Goal: Information Seeking & Learning: Learn about a topic

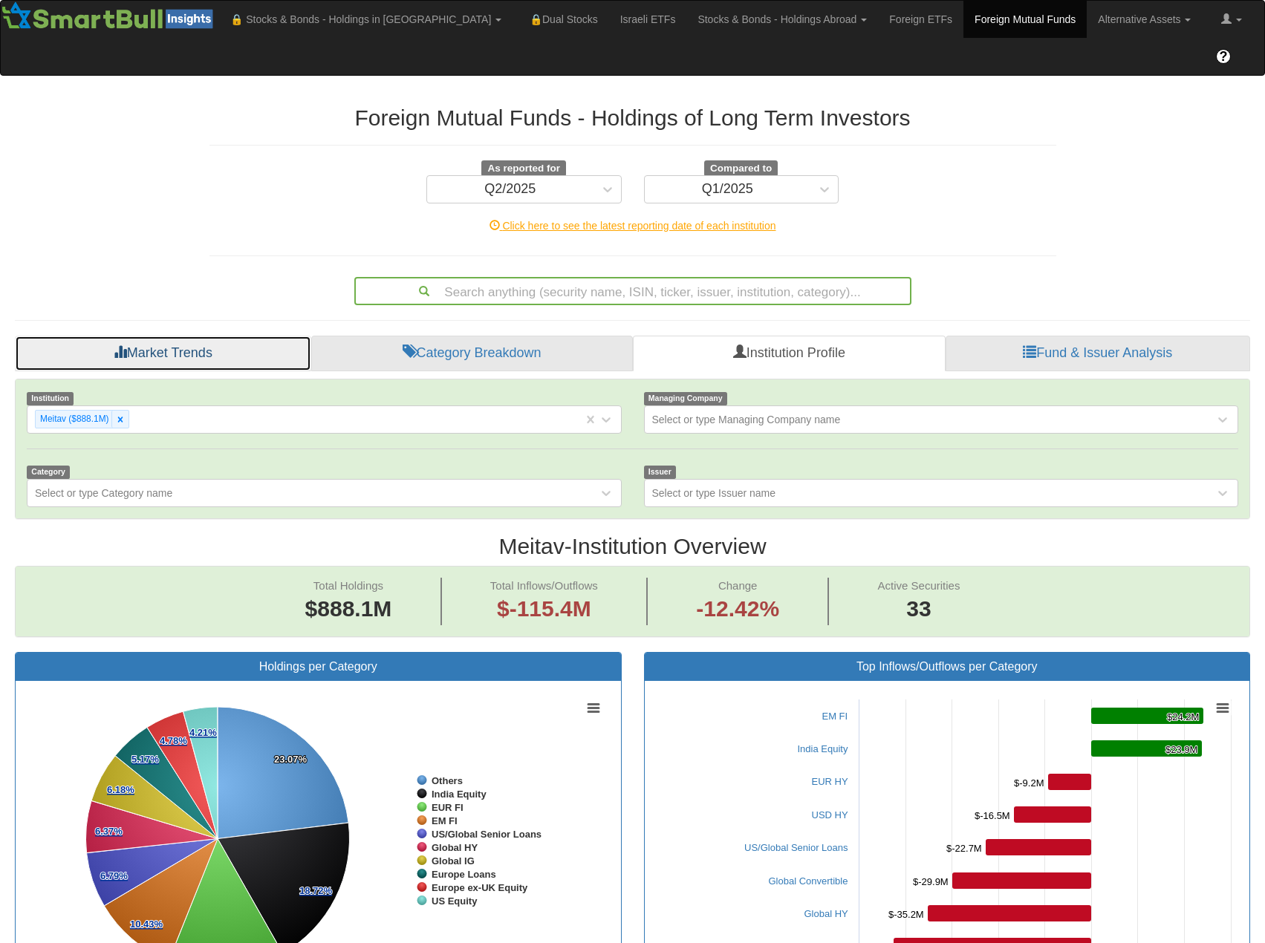
click at [187, 336] on link "Market Trends" at bounding box center [163, 354] width 296 height 36
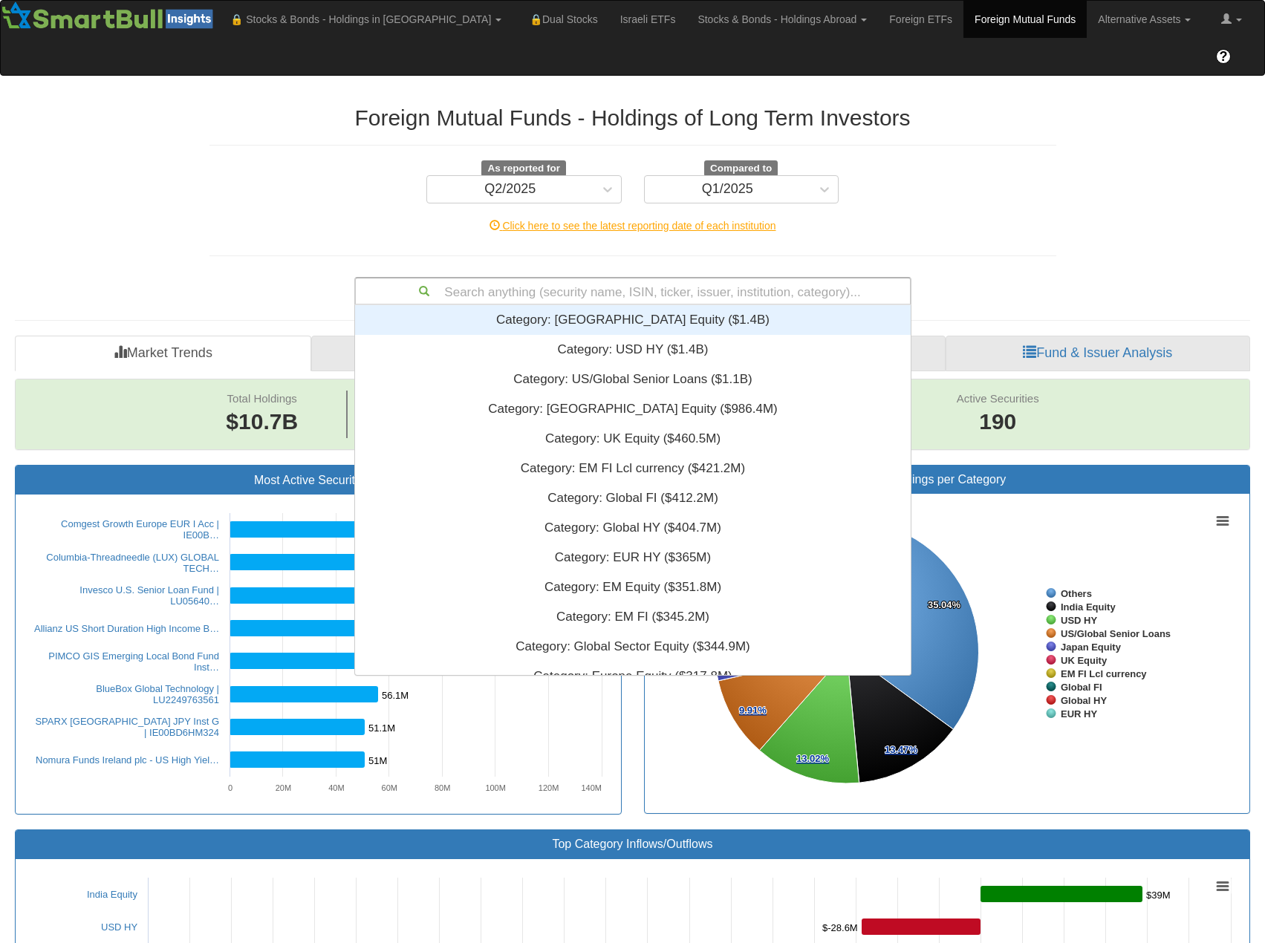
click at [561, 279] on div "Search anything (security name, ISIN, ticker, issuer, institution, category)..." at bounding box center [633, 291] width 554 height 25
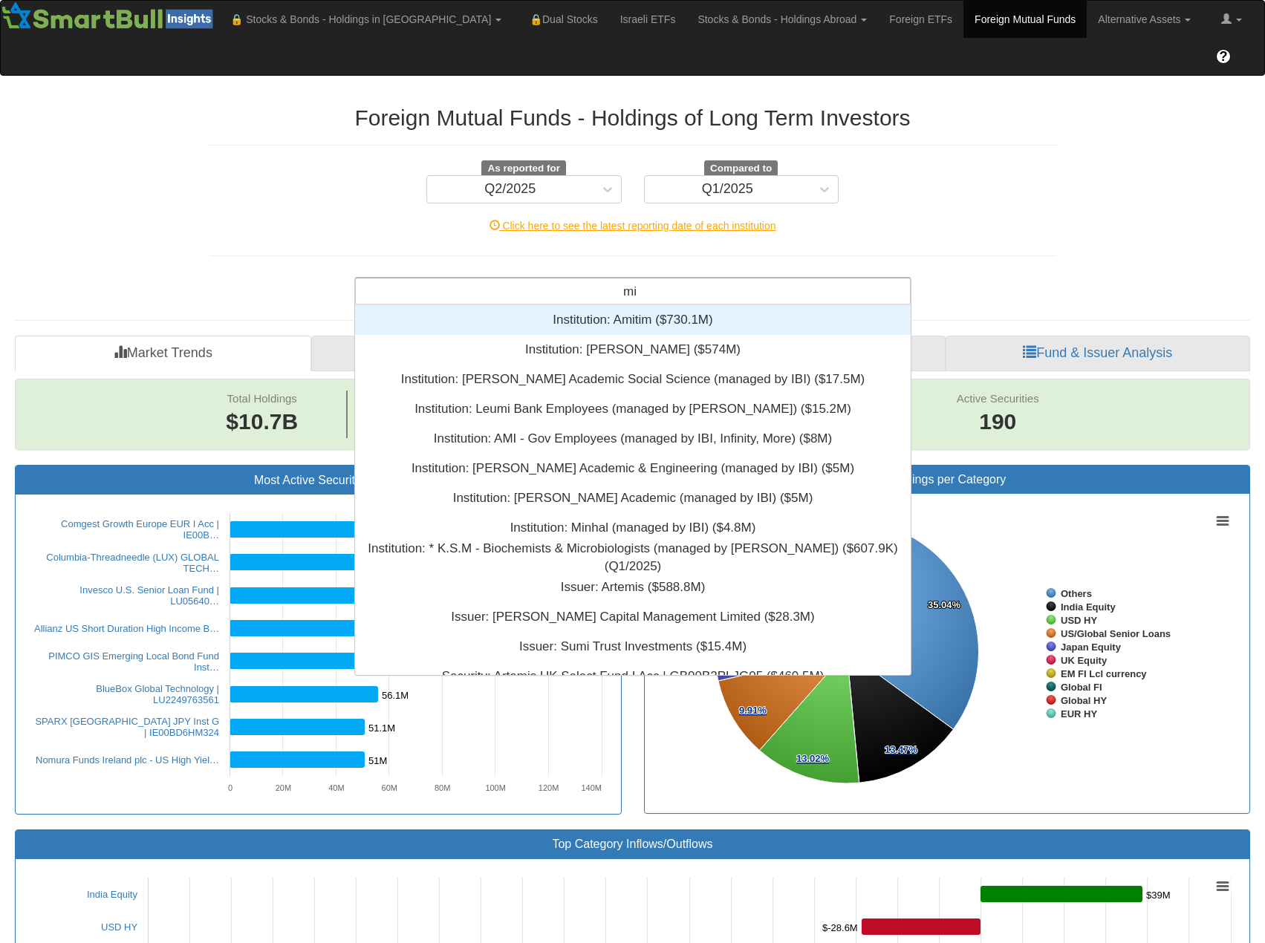
type input "mig"
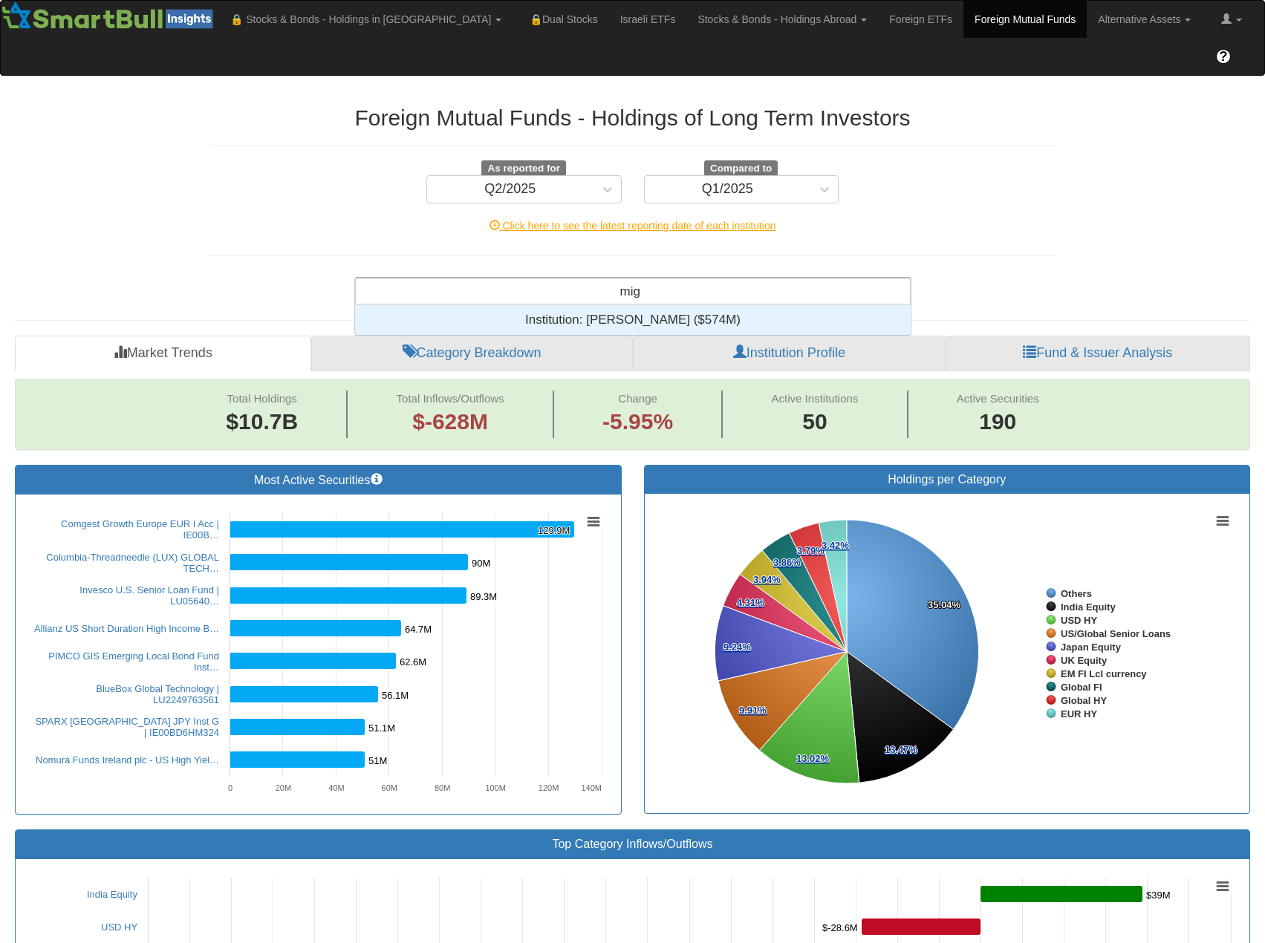
scroll to position [19, 545]
click at [595, 305] on div "Institution: ‎[PERSON_NAME] ‎($574M)‏" at bounding box center [633, 320] width 556 height 30
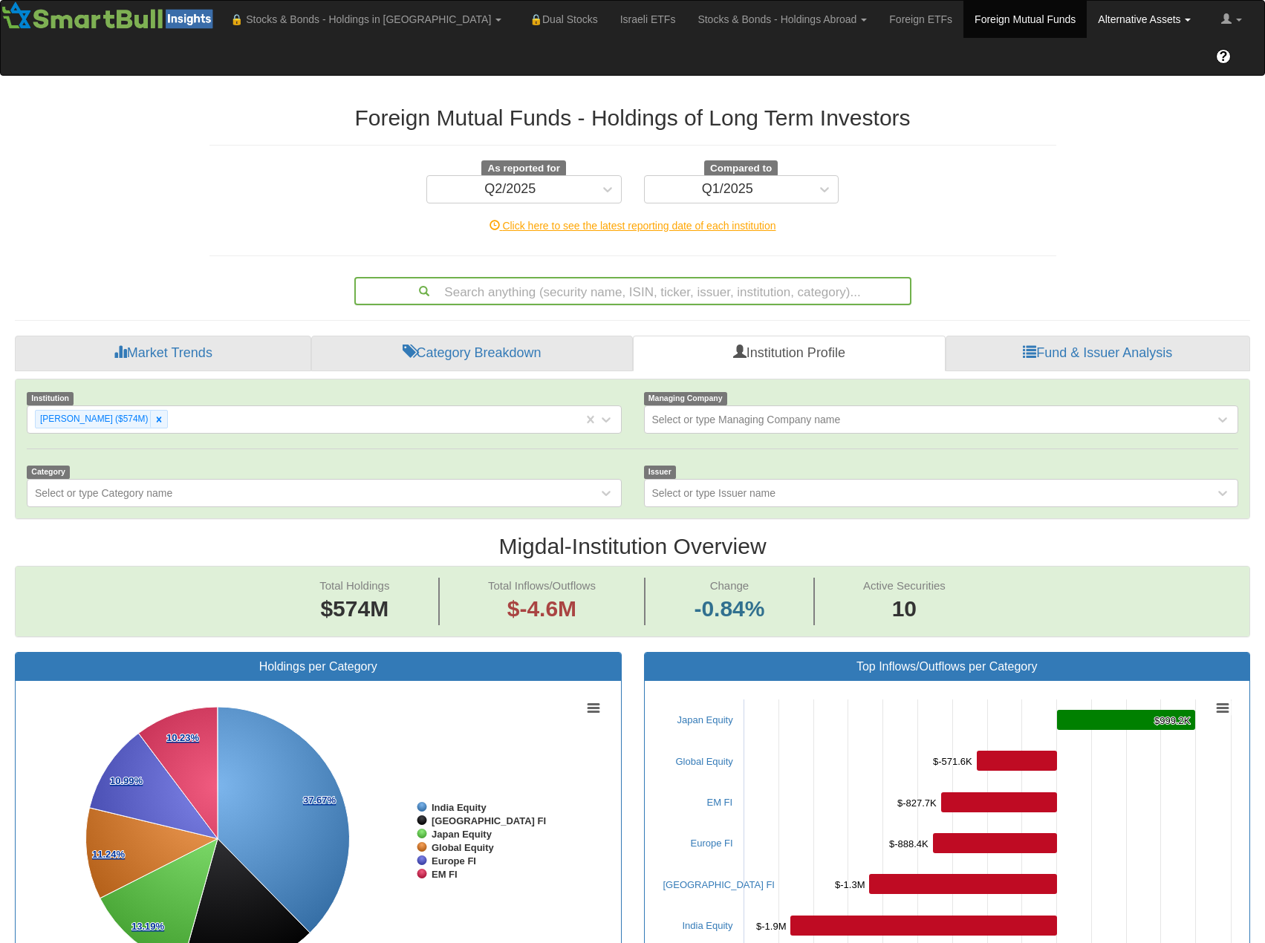
click at [1087, 13] on link "Alternative Assets" at bounding box center [1144, 19] width 115 height 37
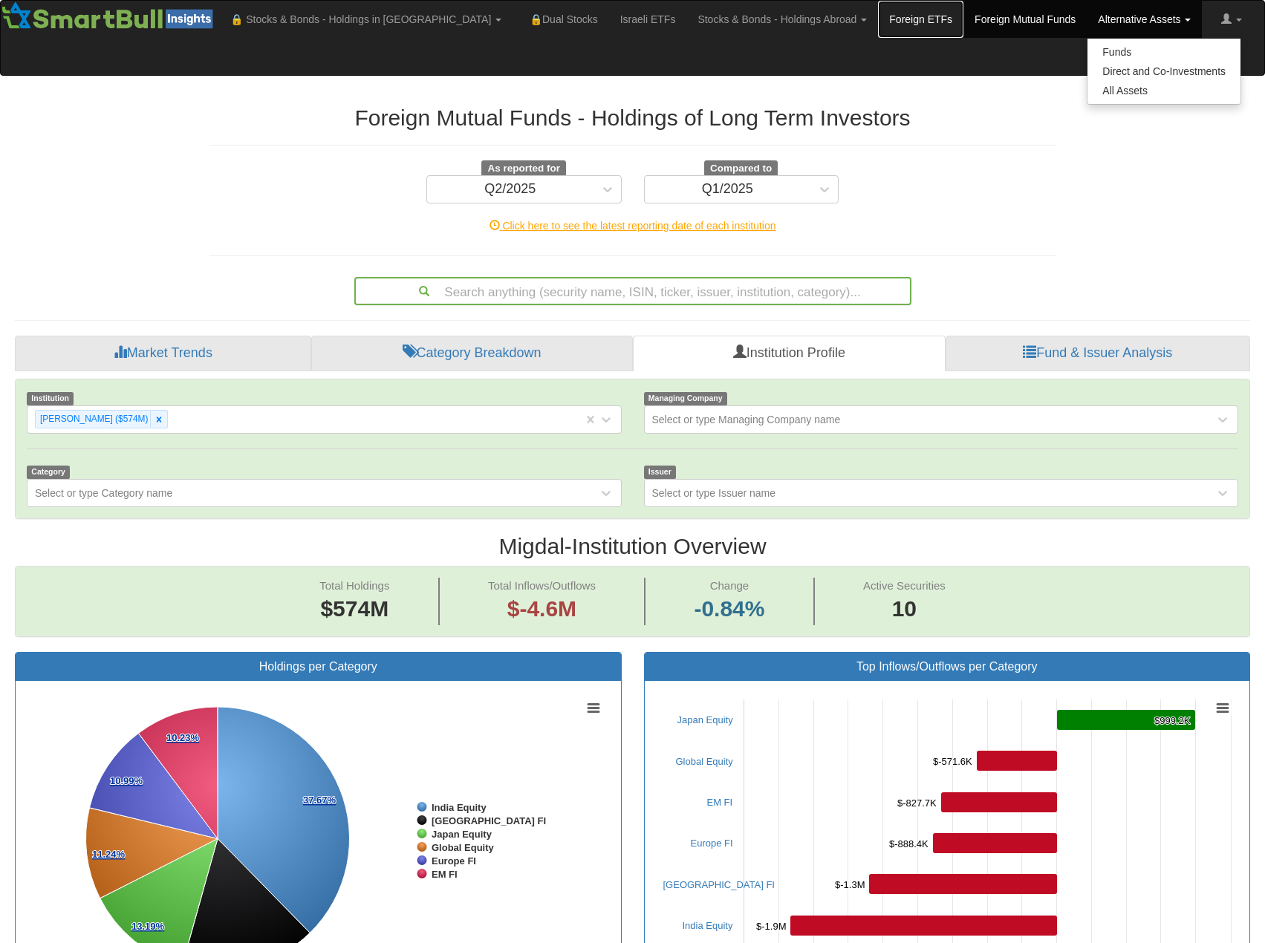
click at [878, 13] on link "Foreign ETFs" at bounding box center [920, 19] width 85 height 37
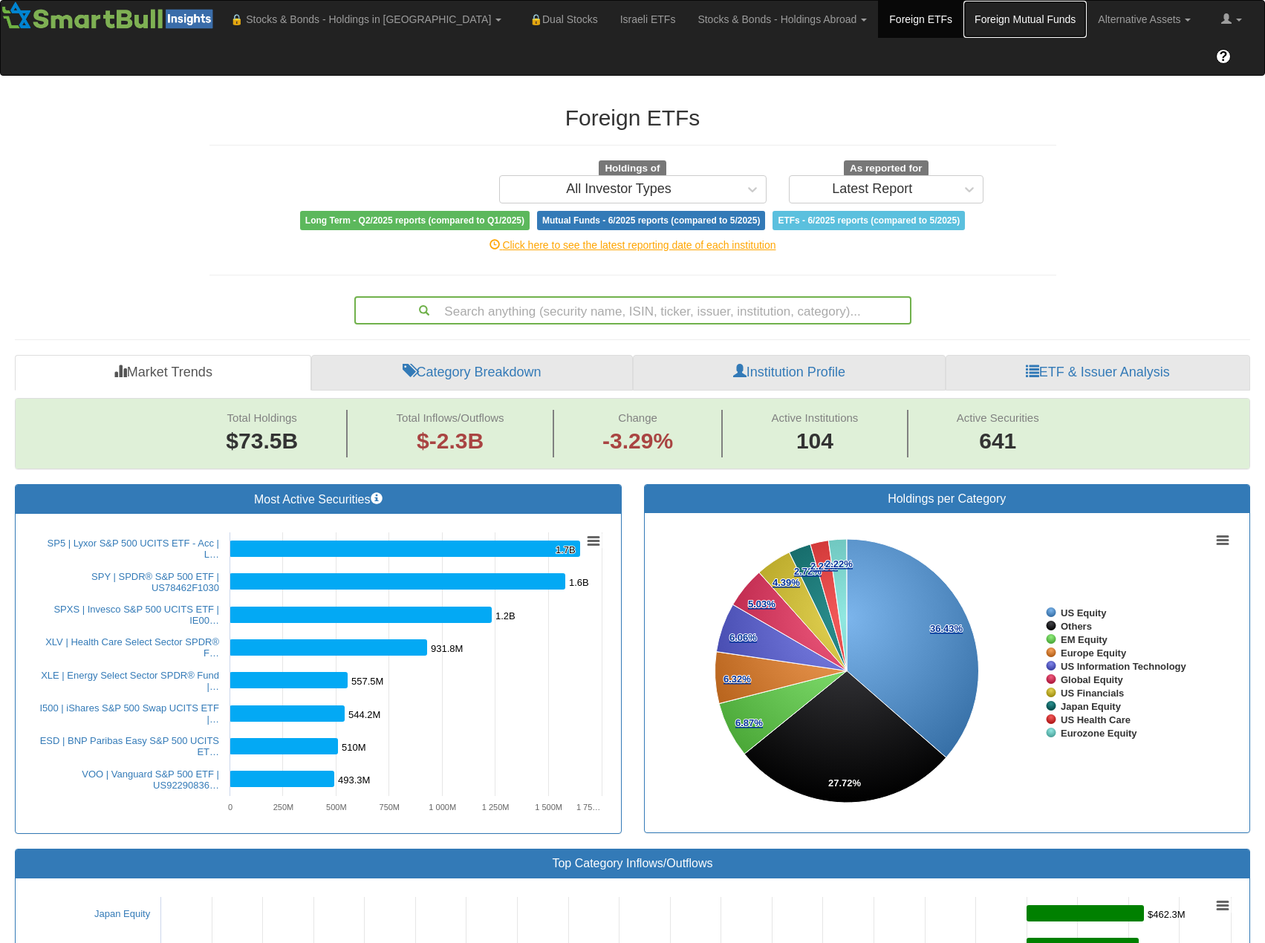
click at [963, 28] on link "Foreign Mutual Funds" at bounding box center [1024, 19] width 123 height 37
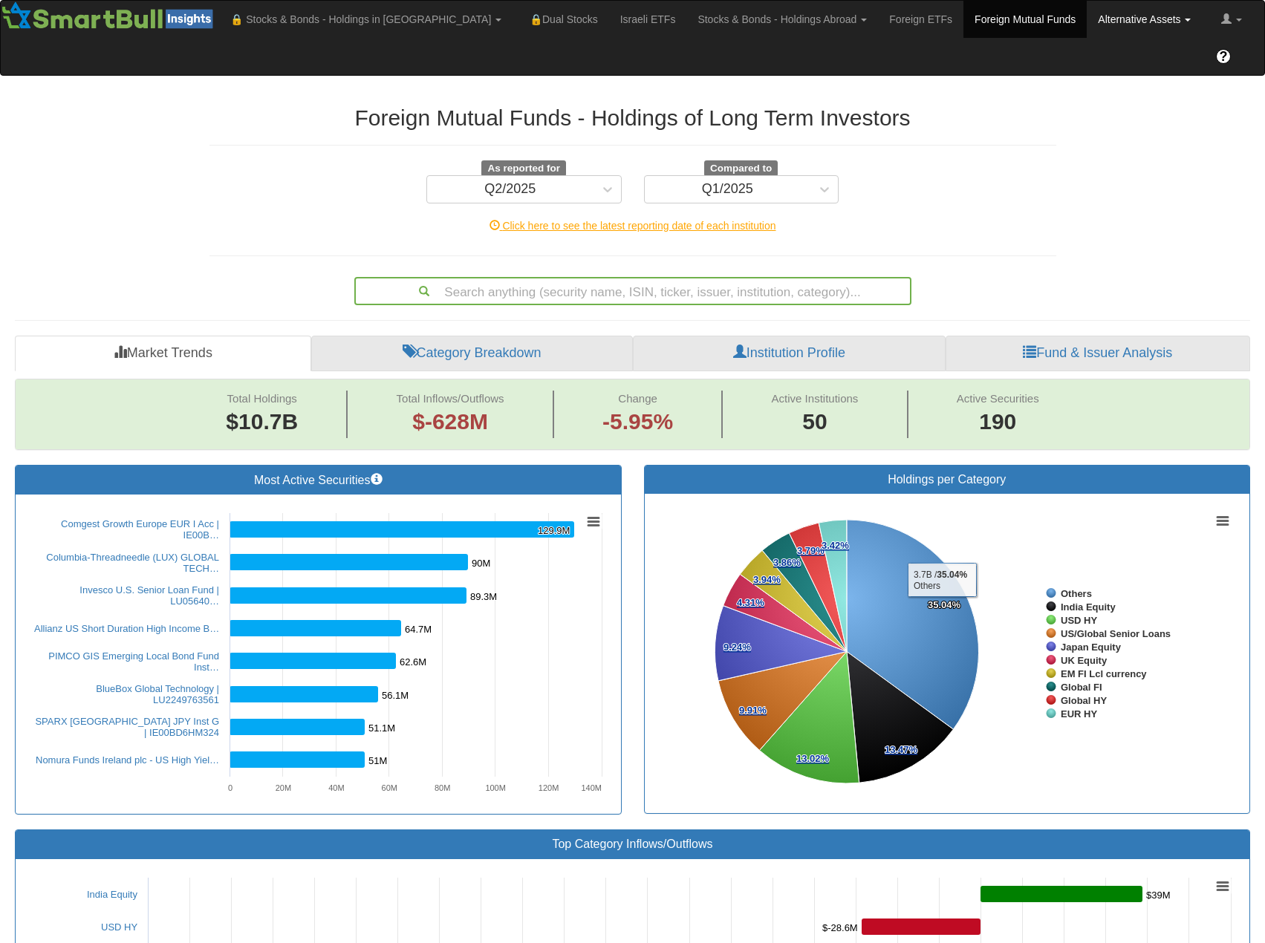
click at [1087, 16] on link "Alternative Assets" at bounding box center [1144, 19] width 115 height 37
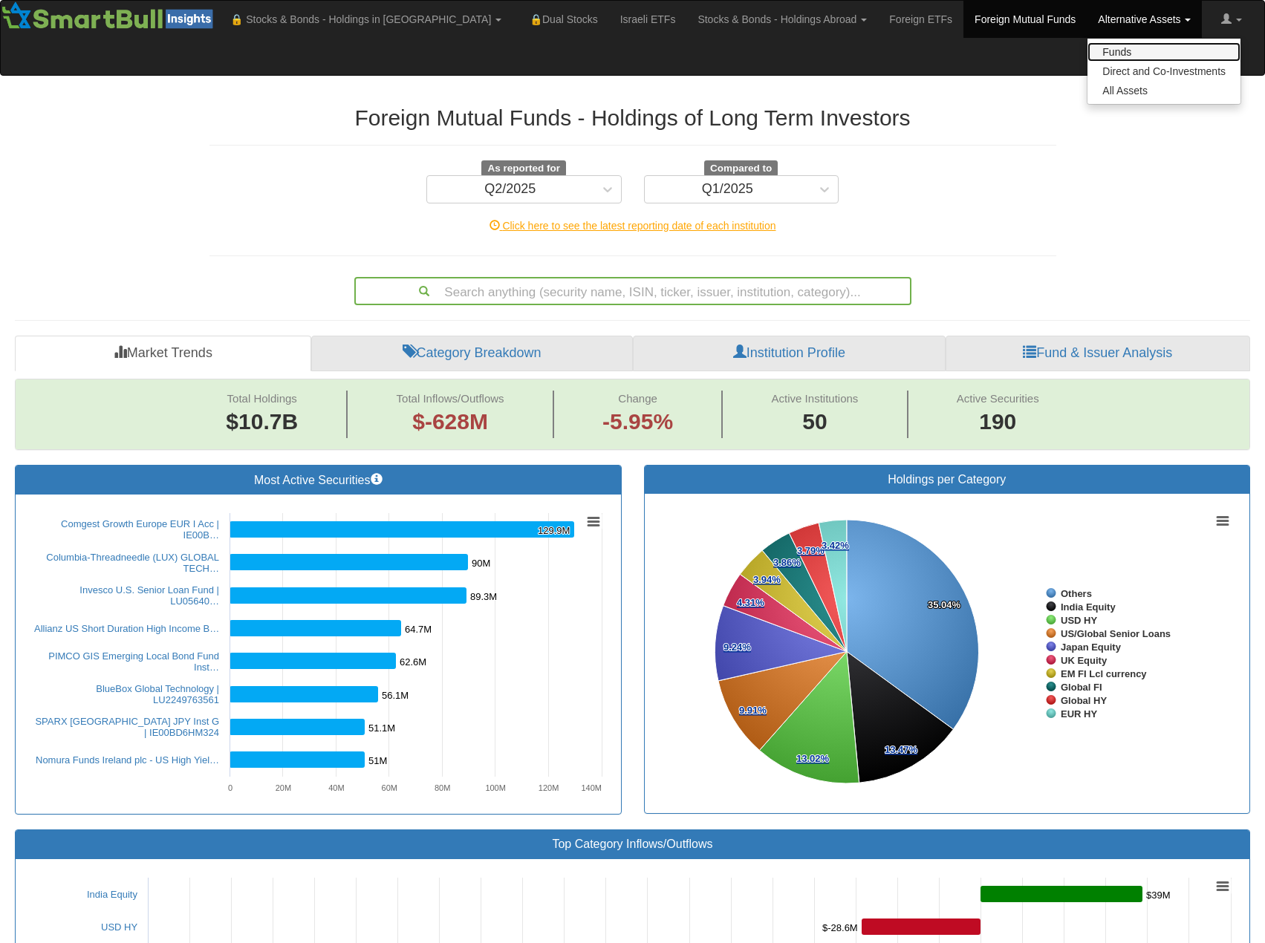
click at [1088, 52] on link "Funds" at bounding box center [1164, 51] width 153 height 19
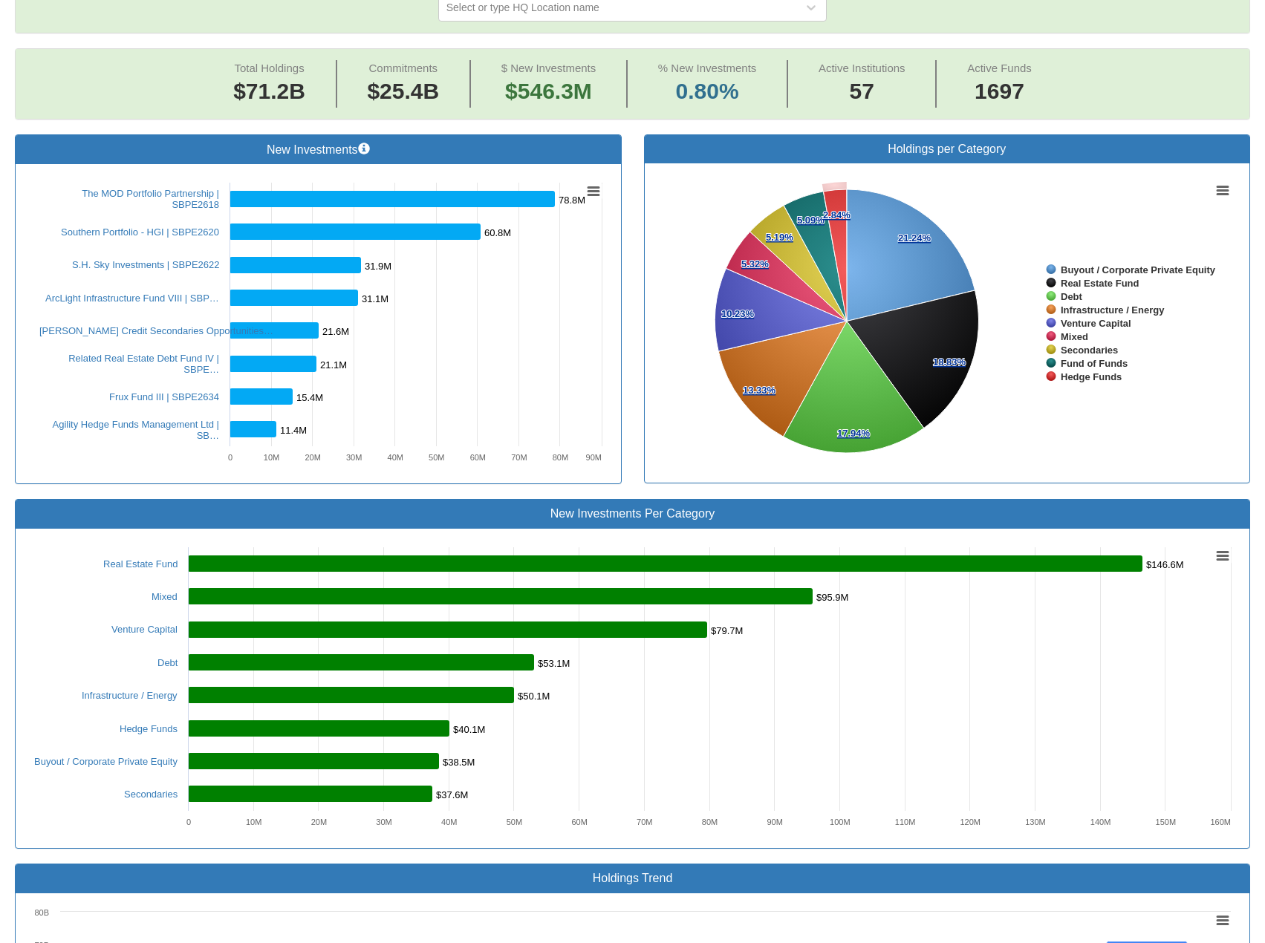
scroll to position [446, 0]
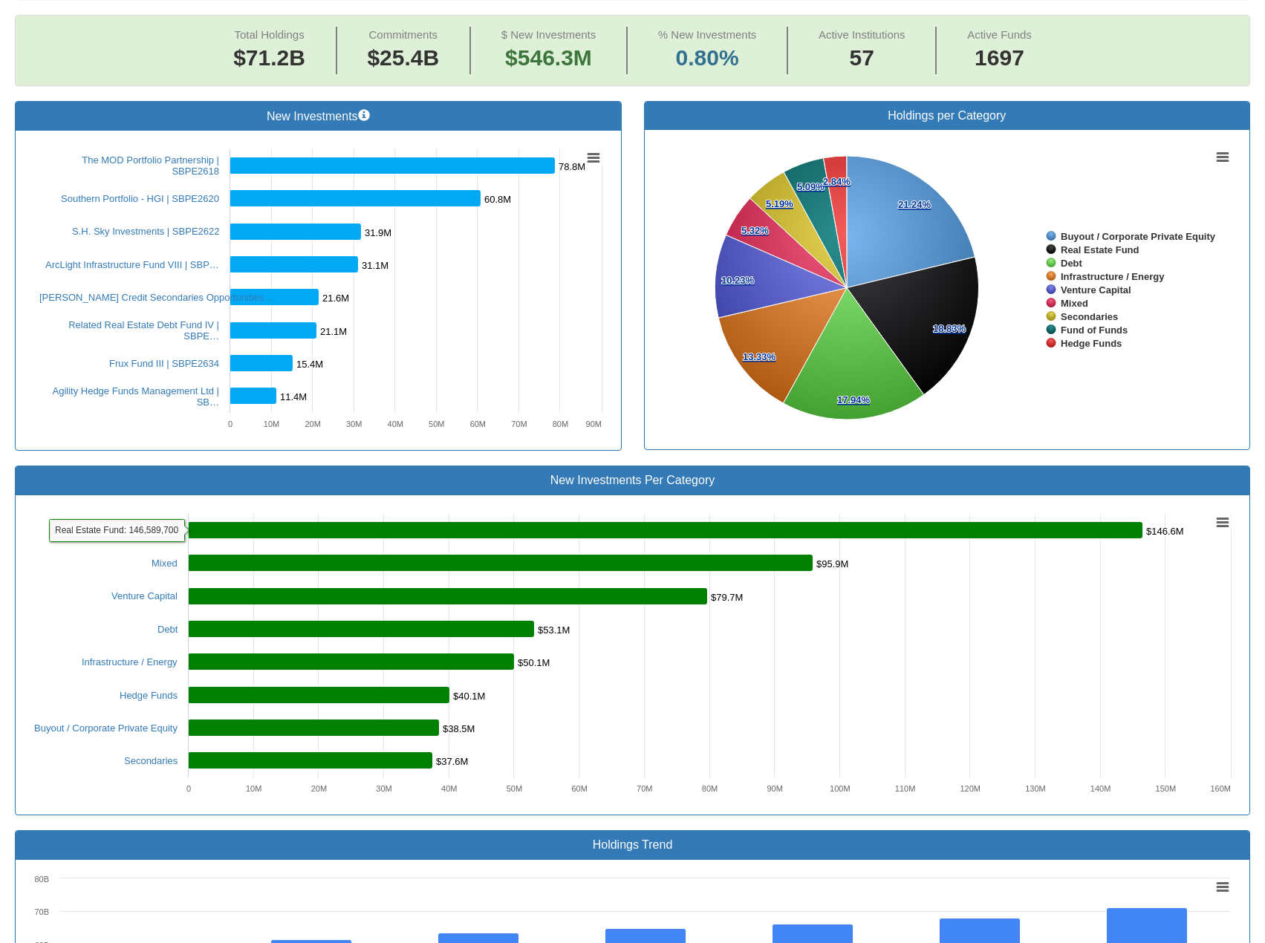
click at [60, 586] on rect at bounding box center [633, 655] width 1212 height 297
click at [323, 522] on rect at bounding box center [665, 530] width 955 height 16
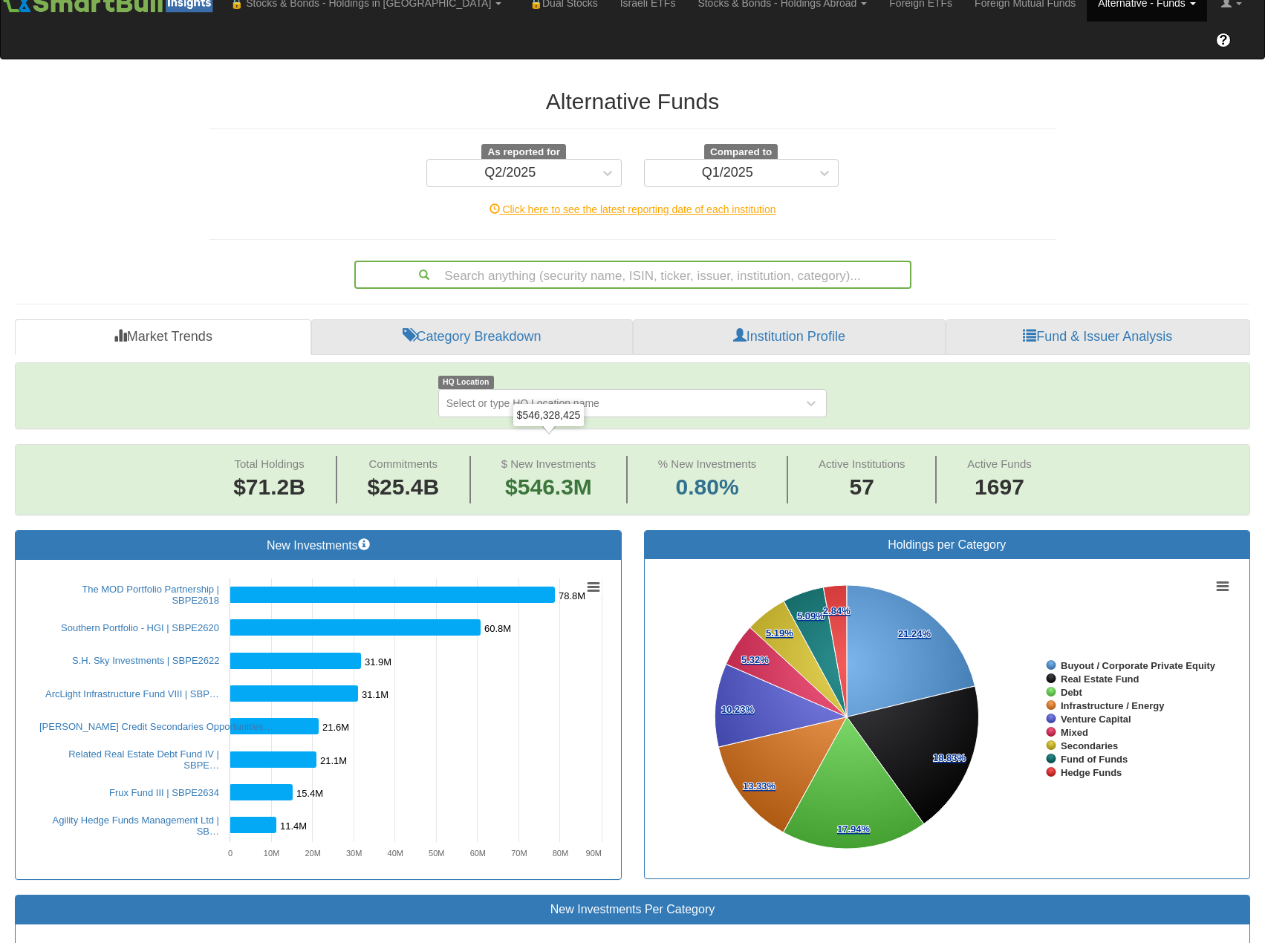
scroll to position [0, 0]
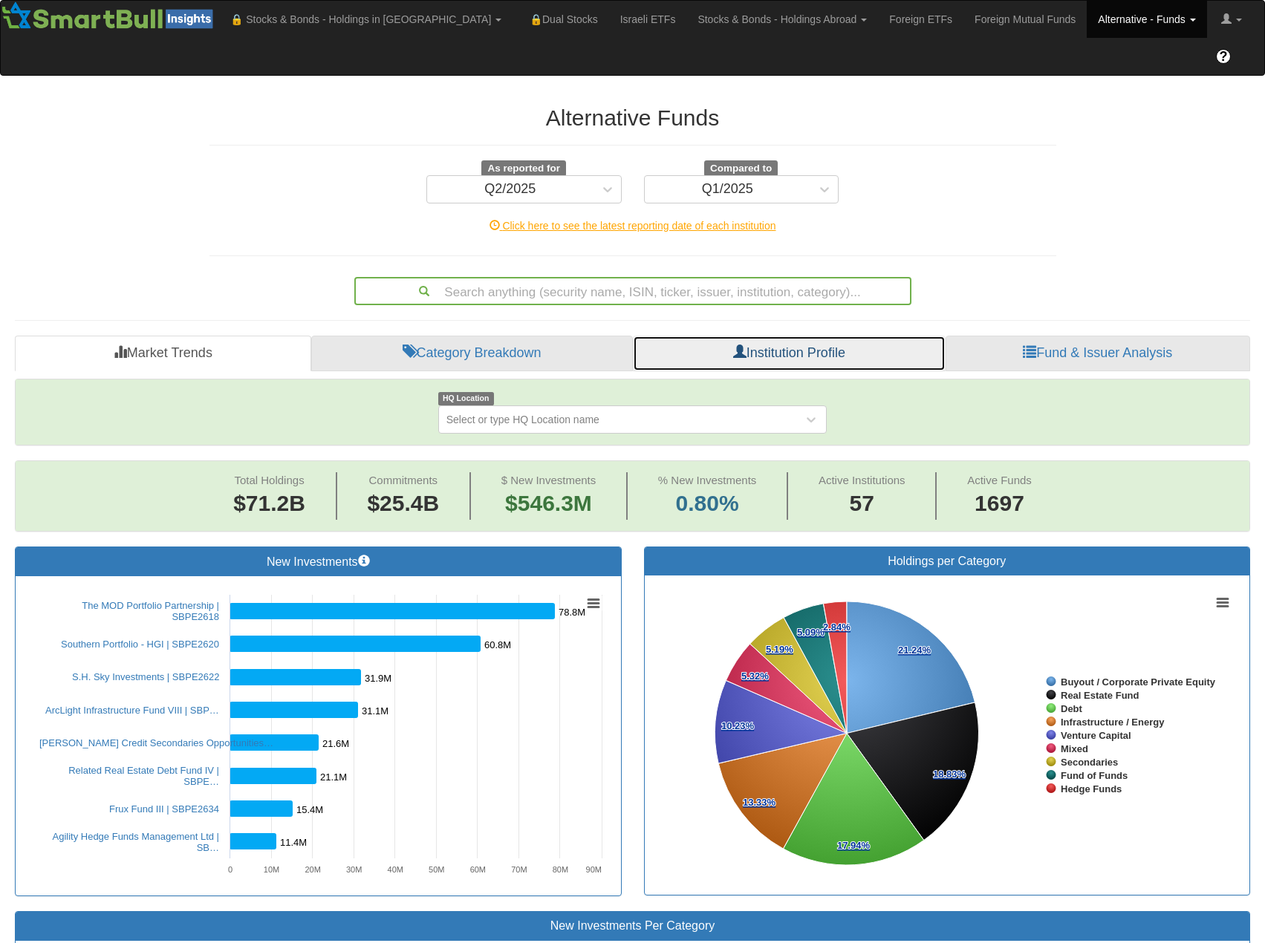
click at [757, 336] on link "Institution Profile" at bounding box center [789, 354] width 312 height 36
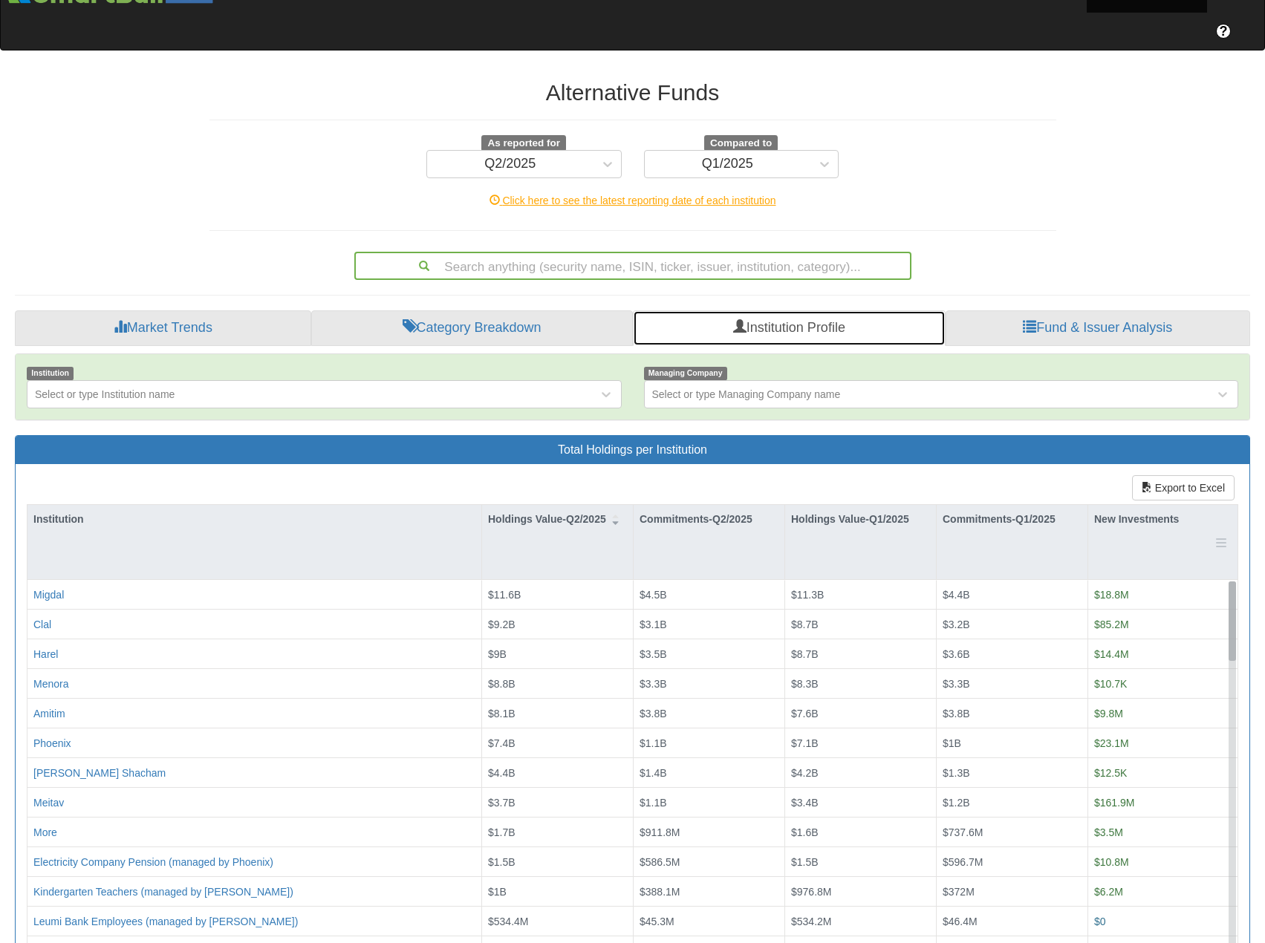
drag, startPoint x: 1234, startPoint y: 663, endPoint x: 1229, endPoint y: 473, distance: 190.2
click at [1229, 505] on div "Institution Holdings Value-Q2/2025 Commitments-Q2/2025 Holdings Value-Q1/2025 C…" at bounding box center [632, 727] width 1210 height 444
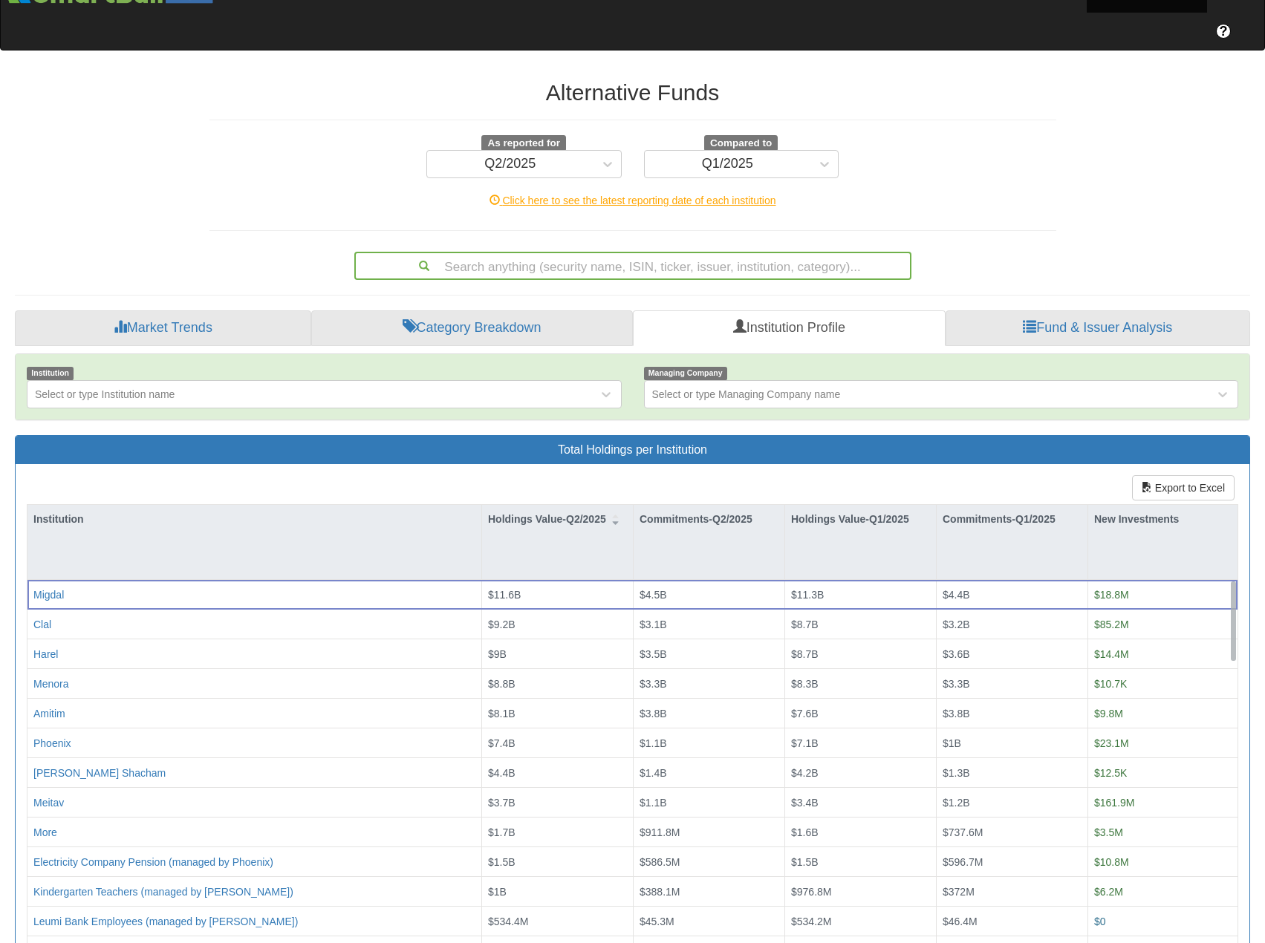
click at [899, 436] on div "Total Holdings per Institution" at bounding box center [633, 450] width 1234 height 29
click at [48, 588] on div "Migdal" at bounding box center [48, 595] width 30 height 15
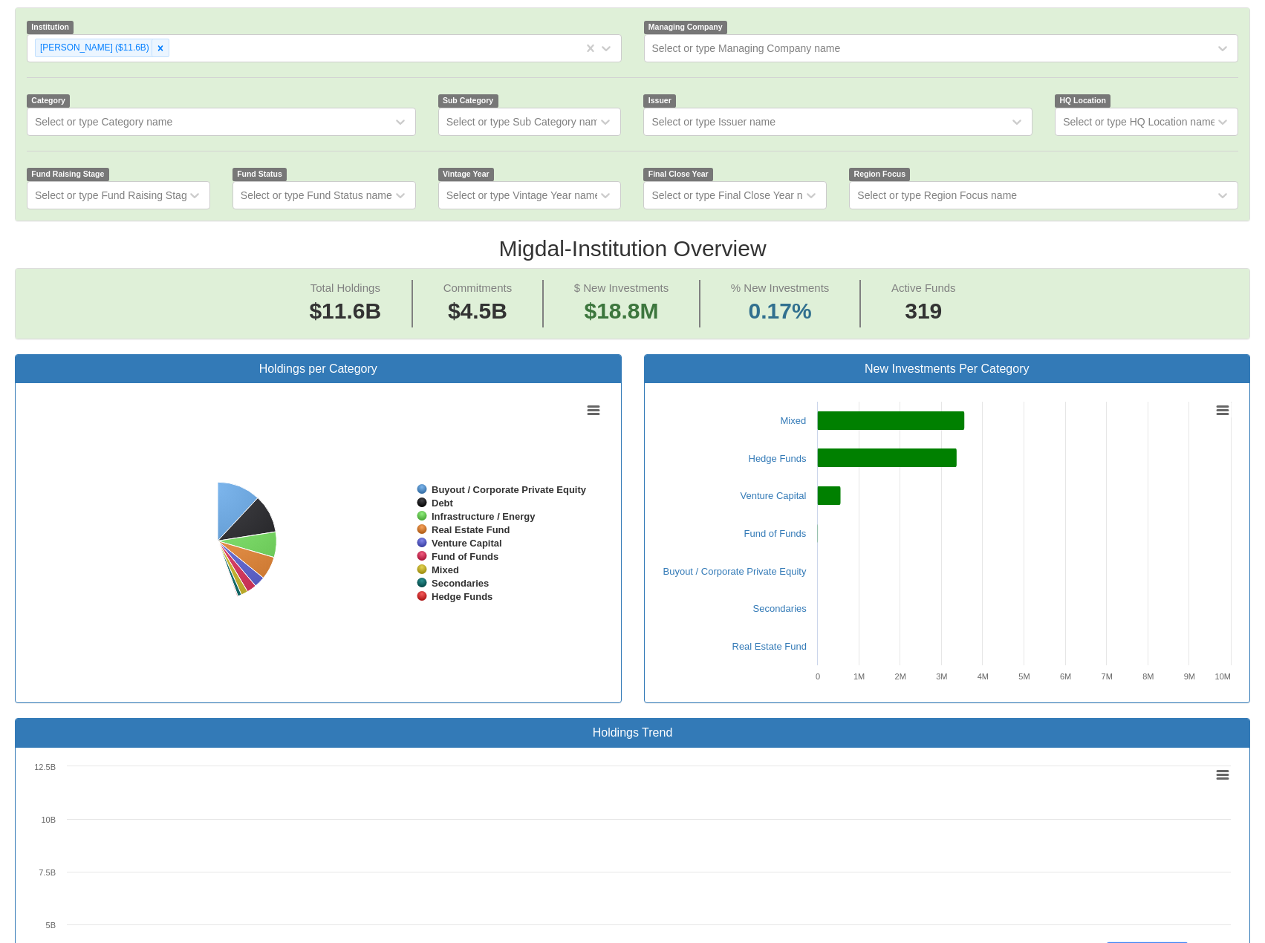
scroll to position [30, 1208]
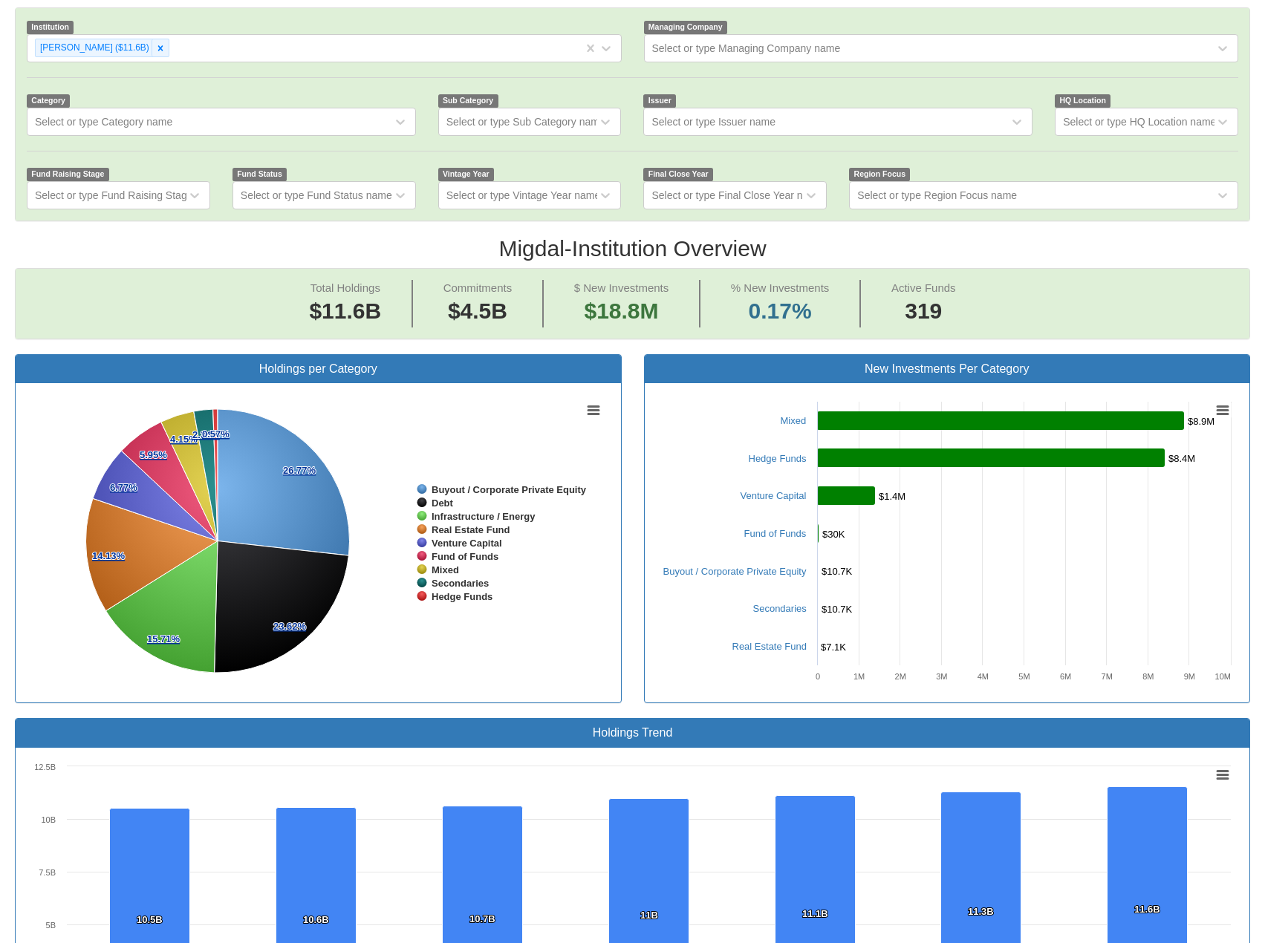
click at [594, 457] on rect at bounding box center [318, 542] width 582 height 297
click at [772, 453] on link "Hedge Funds" at bounding box center [778, 458] width 58 height 11
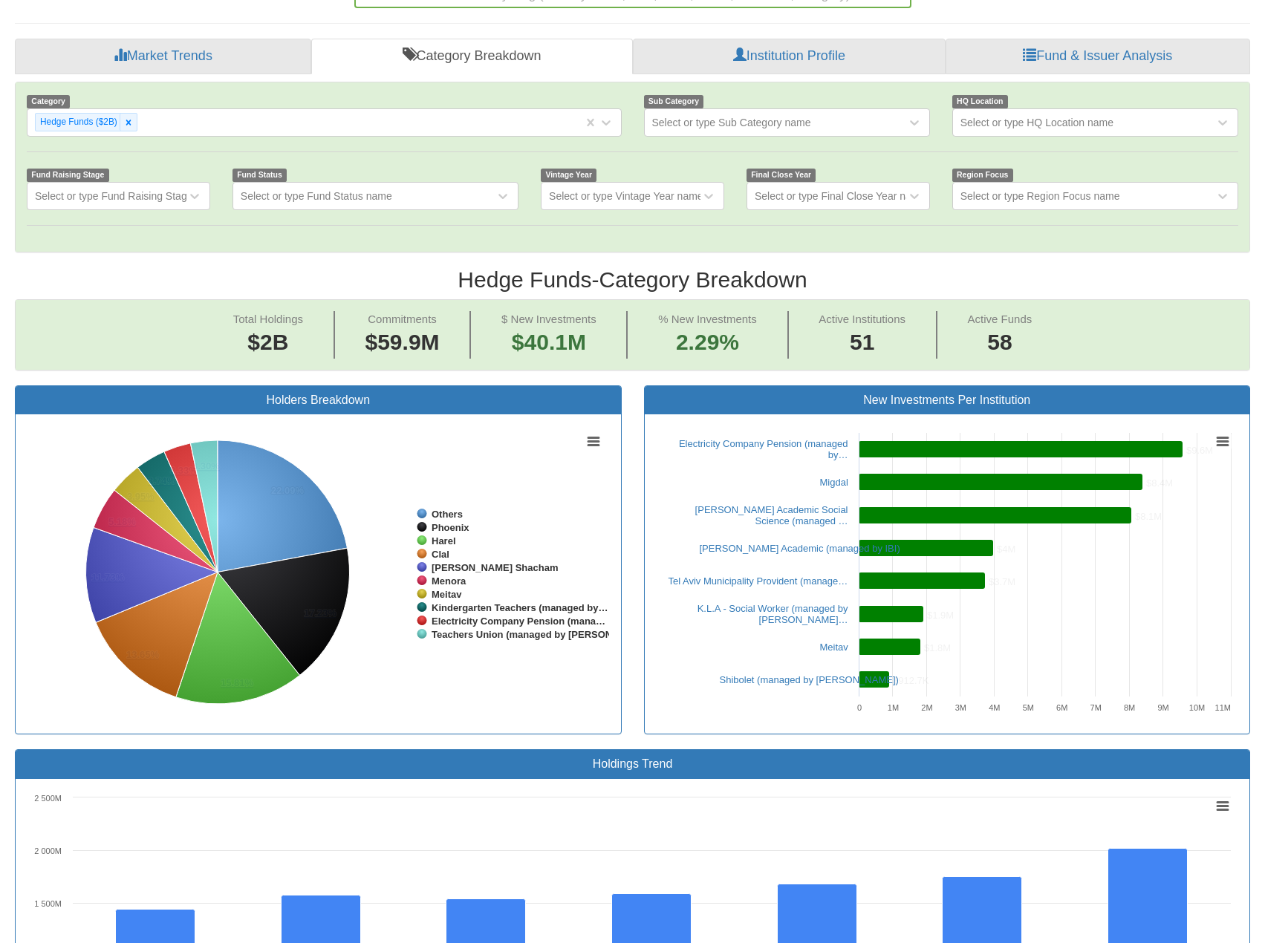
scroll to position [30, 1208]
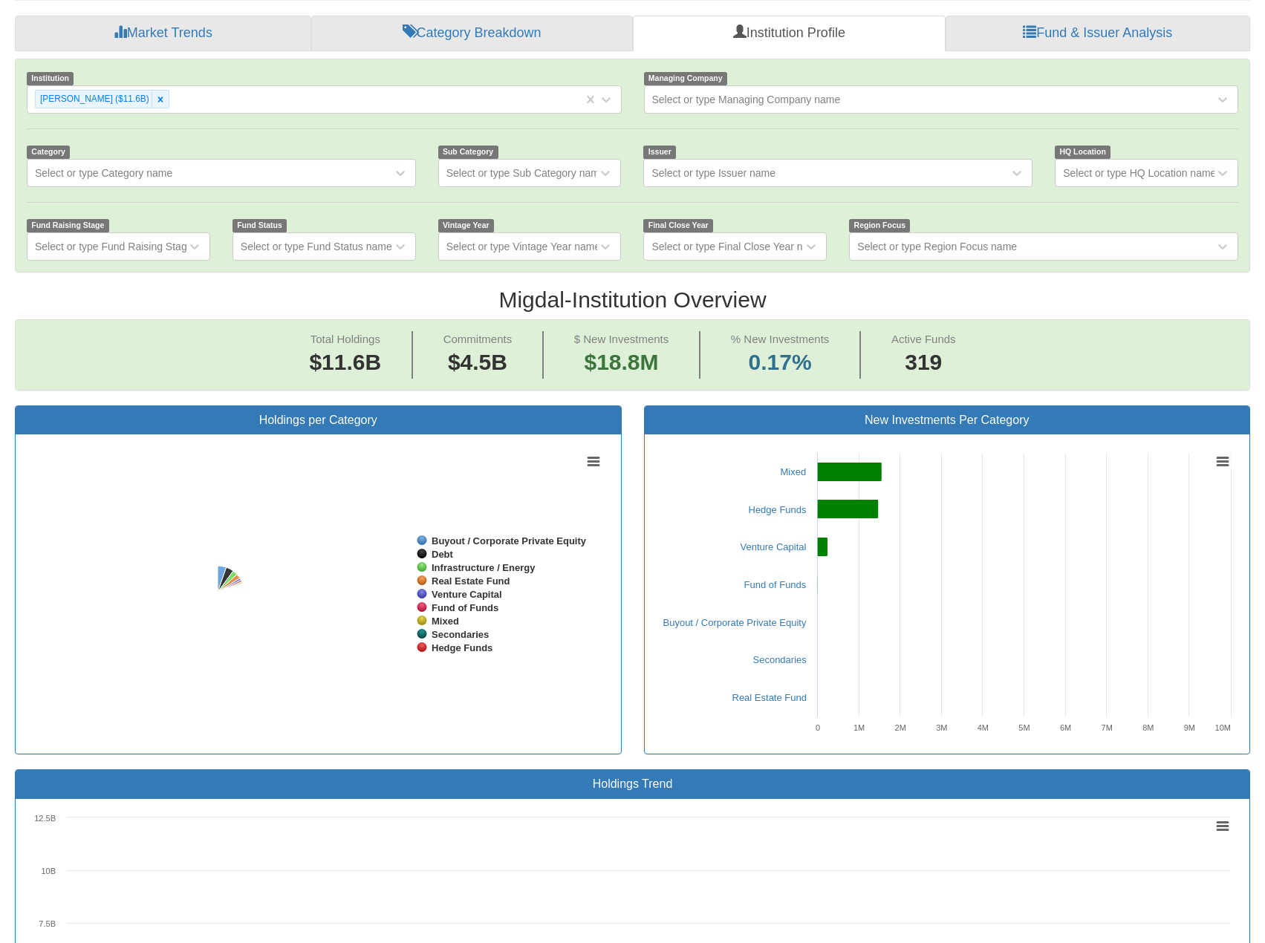
scroll to position [371, 0]
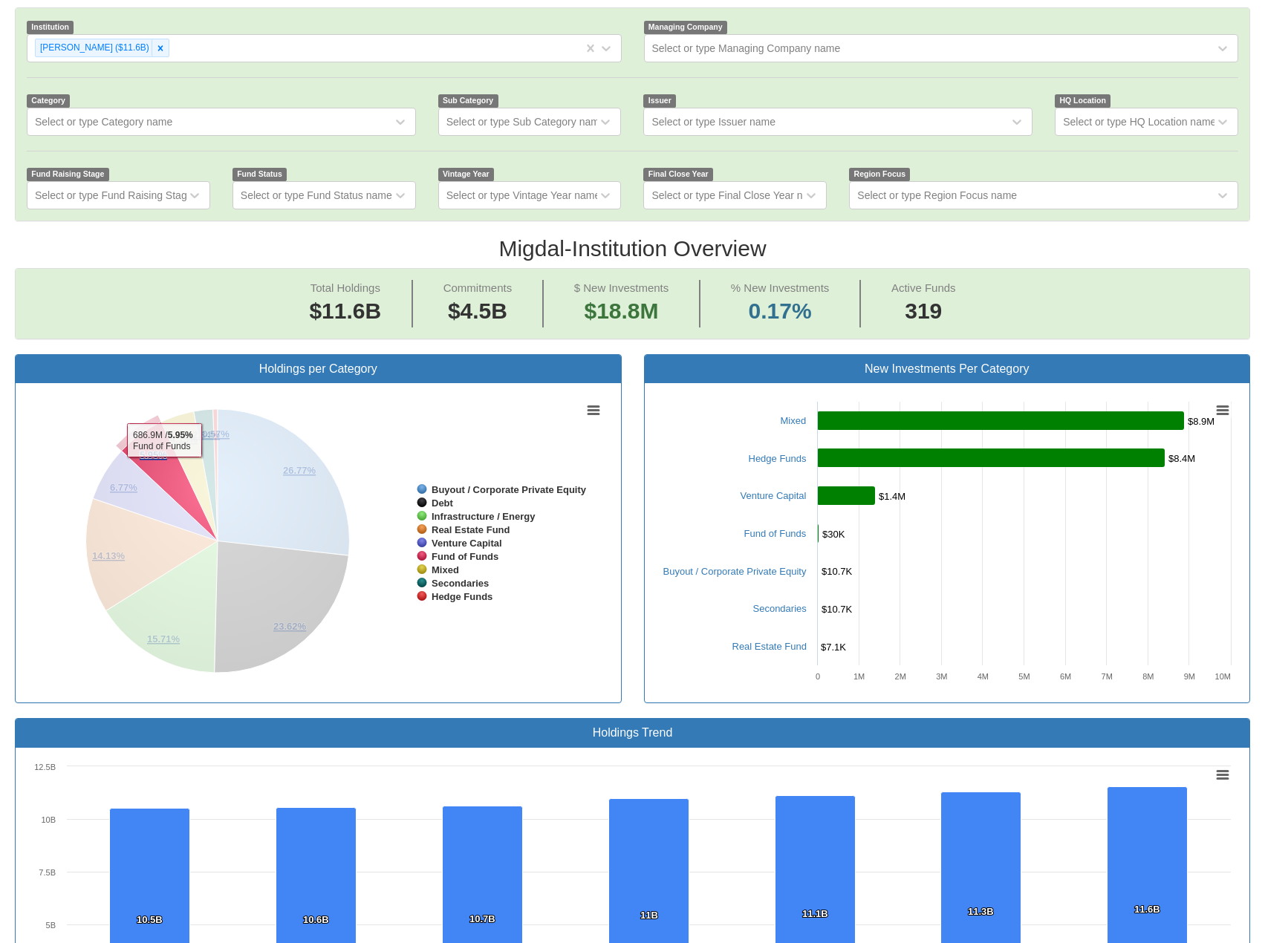
click at [164, 432] on icon at bounding box center [170, 482] width 96 height 119
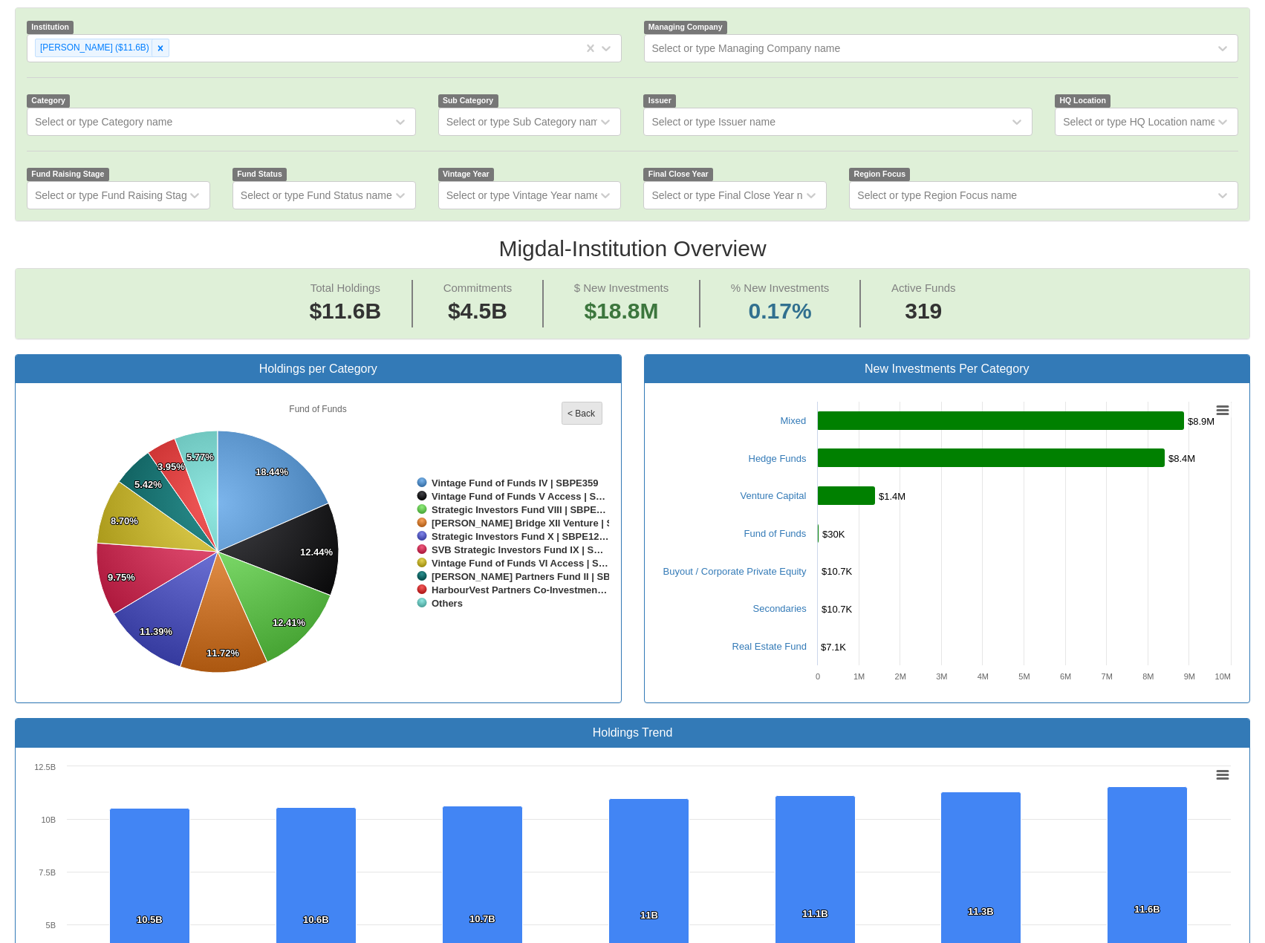
click at [576, 409] on tspan "< Back" at bounding box center [582, 414] width 28 height 10
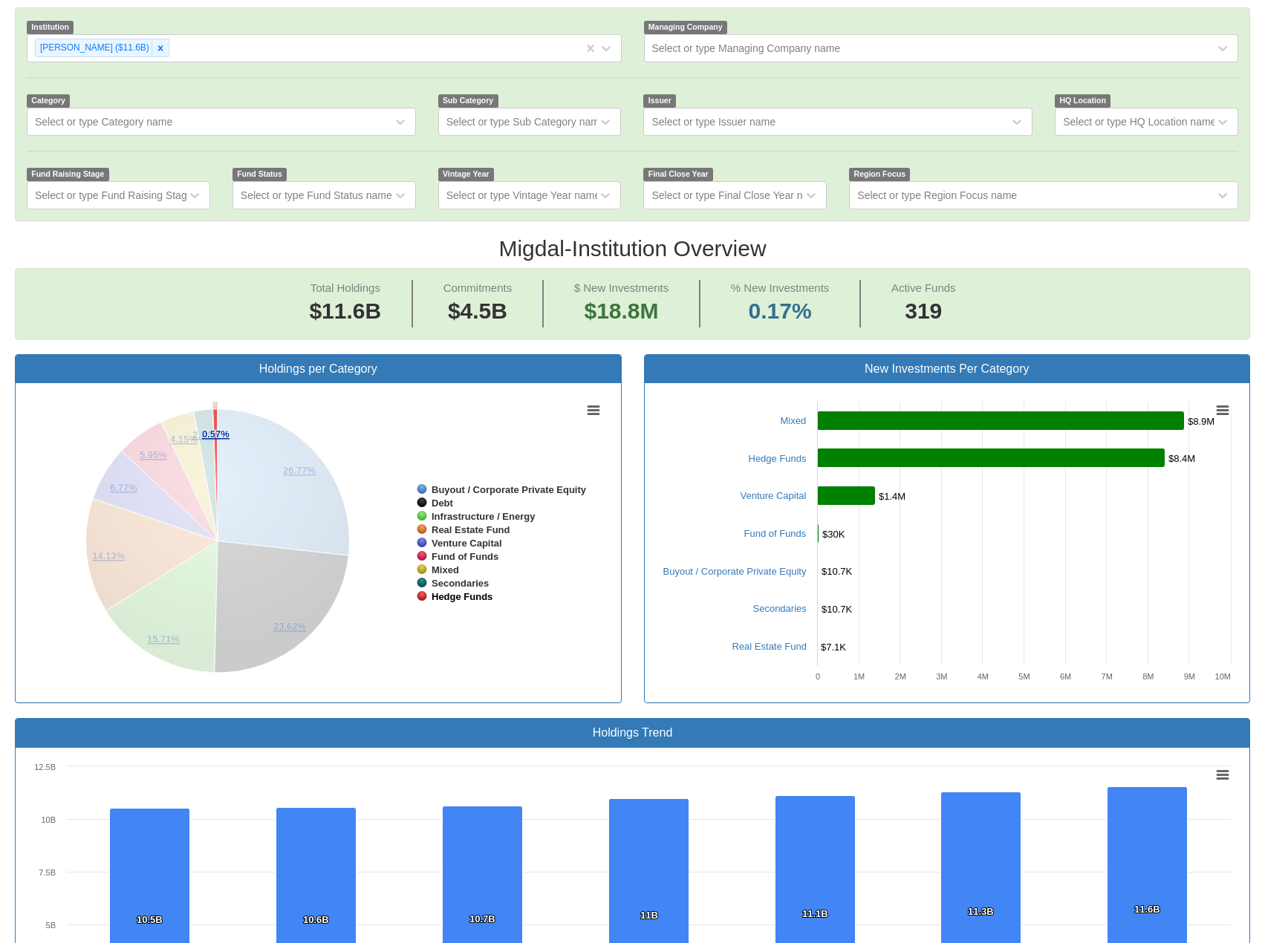
click at [471, 591] on tspan "Hedge Funds" at bounding box center [462, 596] width 61 height 11
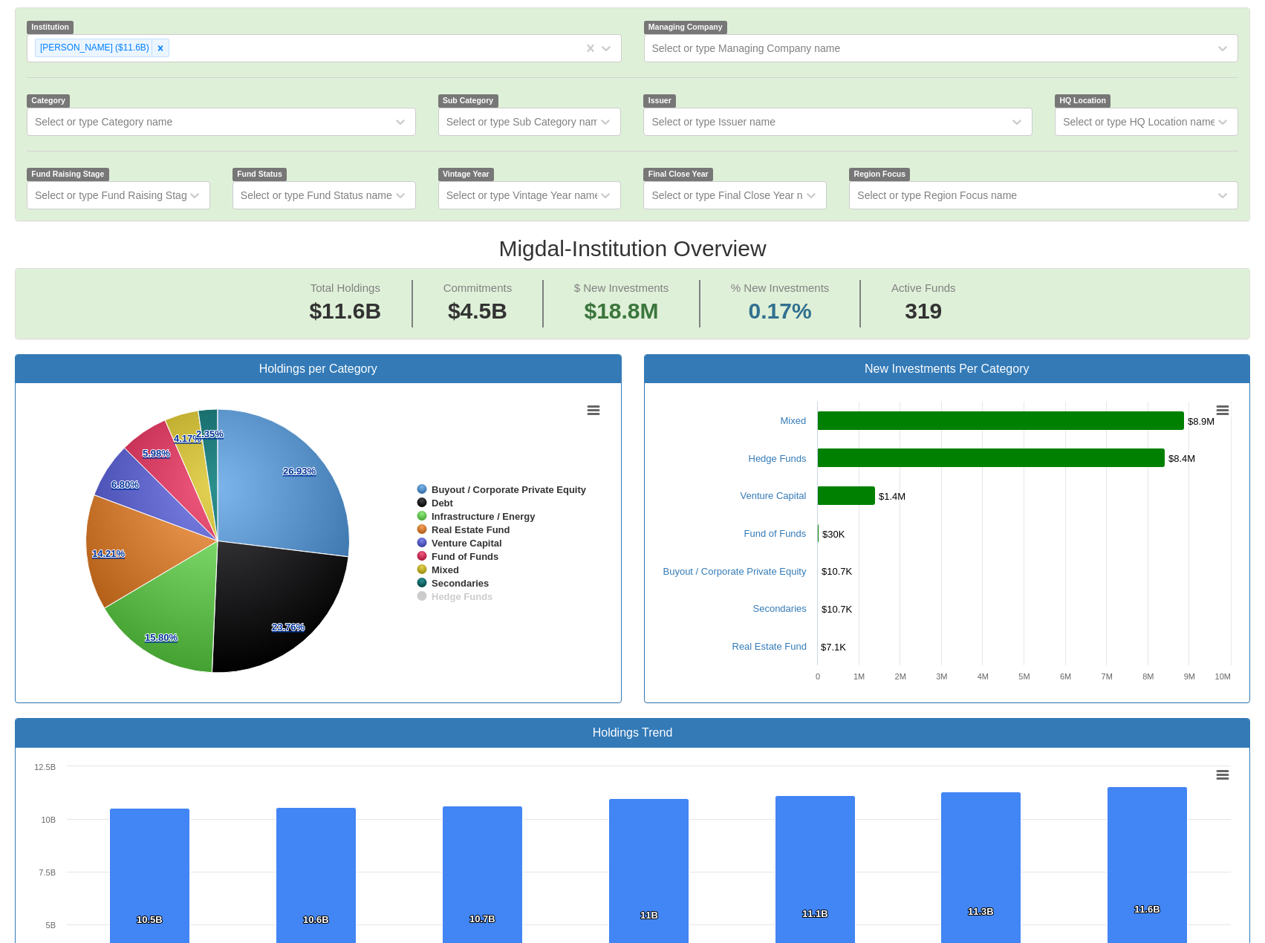
click at [471, 591] on tspan "Hedge Funds" at bounding box center [462, 596] width 61 height 11
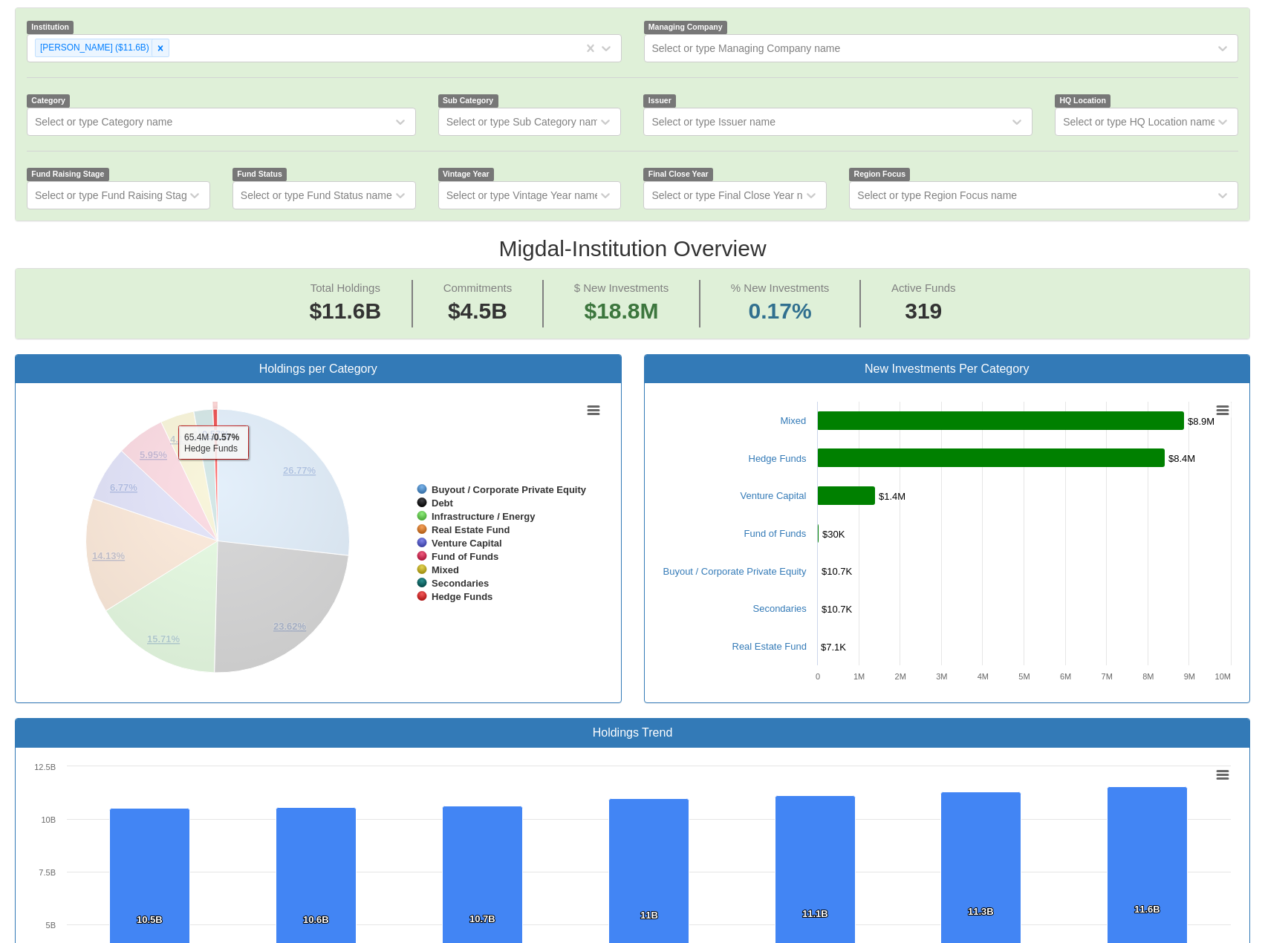
click at [213, 409] on icon at bounding box center [215, 474] width 4 height 131
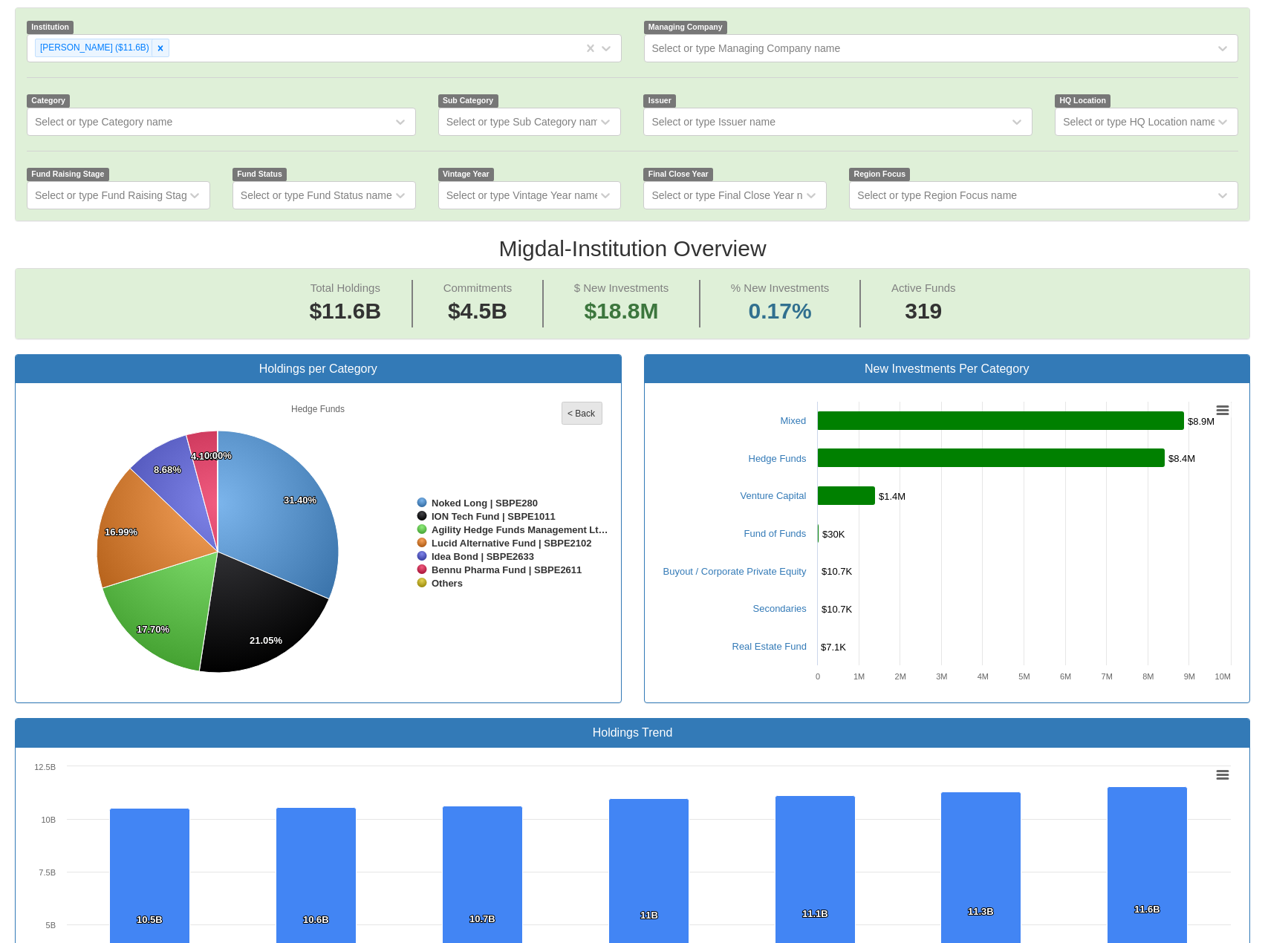
click at [571, 409] on tspan "< Back" at bounding box center [582, 414] width 28 height 10
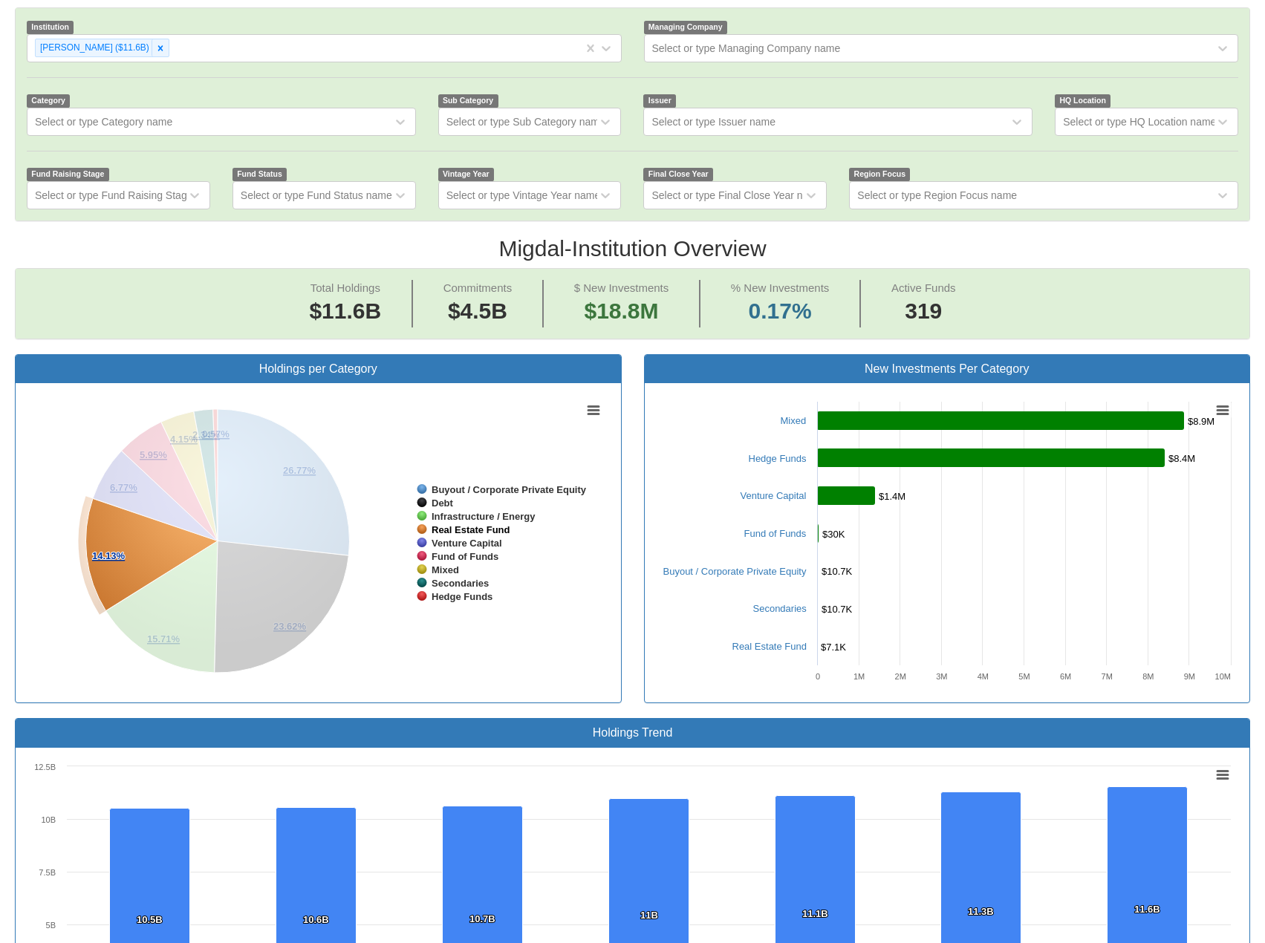
click at [452, 524] on tspan "Real Estate Fund" at bounding box center [471, 529] width 79 height 11
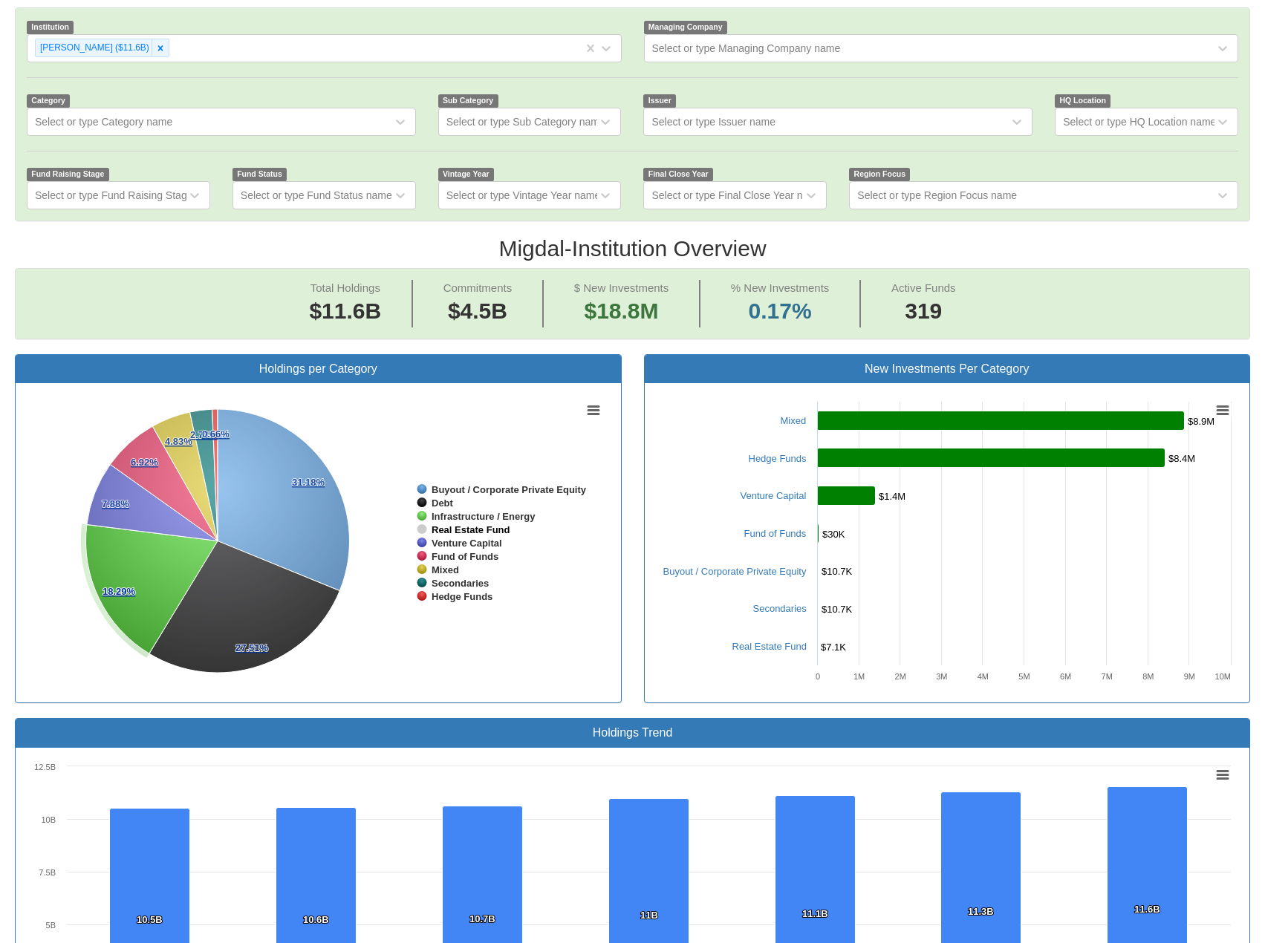
click at [459, 524] on tspan "Real Estate Fund" at bounding box center [471, 529] width 79 height 11
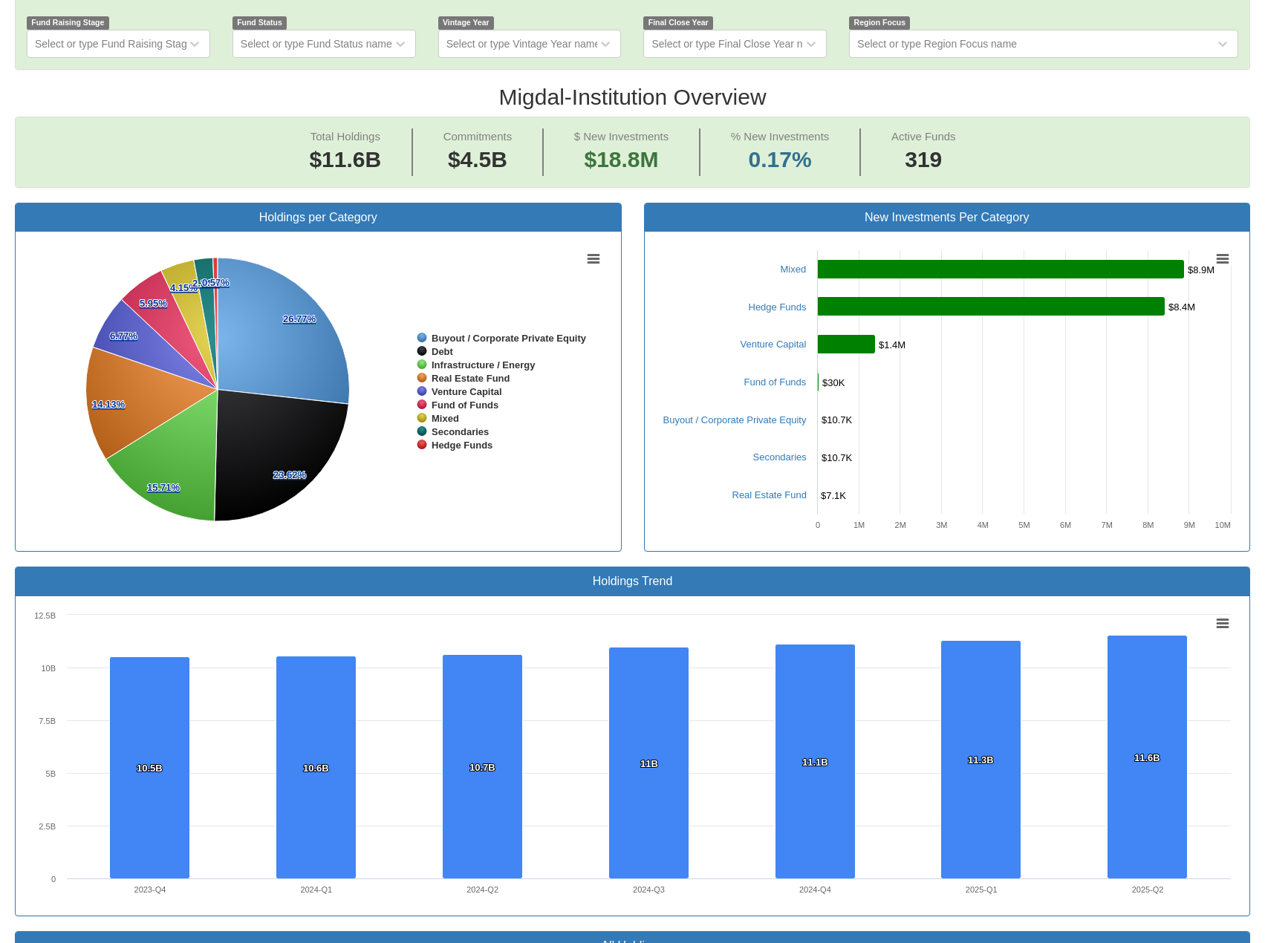
scroll to position [594, 0]
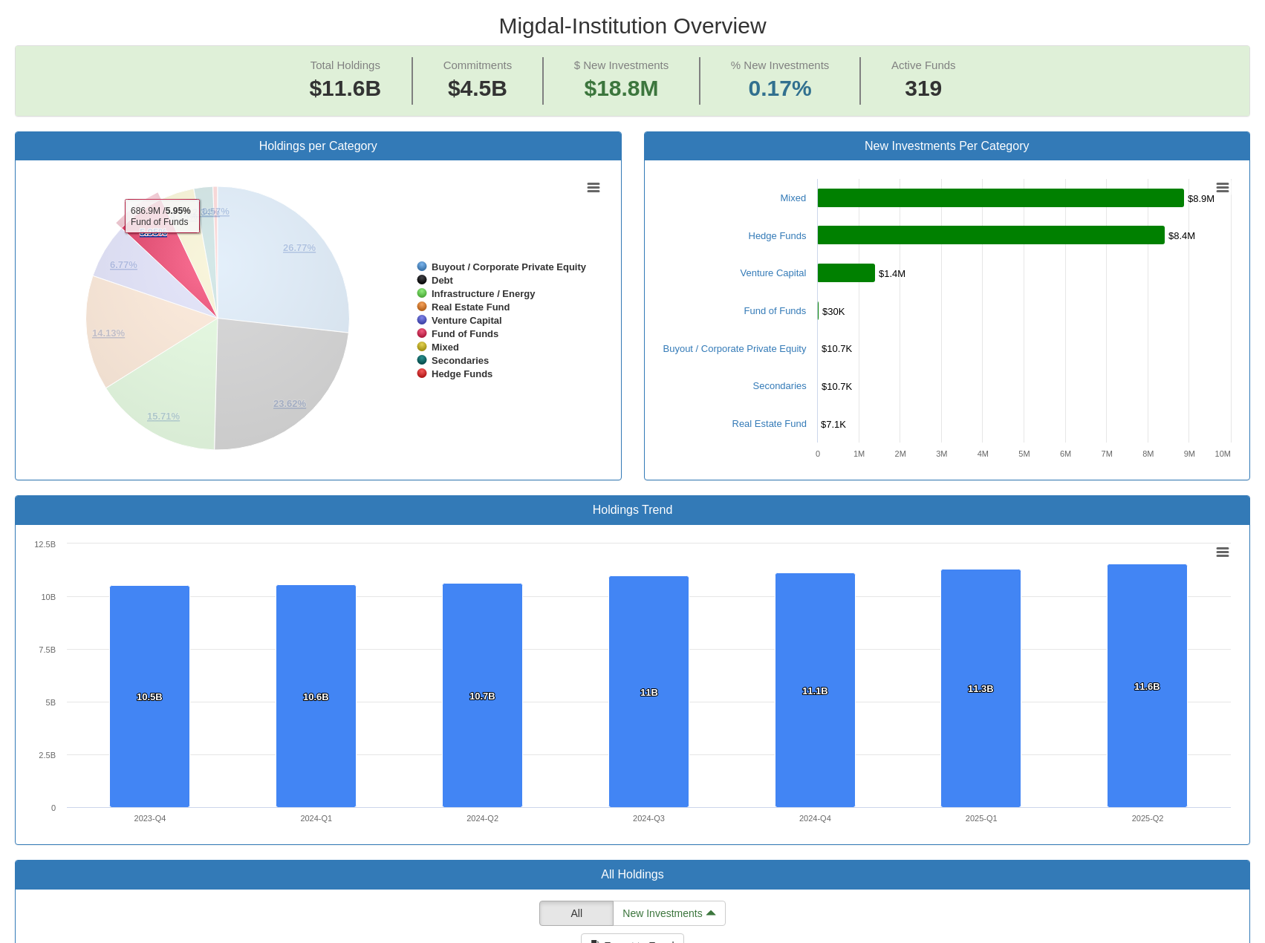
click at [156, 207] on icon at bounding box center [170, 259] width 96 height 119
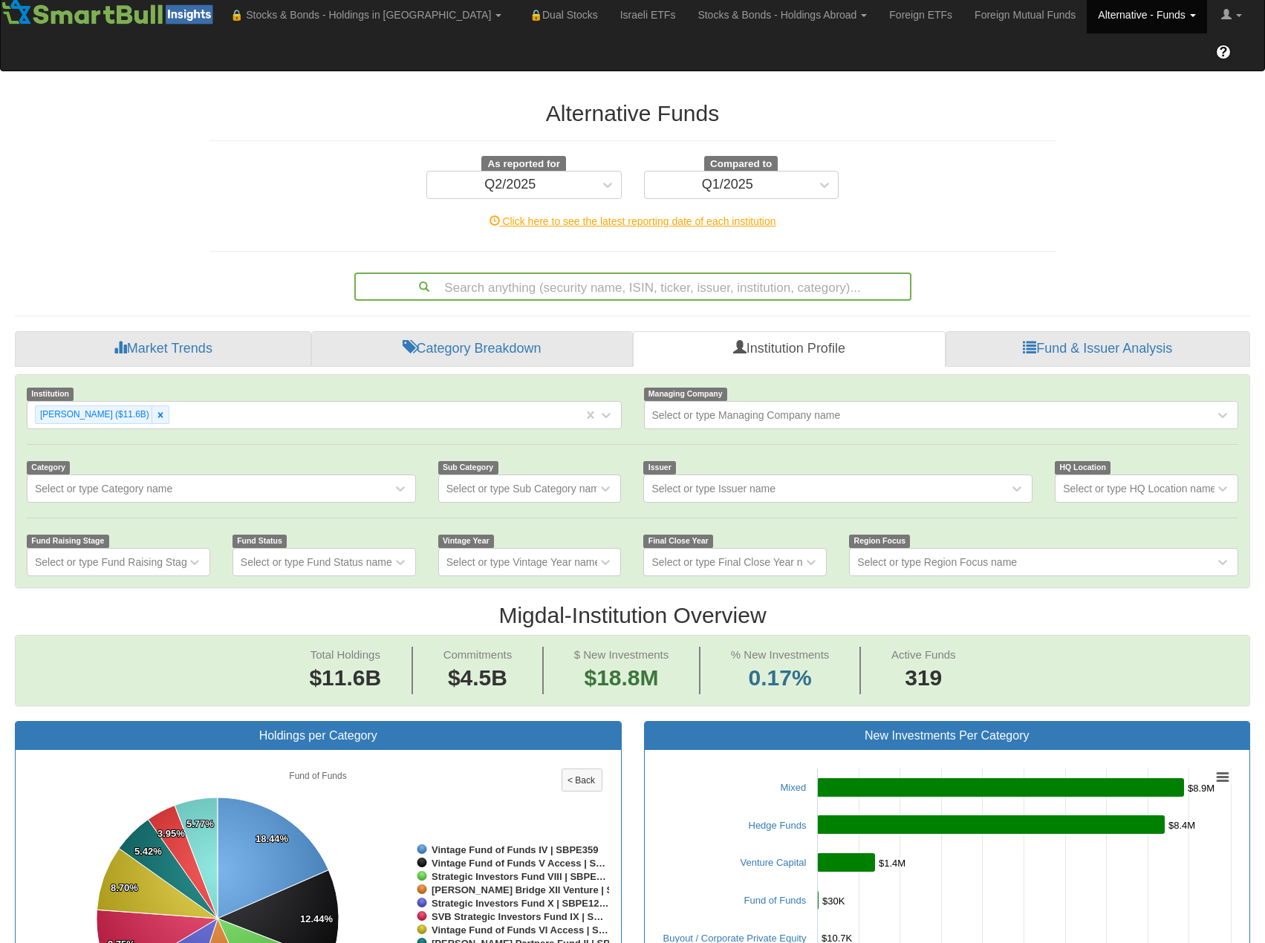
scroll to position [0, 0]
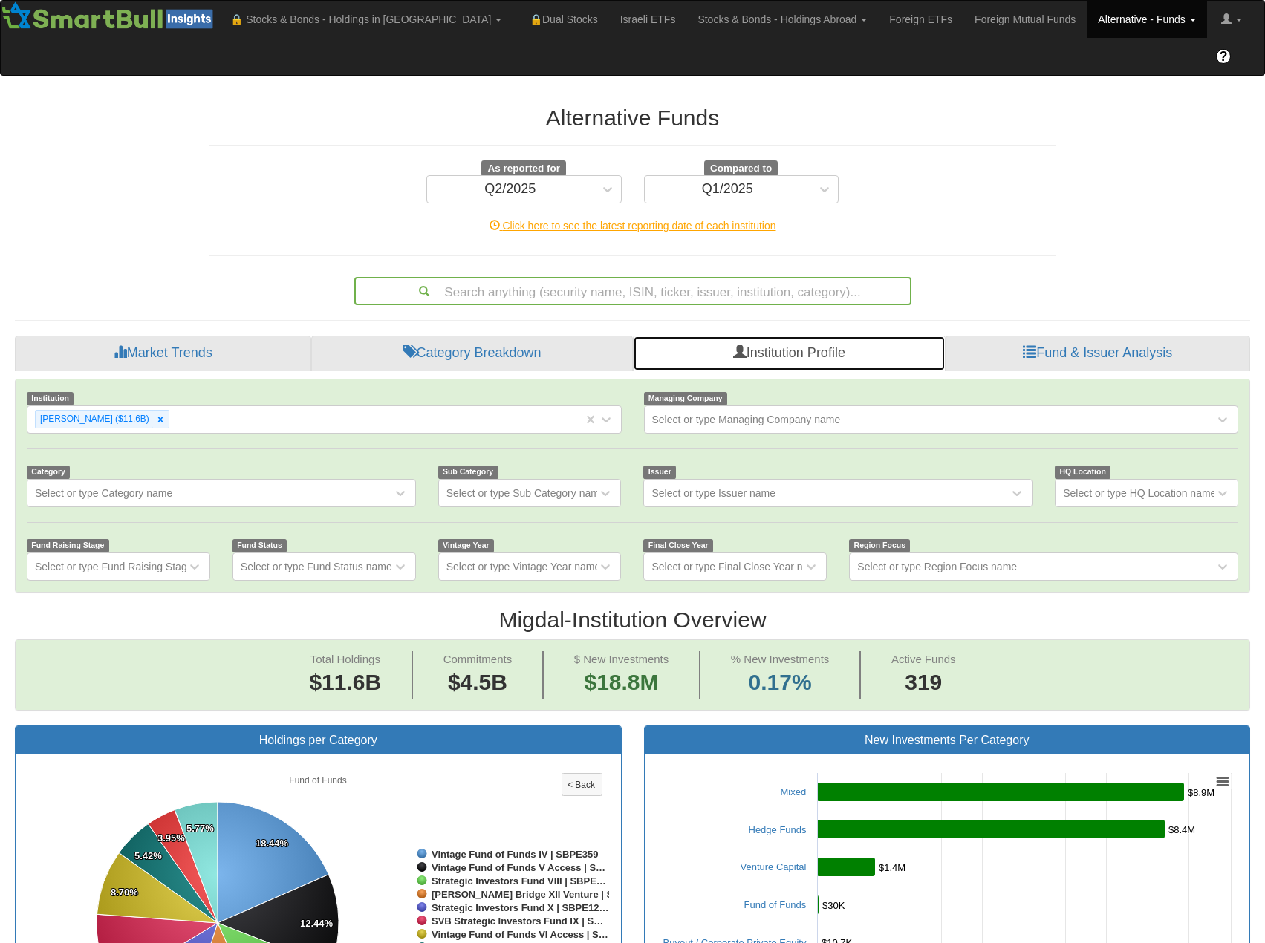
click at [743, 345] on span at bounding box center [739, 351] width 13 height 13
click at [586, 336] on link "Category Breakdown" at bounding box center [472, 354] width 322 height 36
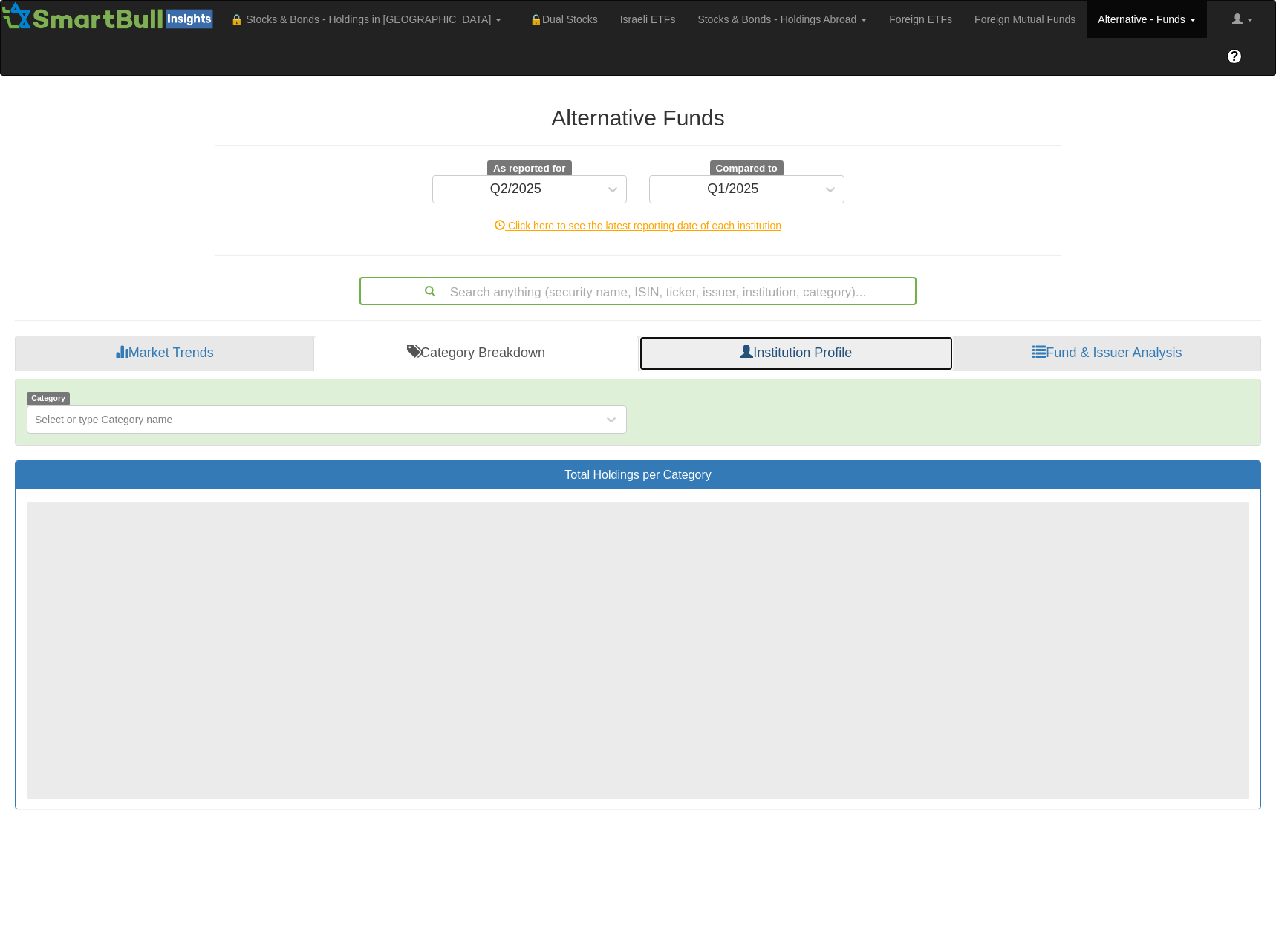
click at [761, 336] on link "Institution Profile" at bounding box center [796, 354] width 315 height 36
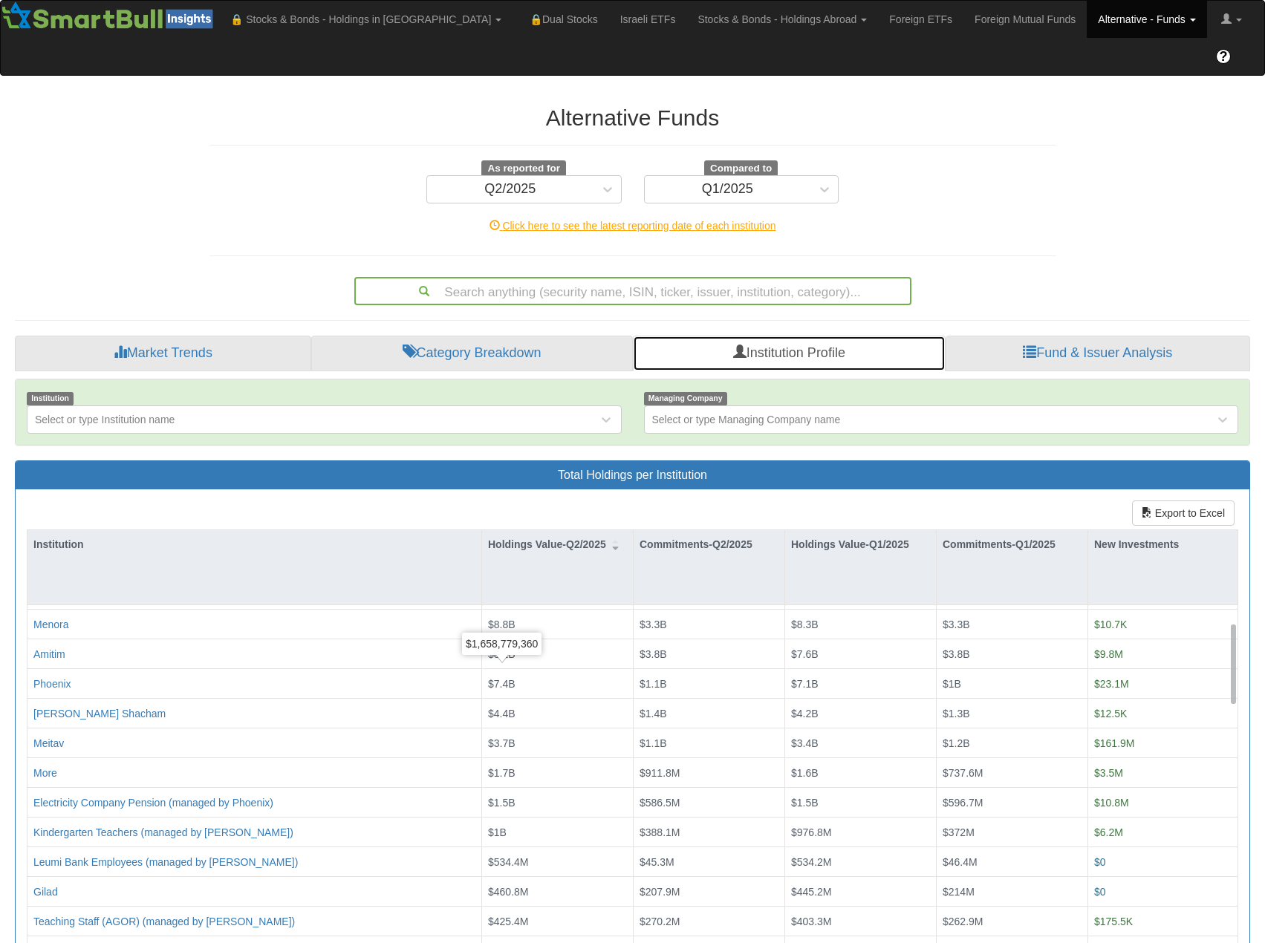
scroll to position [74, 0]
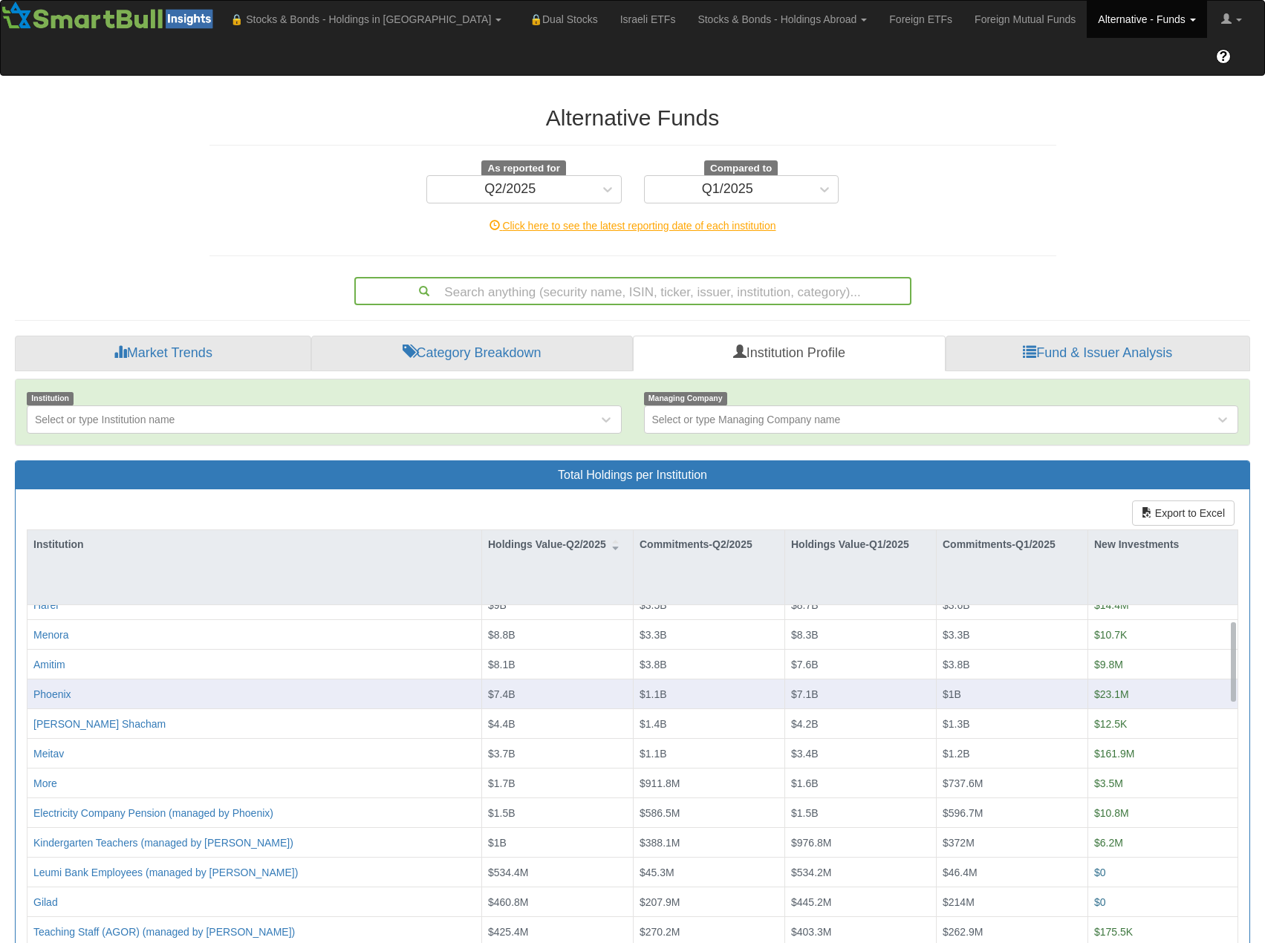
click at [108, 687] on div "Phoenix" at bounding box center [254, 694] width 442 height 15
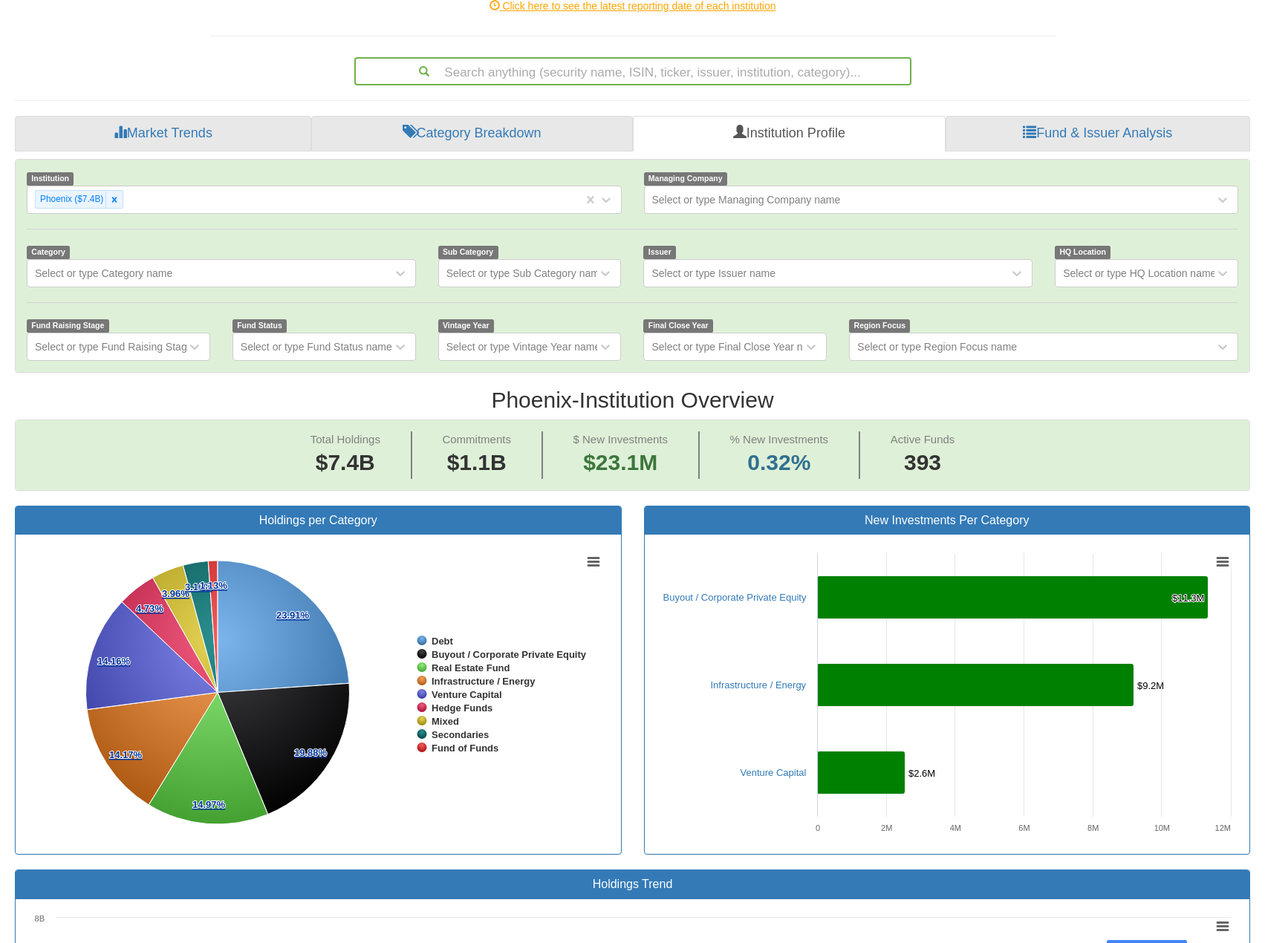
scroll to position [223, 0]
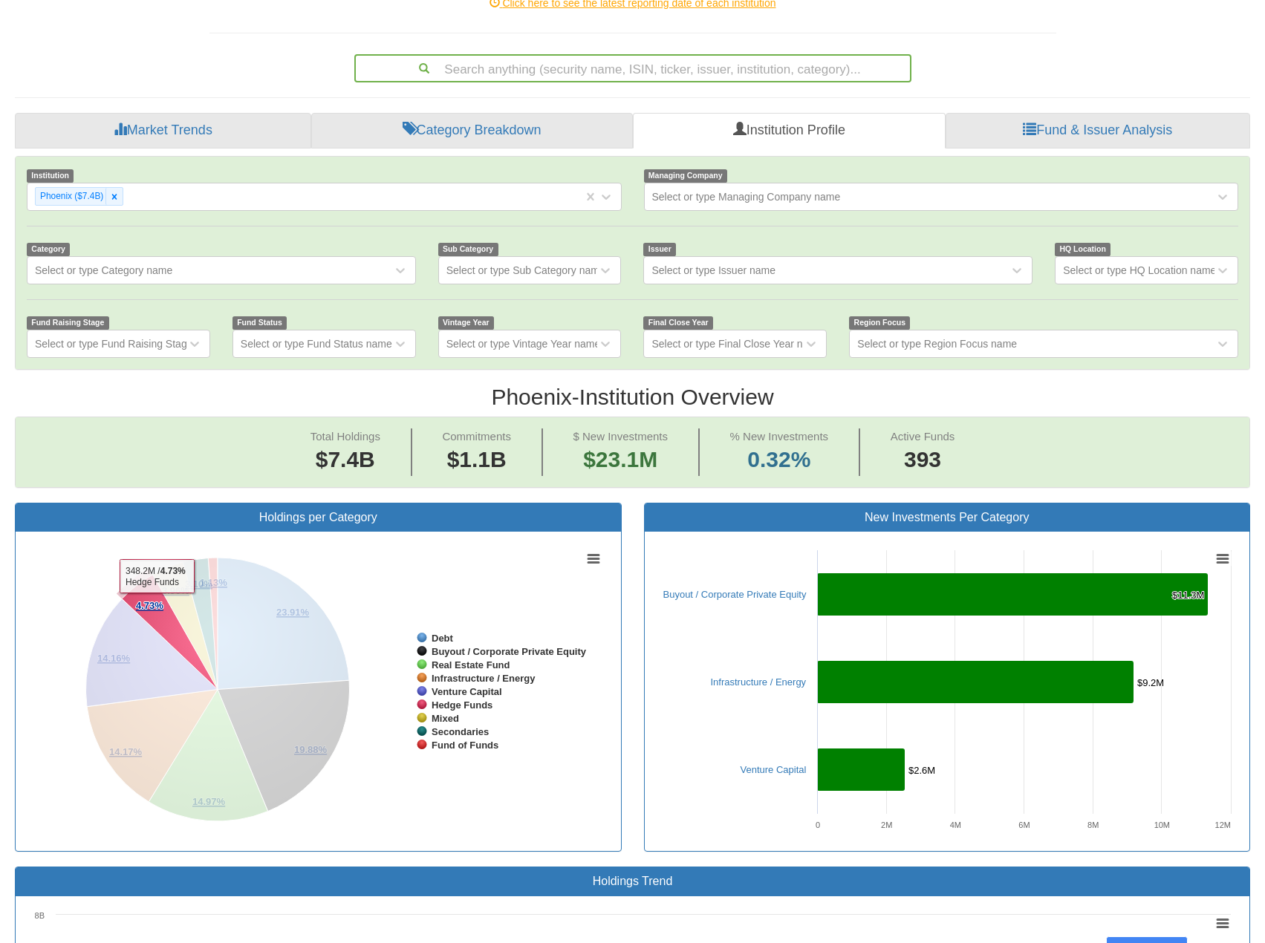
click at [156, 600] on tspan "4.73%" at bounding box center [149, 605] width 27 height 11
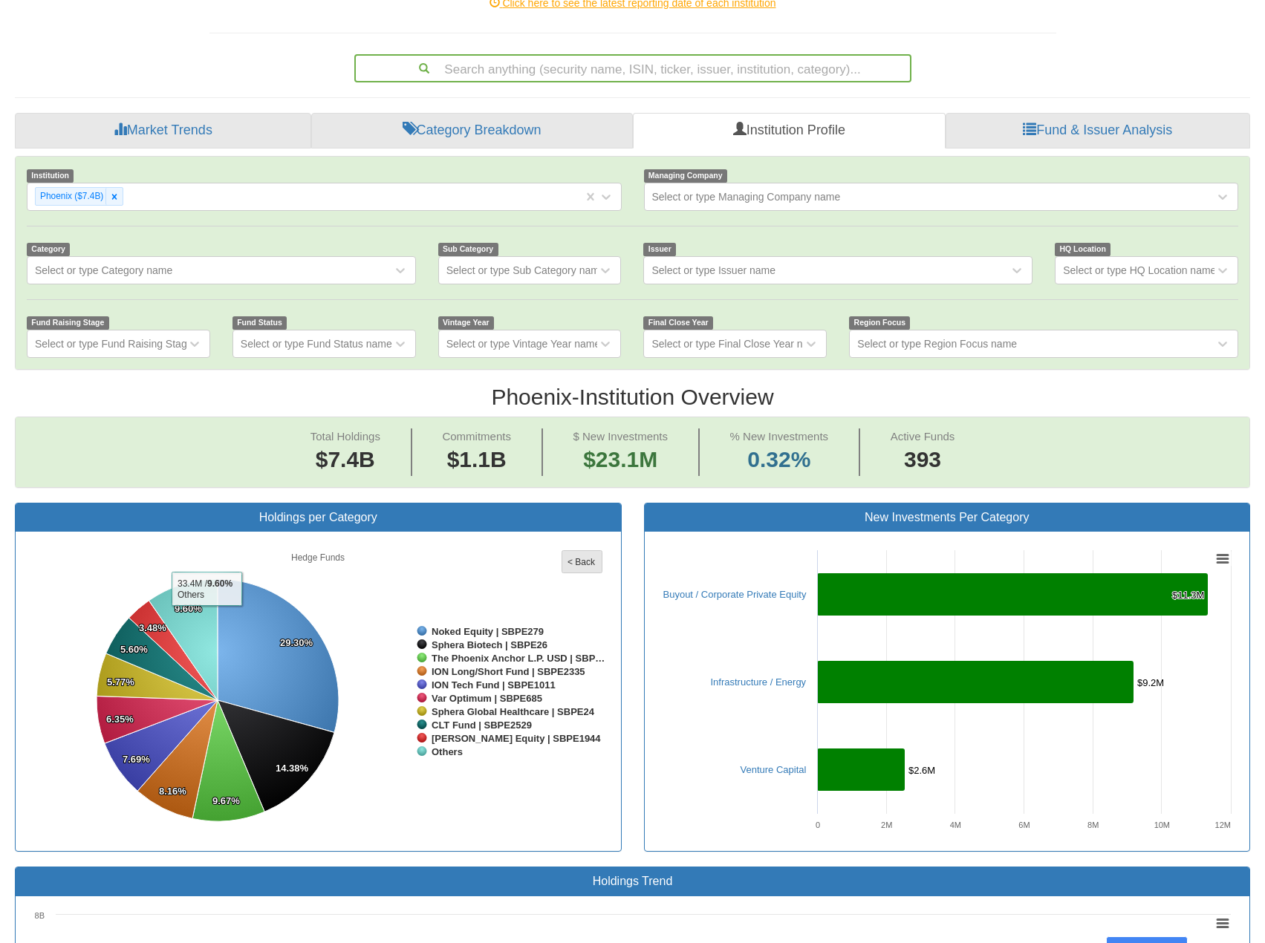
click at [585, 551] on rect at bounding box center [582, 562] width 40 height 22
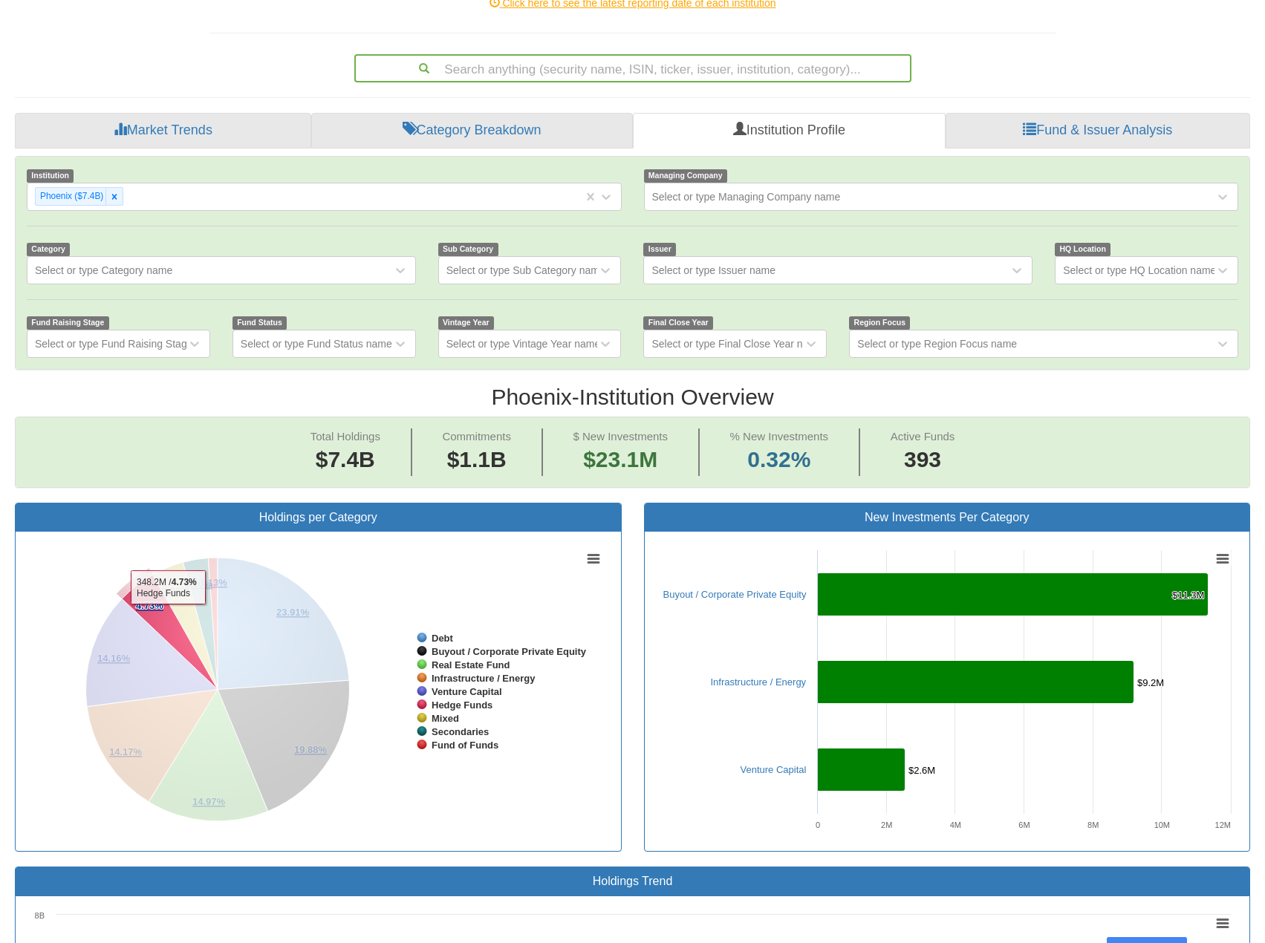
click at [166, 579] on icon at bounding box center [170, 632] width 96 height 114
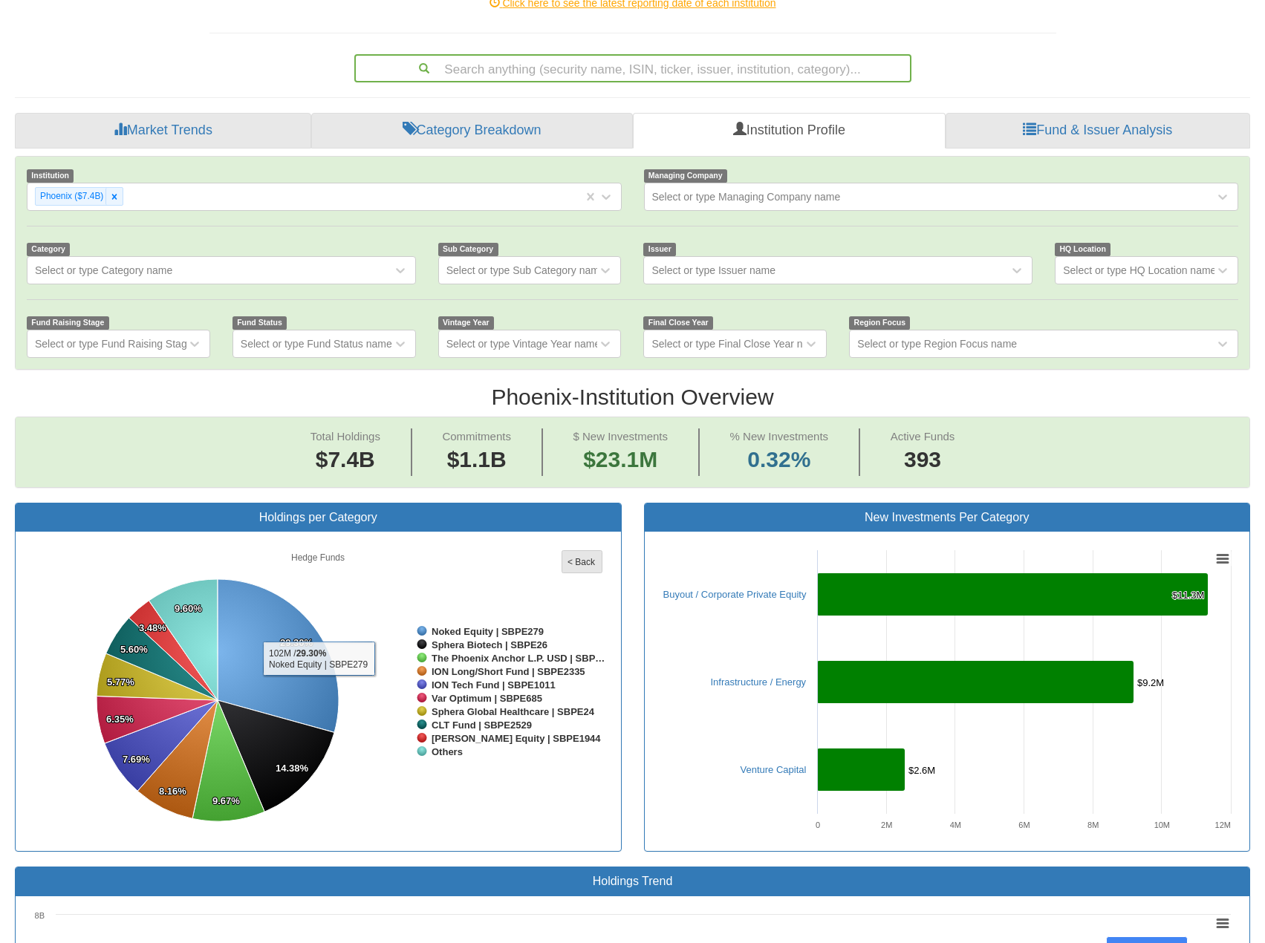
click at [576, 557] on tspan "< Back" at bounding box center [582, 562] width 28 height 10
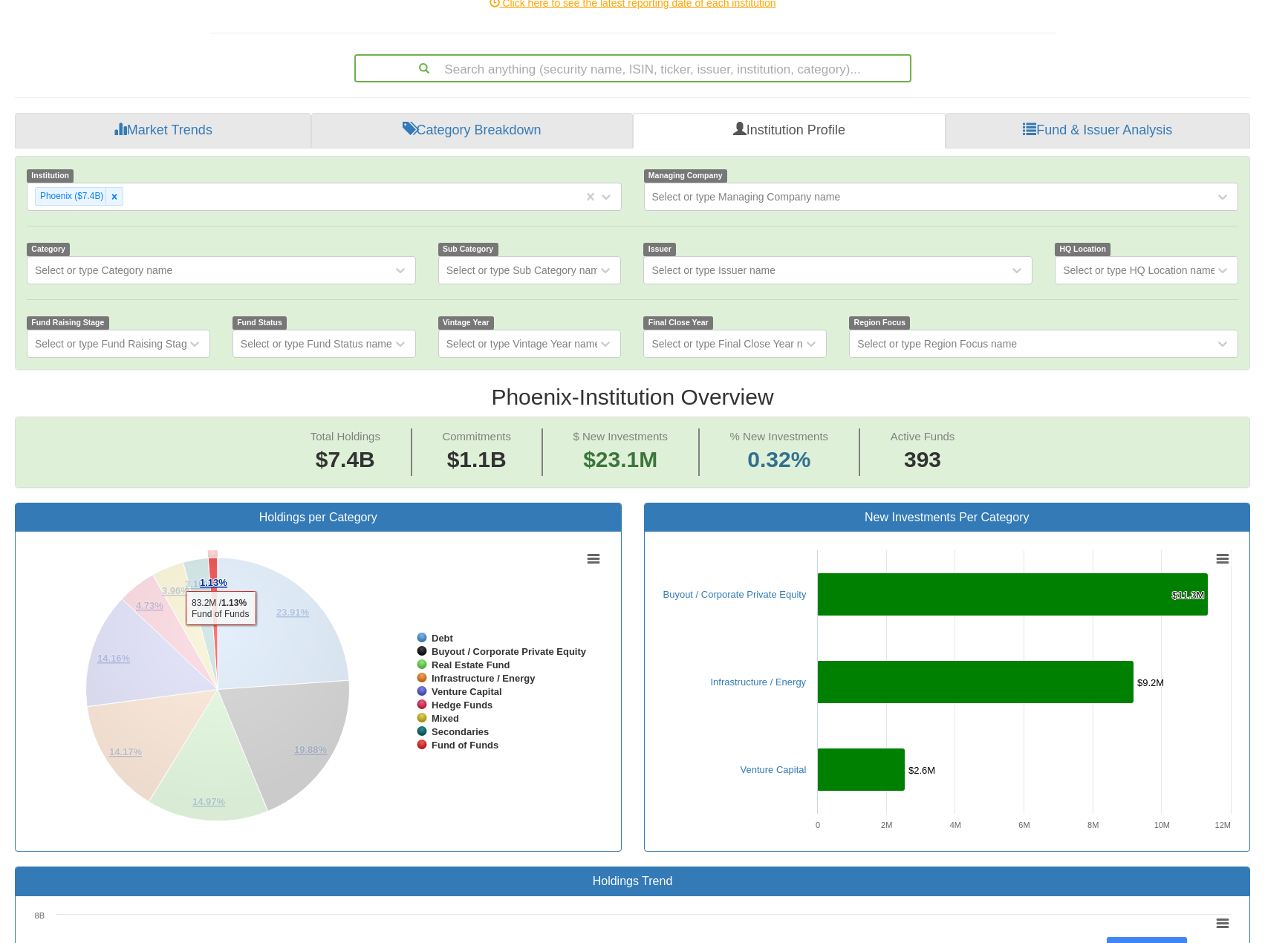
click at [221, 577] on tspan "1.13%" at bounding box center [213, 582] width 27 height 11
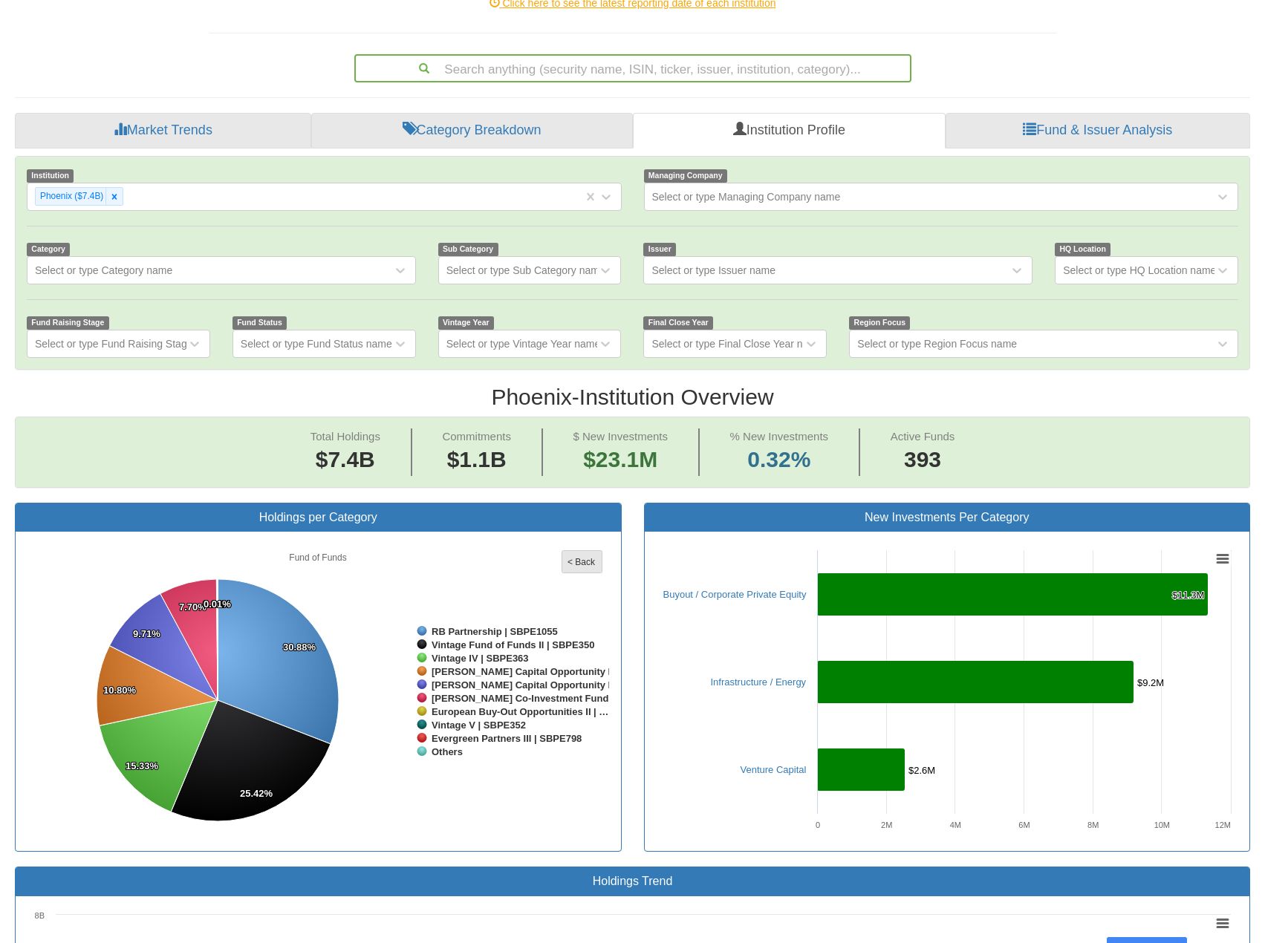
click at [571, 551] on rect at bounding box center [582, 562] width 40 height 22
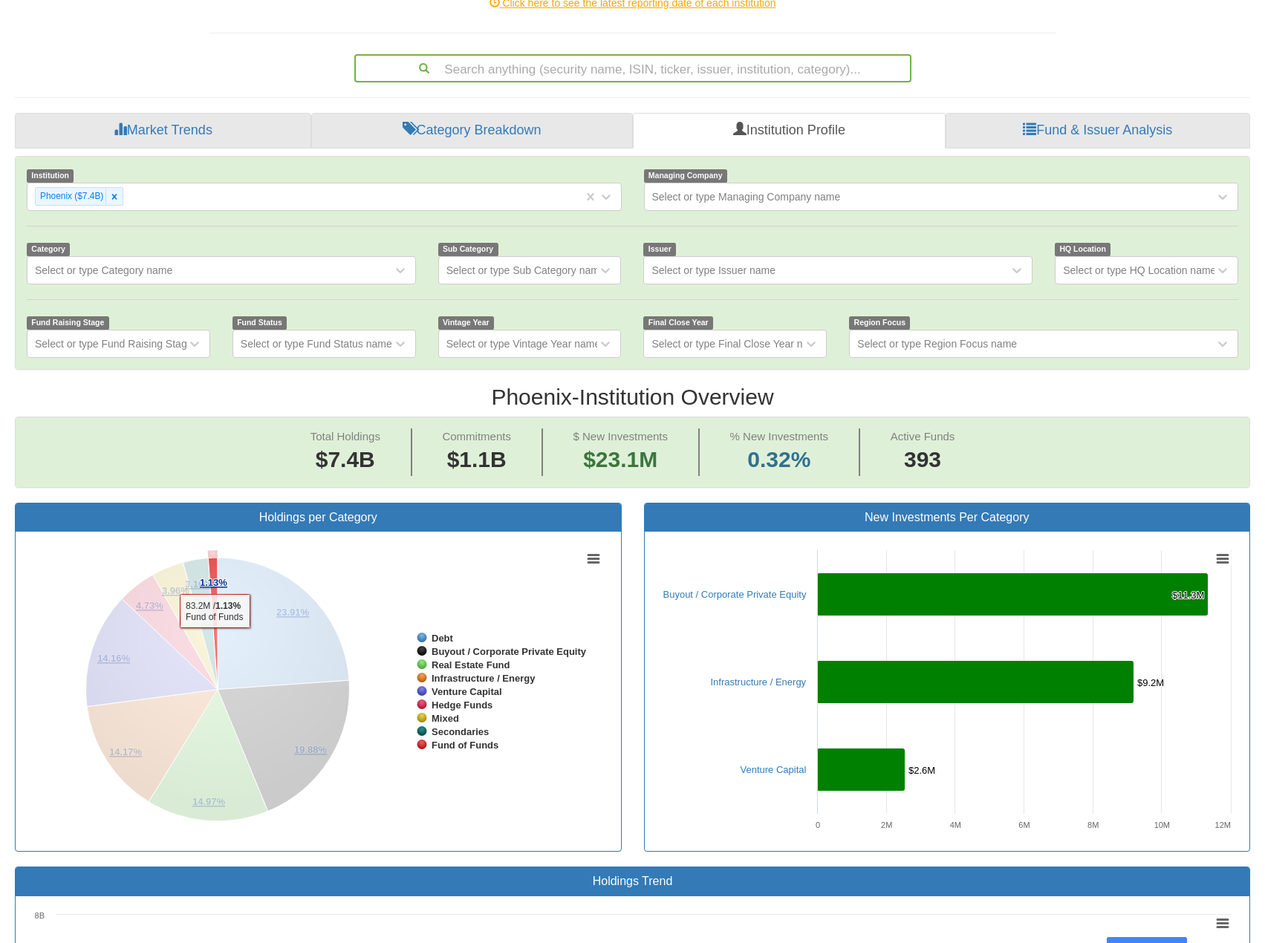
click at [215, 577] on tspan "1.13%" at bounding box center [213, 582] width 27 height 11
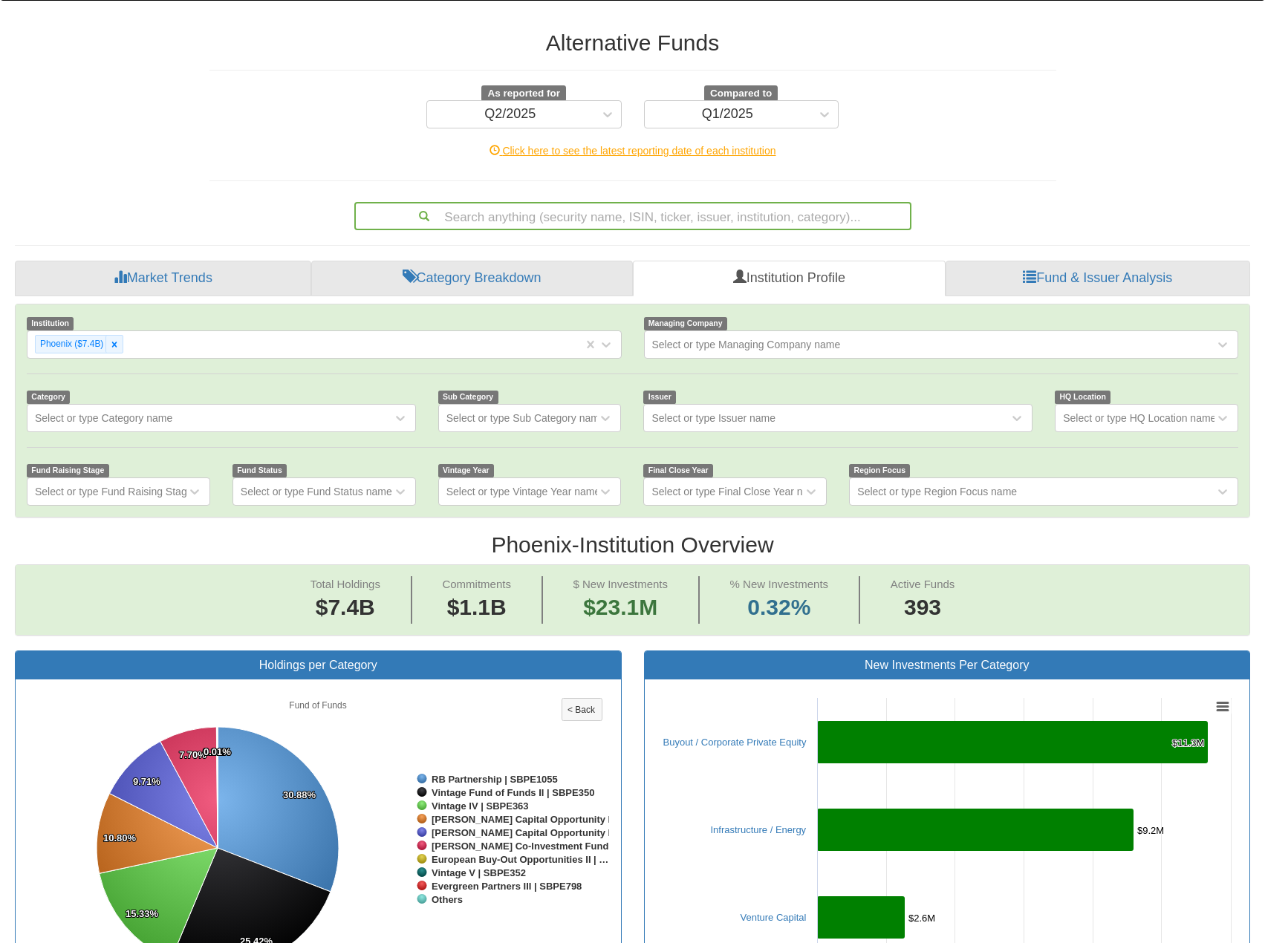
scroll to position [0, 0]
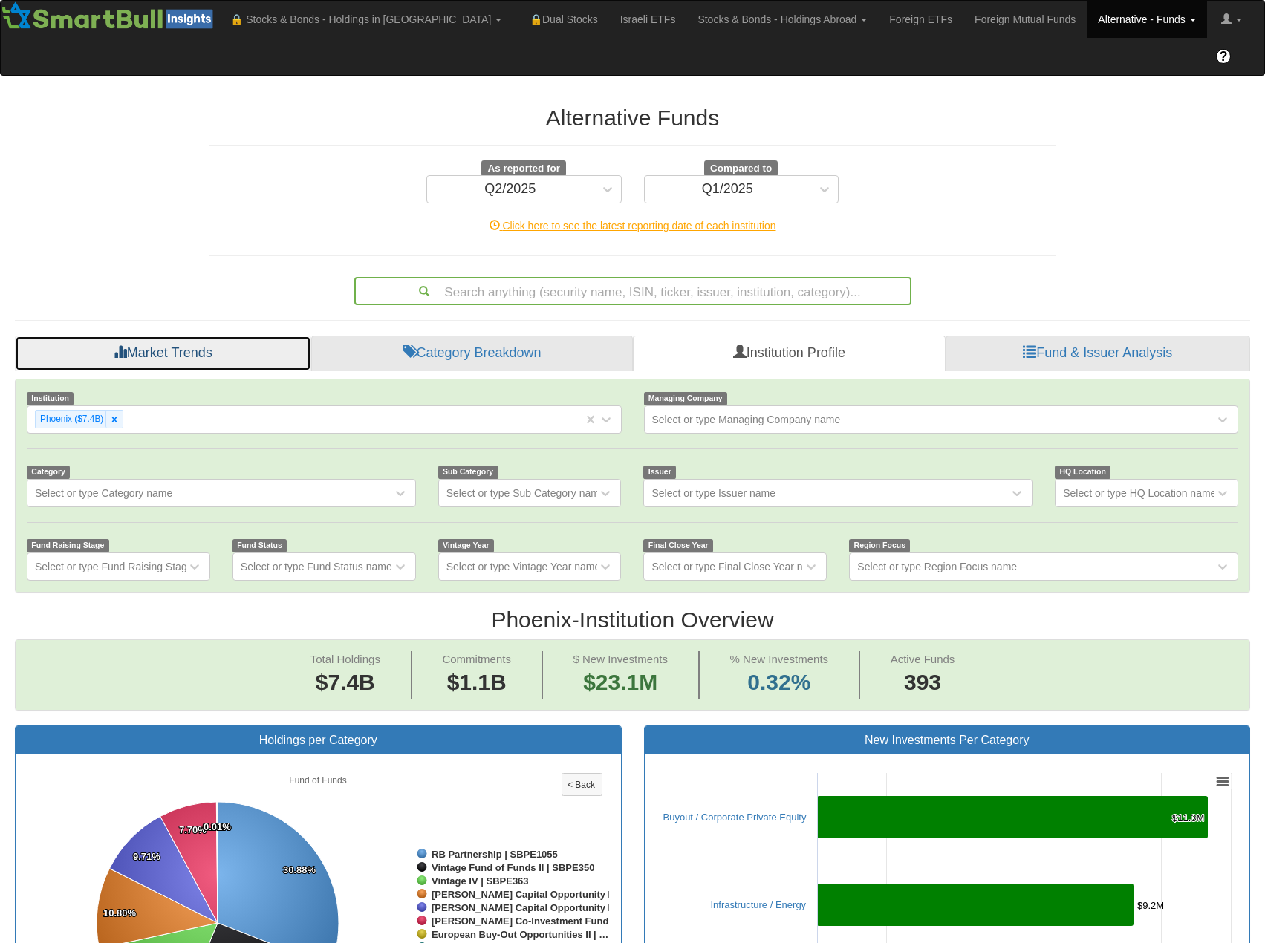
click at [171, 336] on link "Market Trends" at bounding box center [163, 354] width 296 height 36
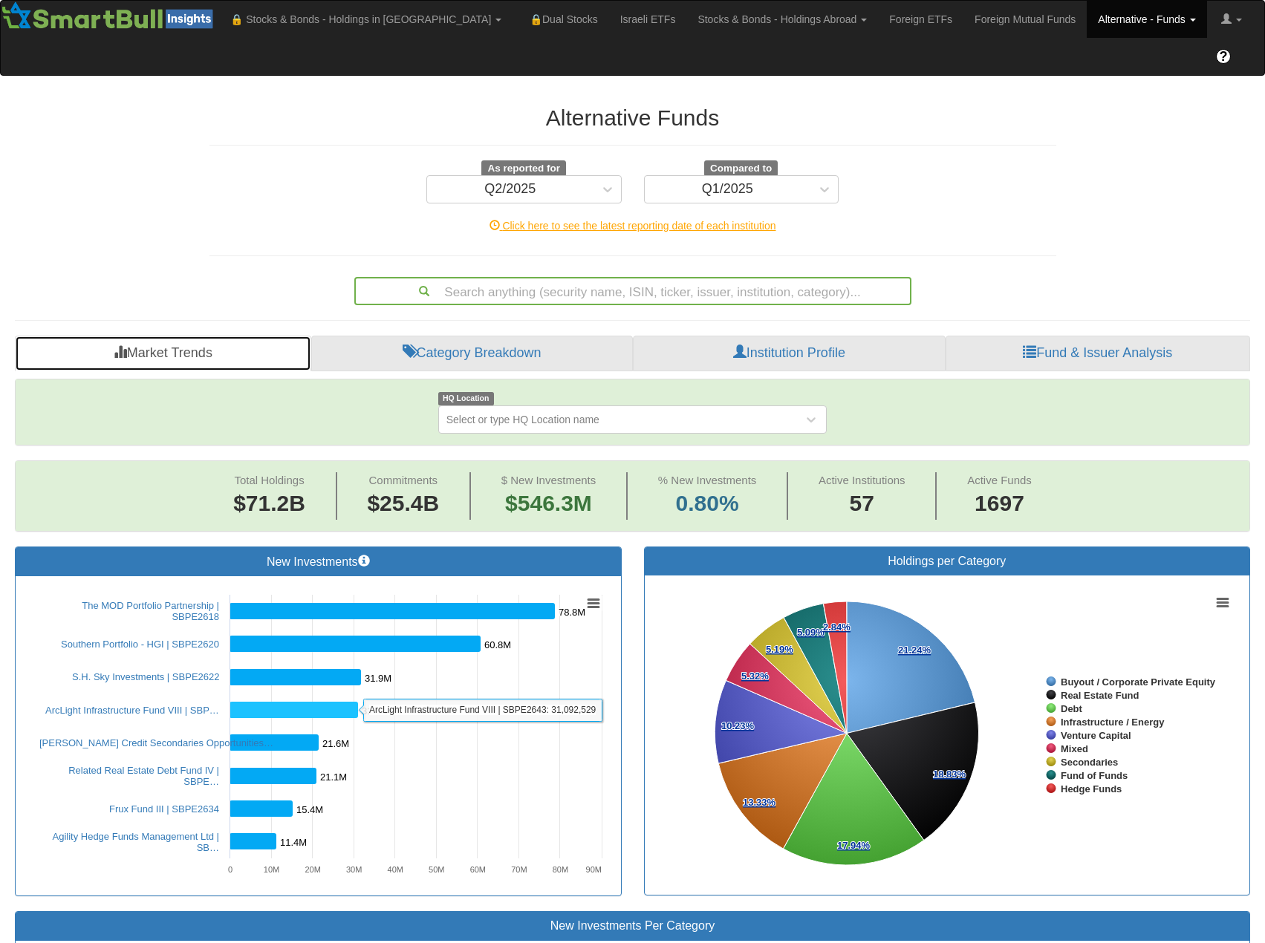
scroll to position [520, 0]
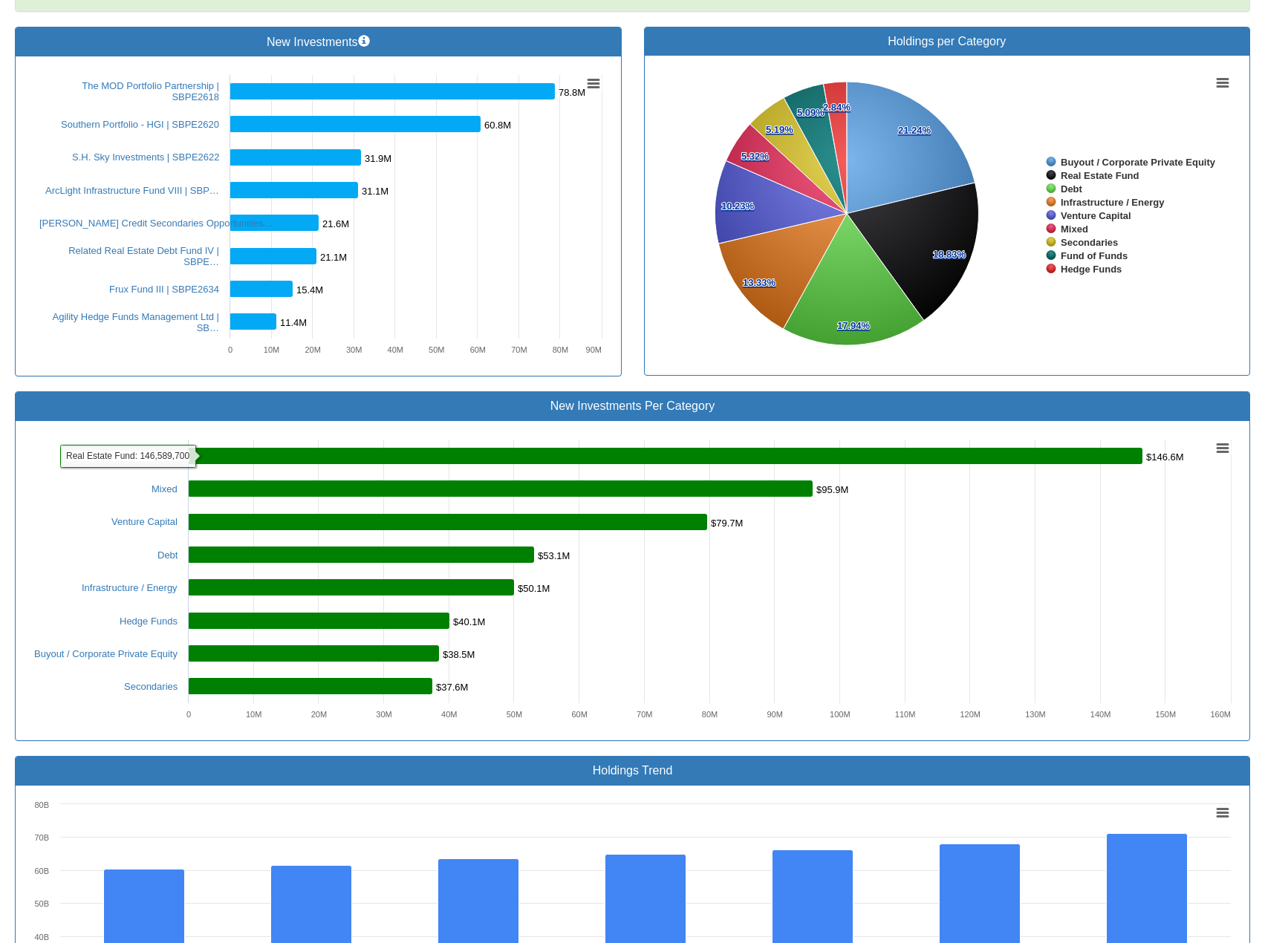
click at [271, 448] on rect at bounding box center [665, 456] width 955 height 16
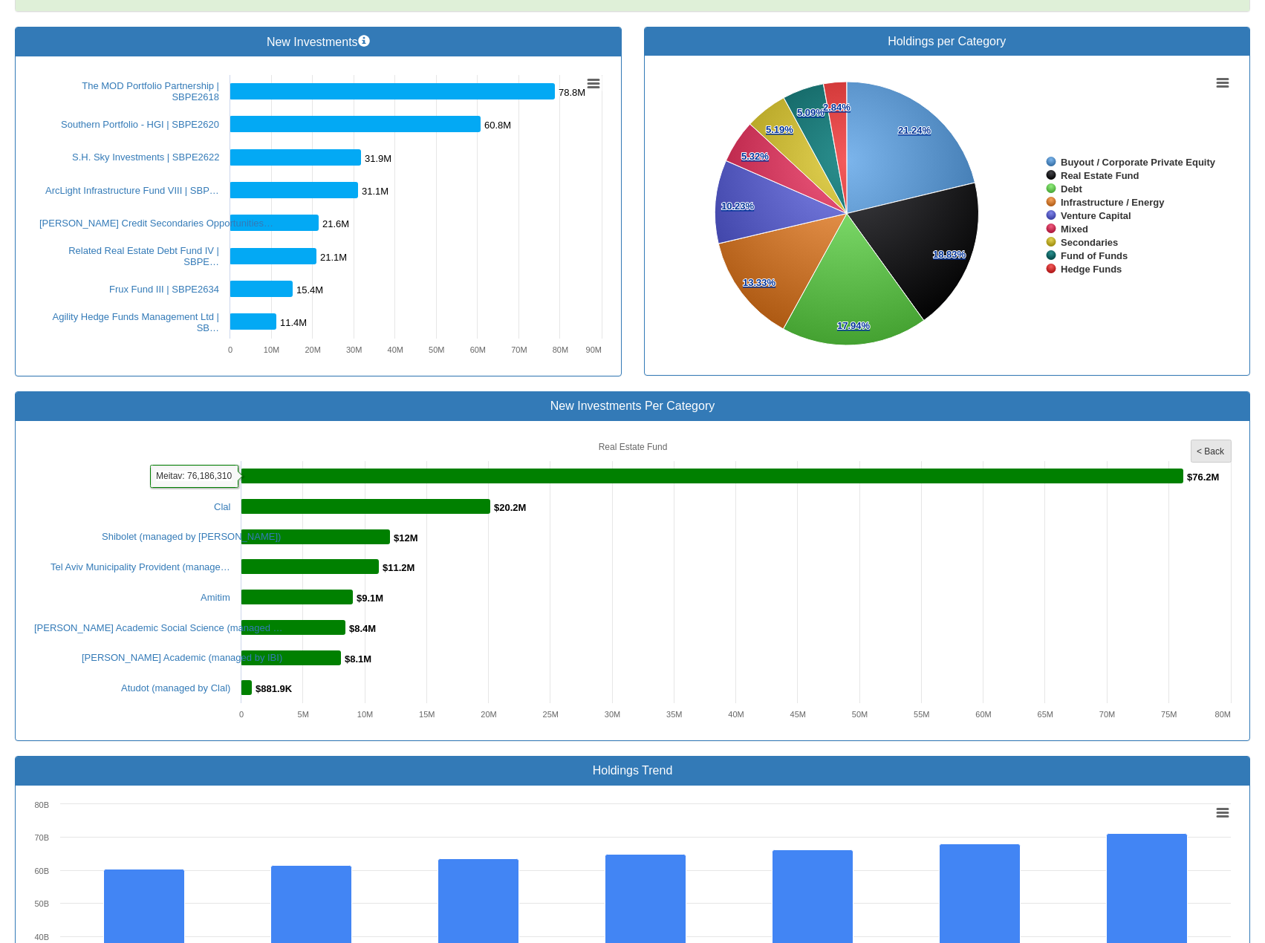
click at [1200, 440] on rect at bounding box center [1212, 451] width 40 height 22
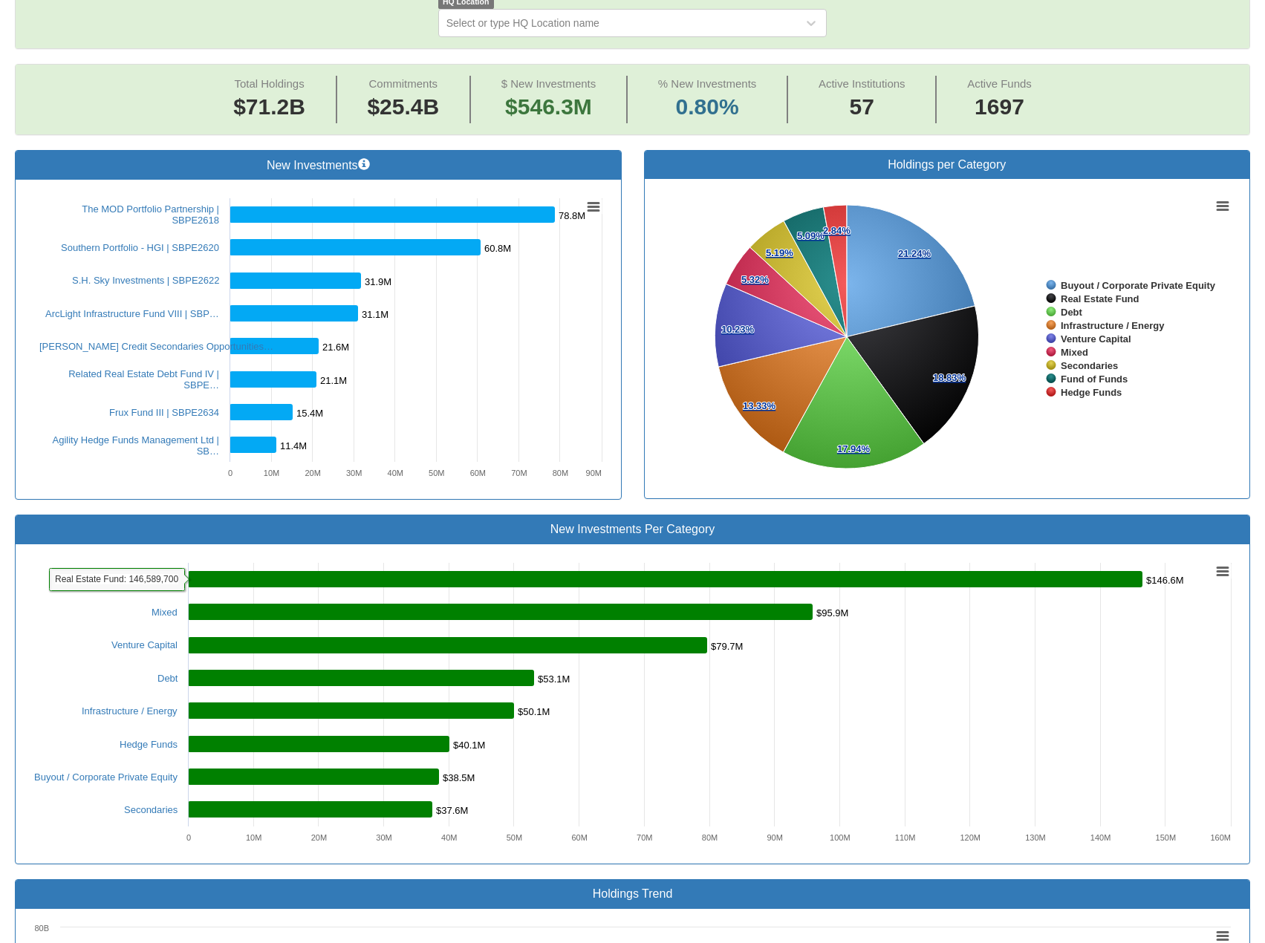
scroll to position [149, 0]
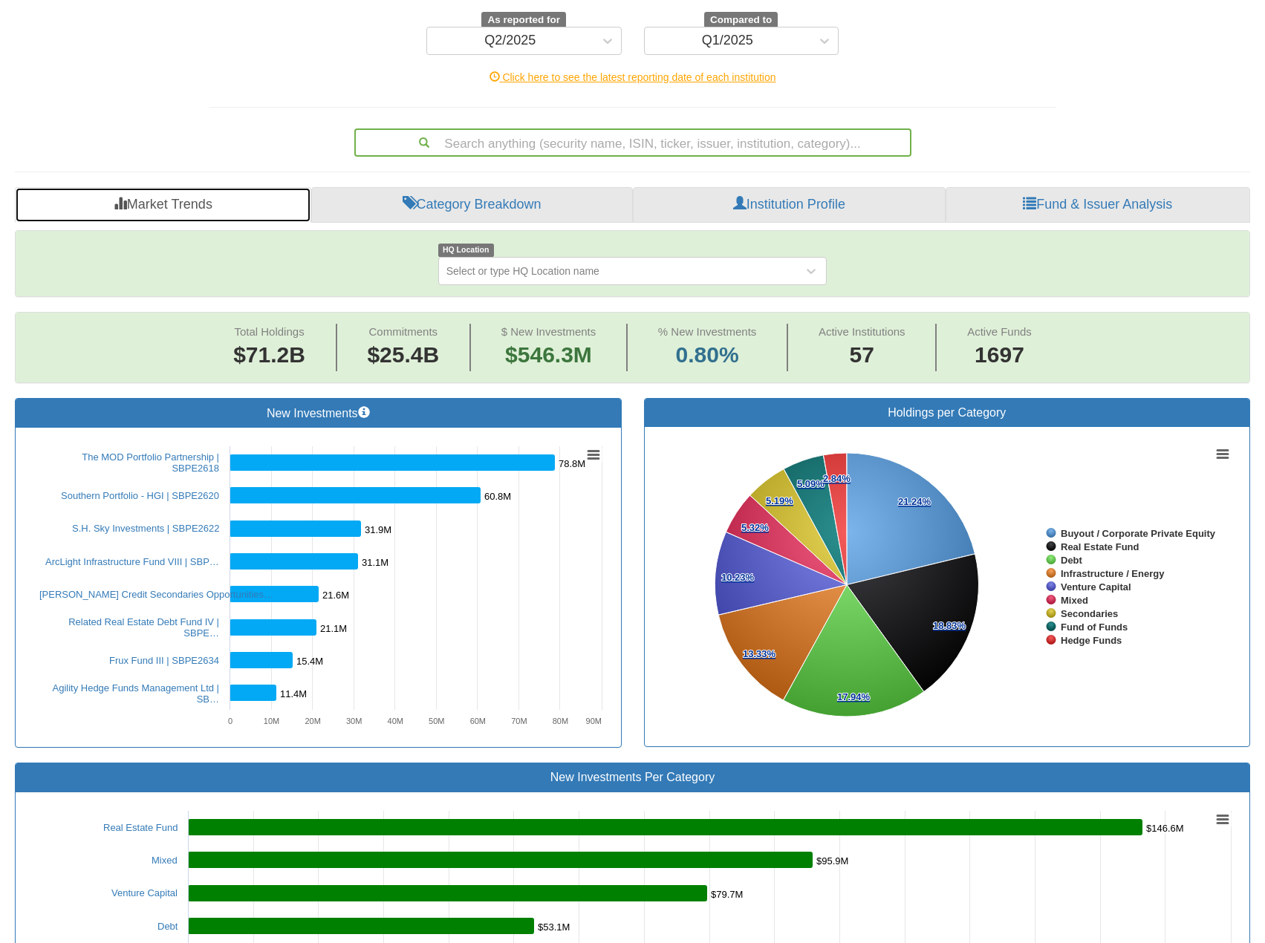
click at [169, 452] on span "The MOD Portfolio Partnership | SBPE2618" at bounding box center [126, 463] width 185 height 22
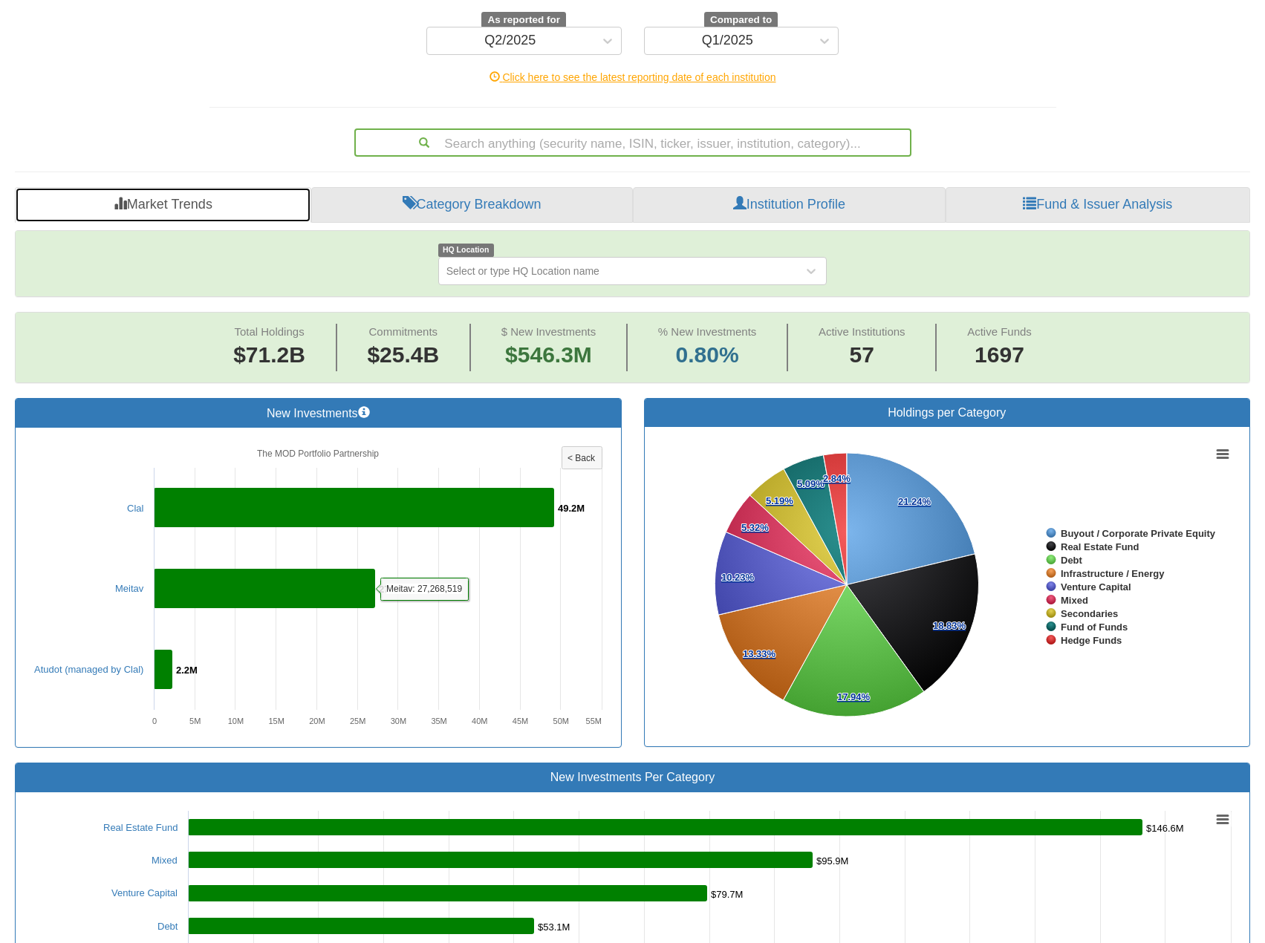
click at [569, 453] on tspan "< Back" at bounding box center [582, 458] width 28 height 10
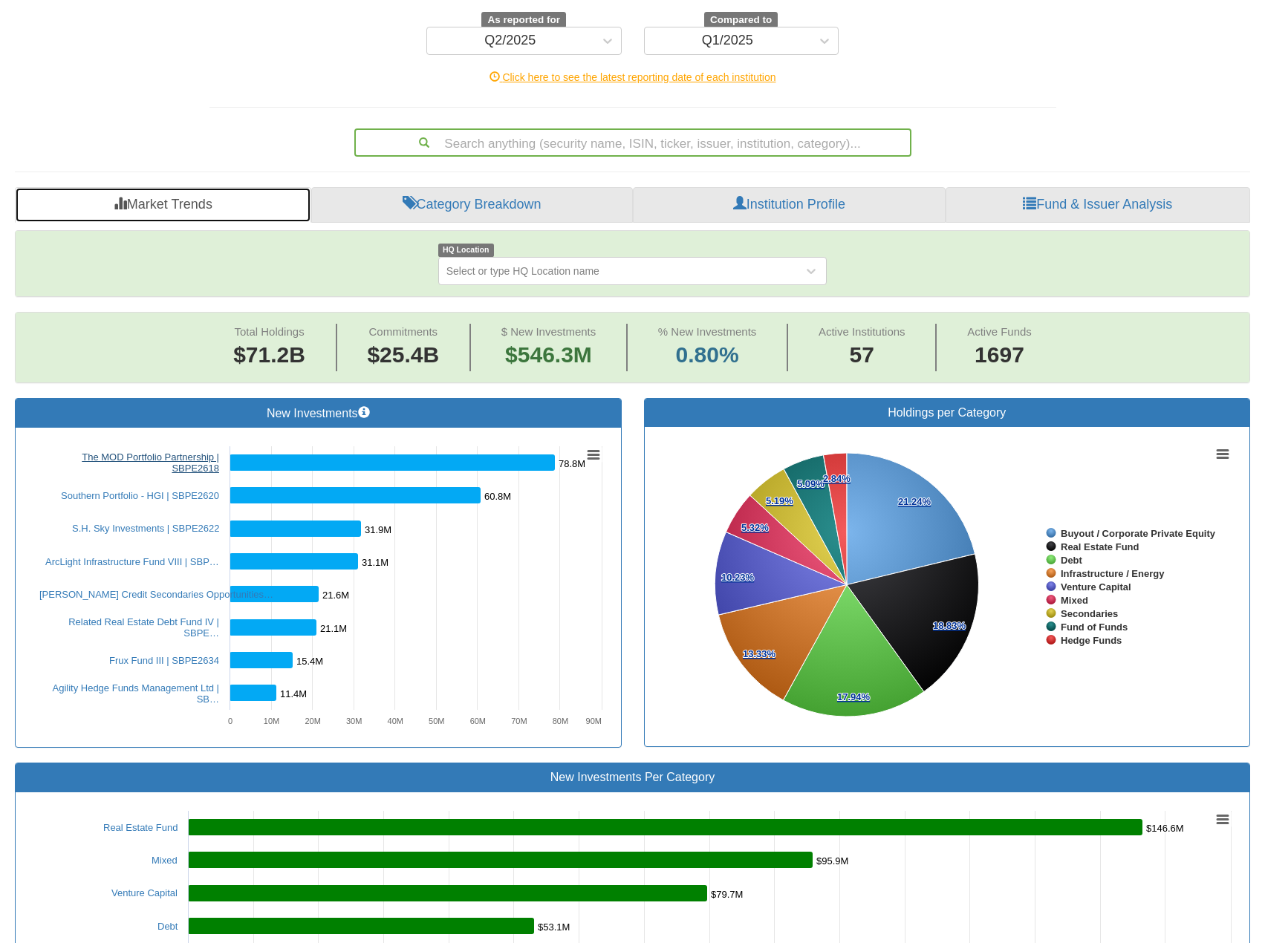
drag, startPoint x: 83, startPoint y: 421, endPoint x: 199, endPoint y: 430, distance: 116.2
click at [199, 452] on link "The MOD Portfolio Partnership | SBPE2618" at bounding box center [150, 463] width 137 height 22
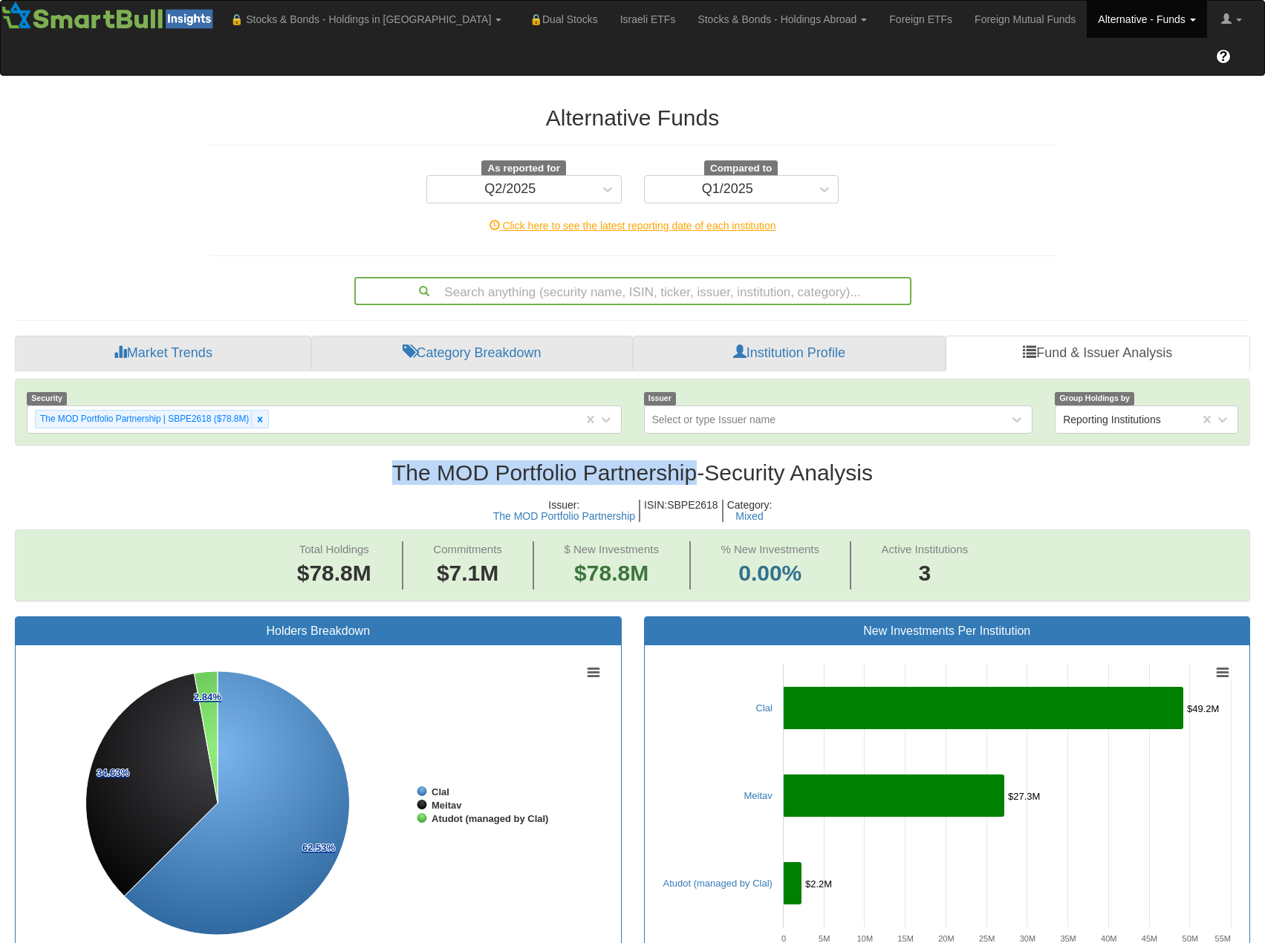
drag, startPoint x: 389, startPoint y: 444, endPoint x: 689, endPoint y: 444, distance: 300.1
click at [689, 461] on h2 "The MOD Portfolio Partnership - Security Analysis" at bounding box center [632, 473] width 1235 height 25
copy h2 "The MOD Portfolio Partnership"
click at [776, 336] on link "Institution Profile" at bounding box center [789, 354] width 312 height 36
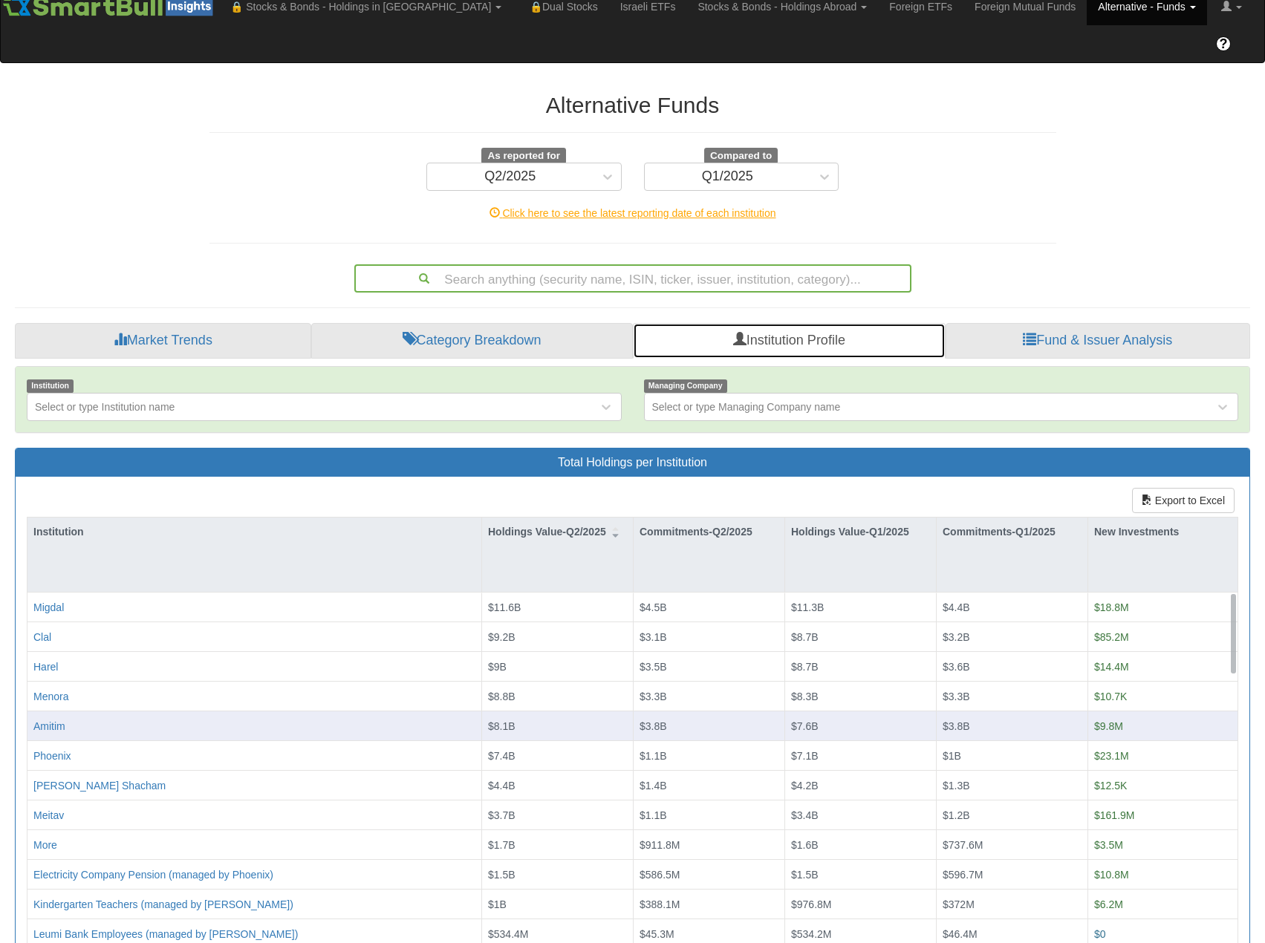
scroll to position [25, 0]
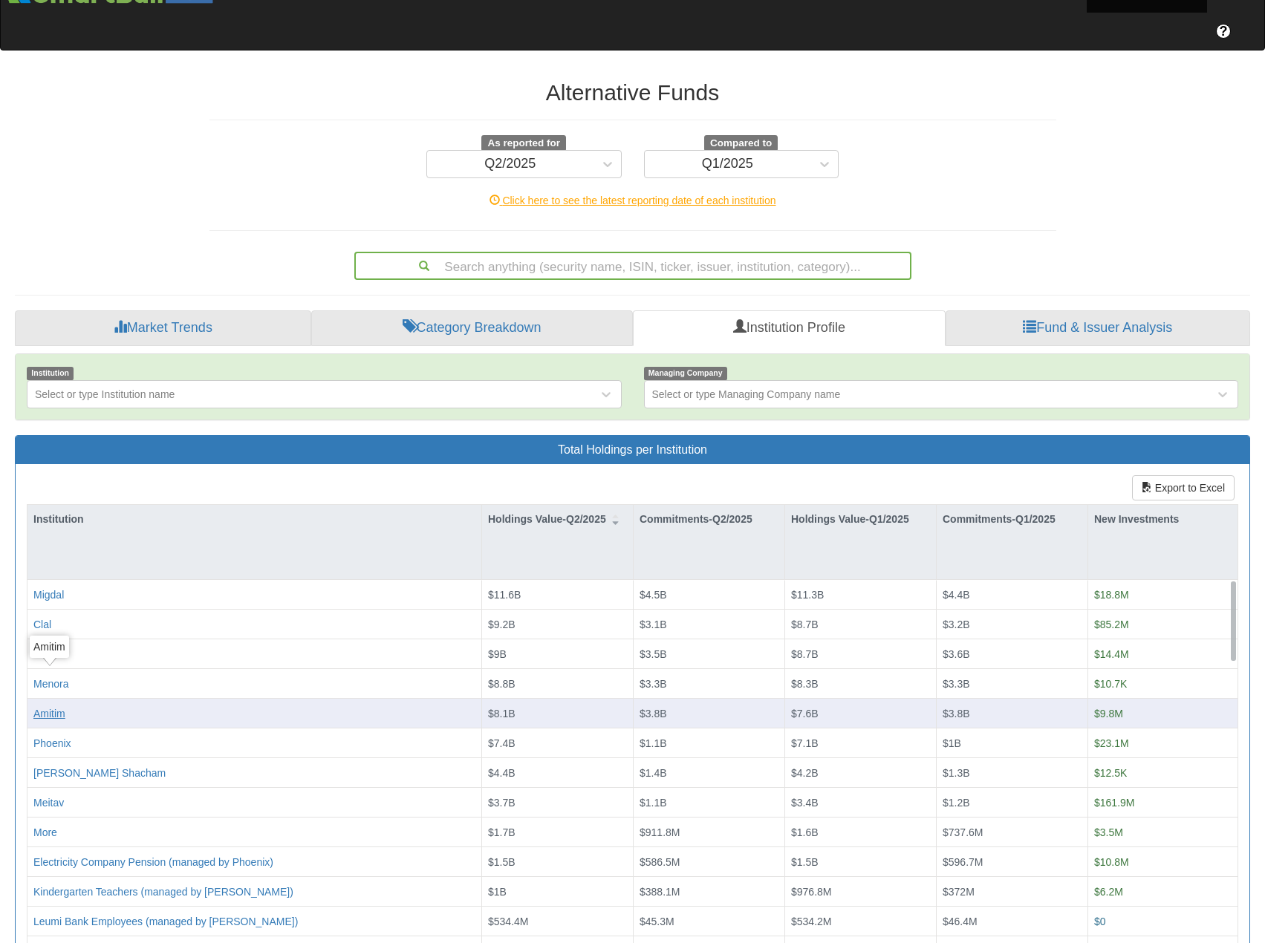
click at [49, 706] on div "Amitim" at bounding box center [49, 713] width 32 height 15
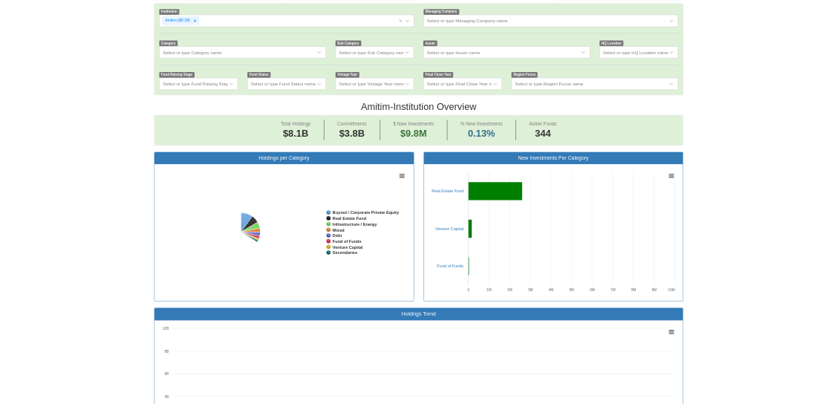
scroll to position [30, 1208]
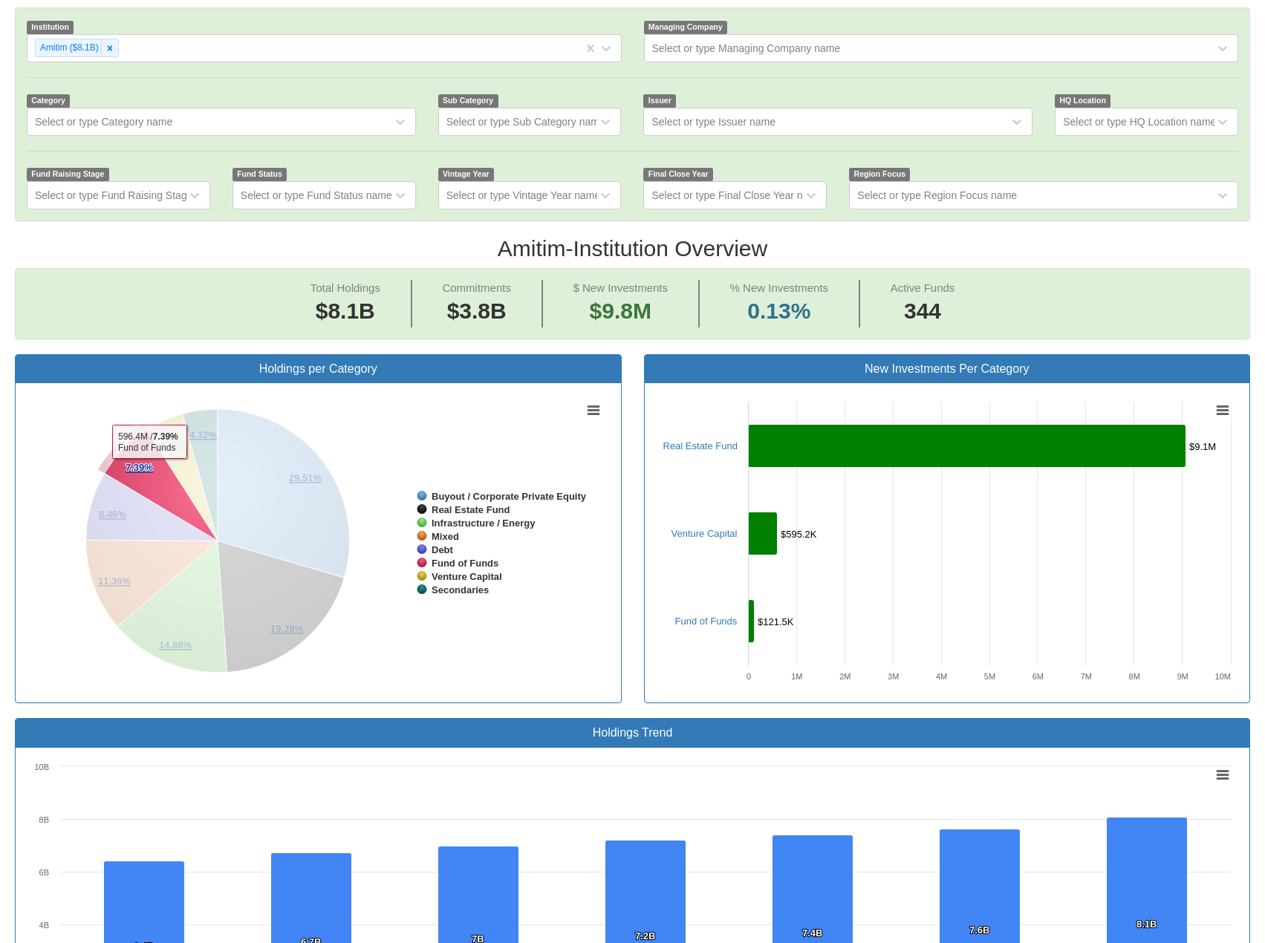
click at [149, 462] on tspan "7.39%" at bounding box center [139, 467] width 27 height 11
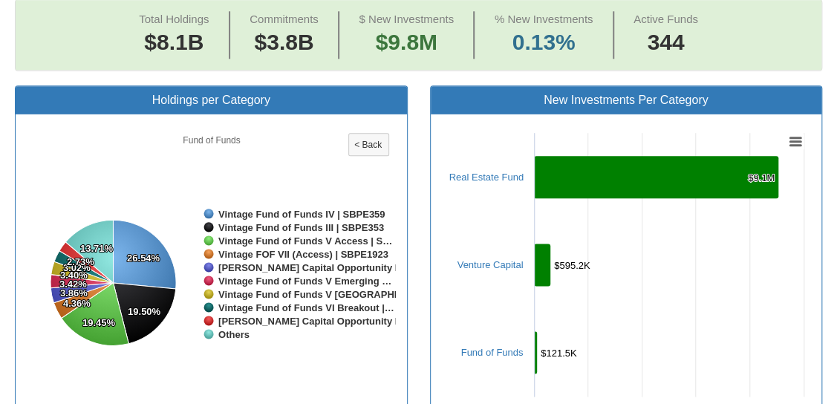
scroll to position [669, 0]
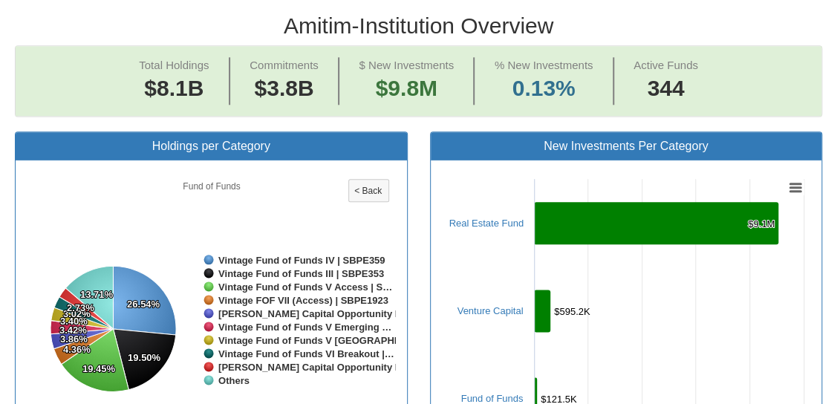
click at [377, 172] on rect at bounding box center [211, 320] width 369 height 297
click at [371, 191] on tspan "< Back" at bounding box center [368, 191] width 28 height 10
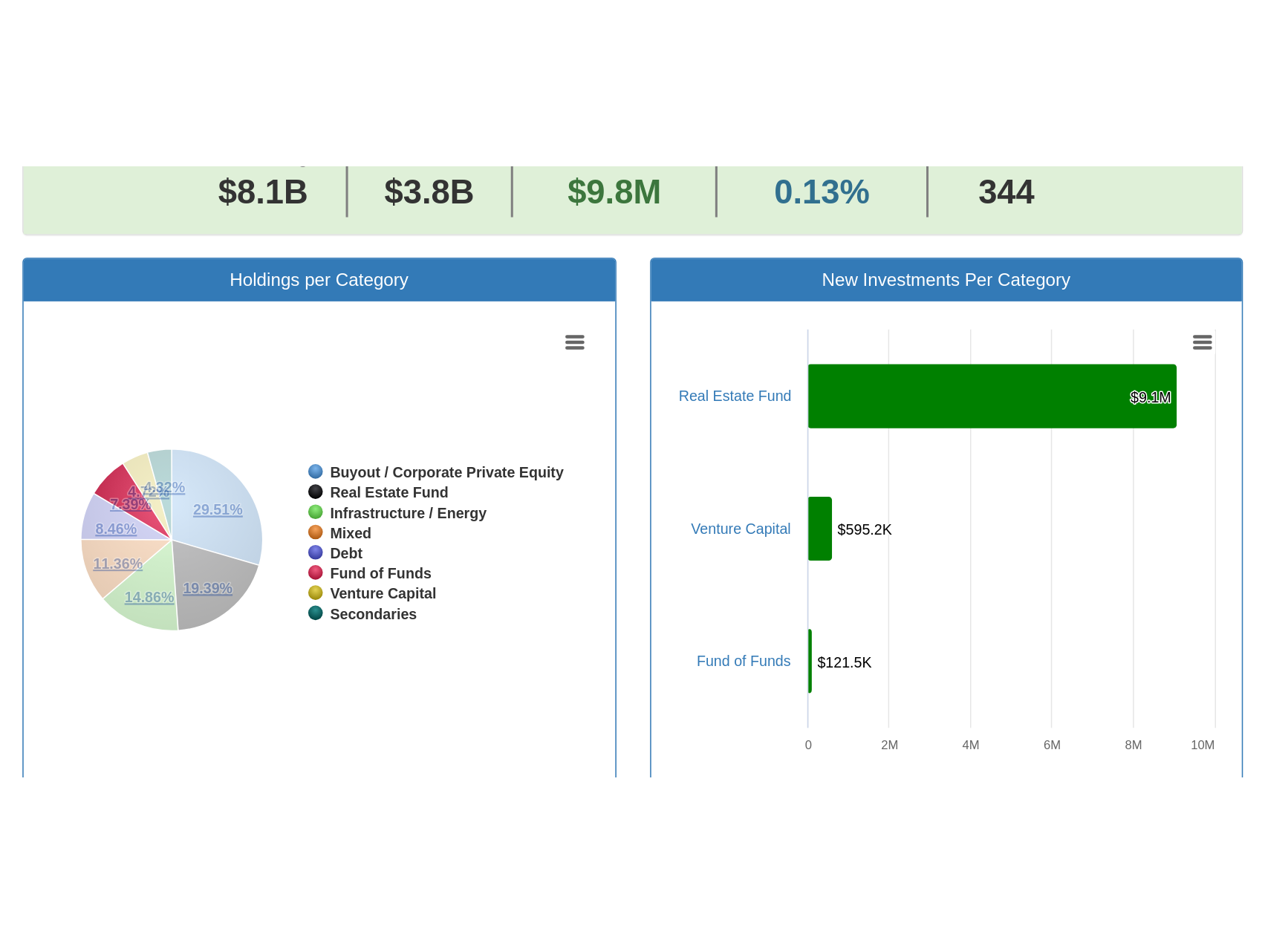
scroll to position [743, 0]
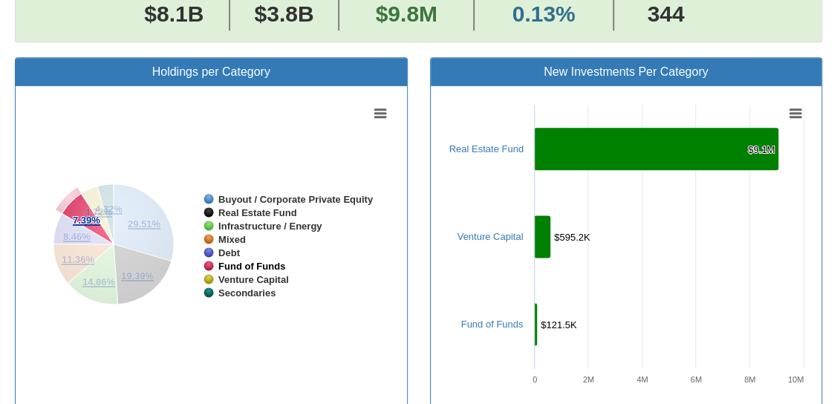
click at [261, 264] on tspan "Fund of Funds" at bounding box center [251, 266] width 67 height 11
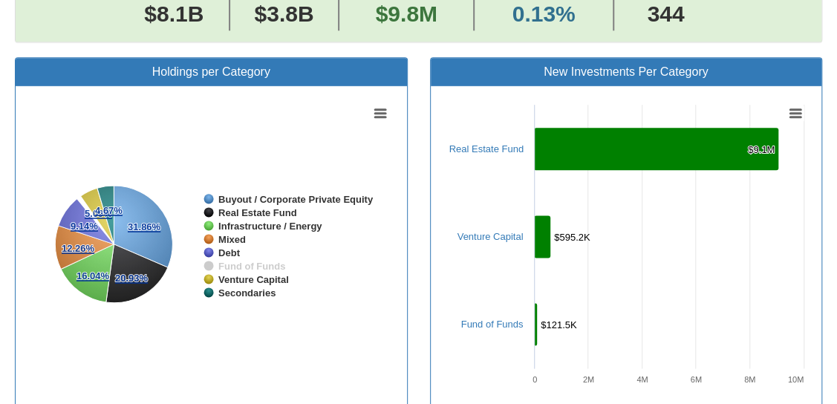
click at [261, 264] on tspan "Fund of Funds" at bounding box center [251, 266] width 67 height 11
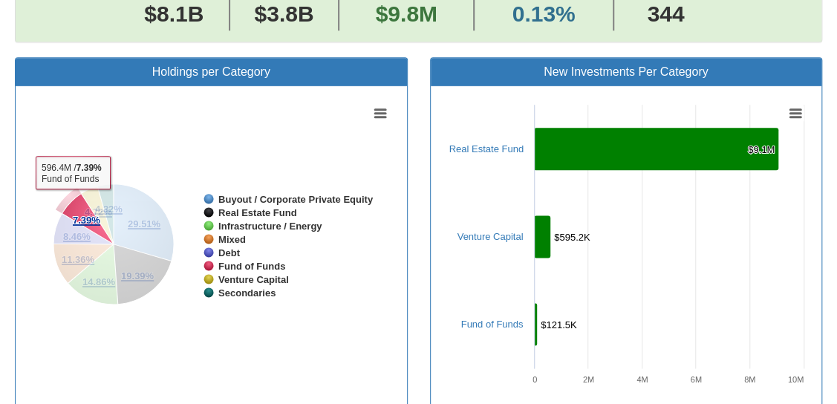
click at [73, 197] on icon at bounding box center [88, 219] width 52 height 51
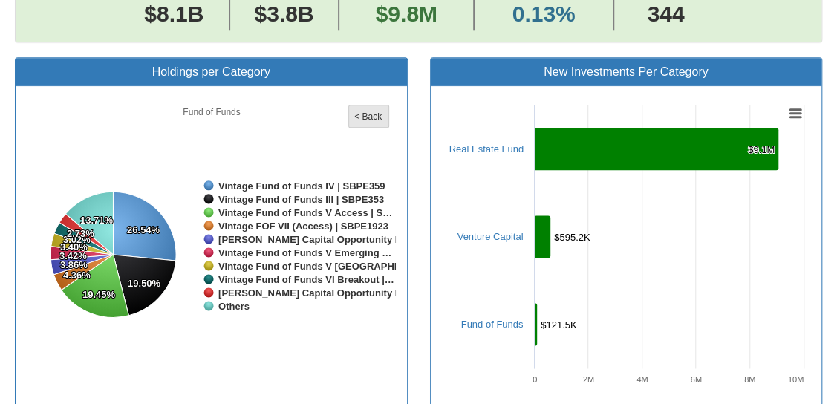
click at [354, 114] on tspan "< Back" at bounding box center [368, 116] width 28 height 10
